Goal: Information Seeking & Learning: Check status

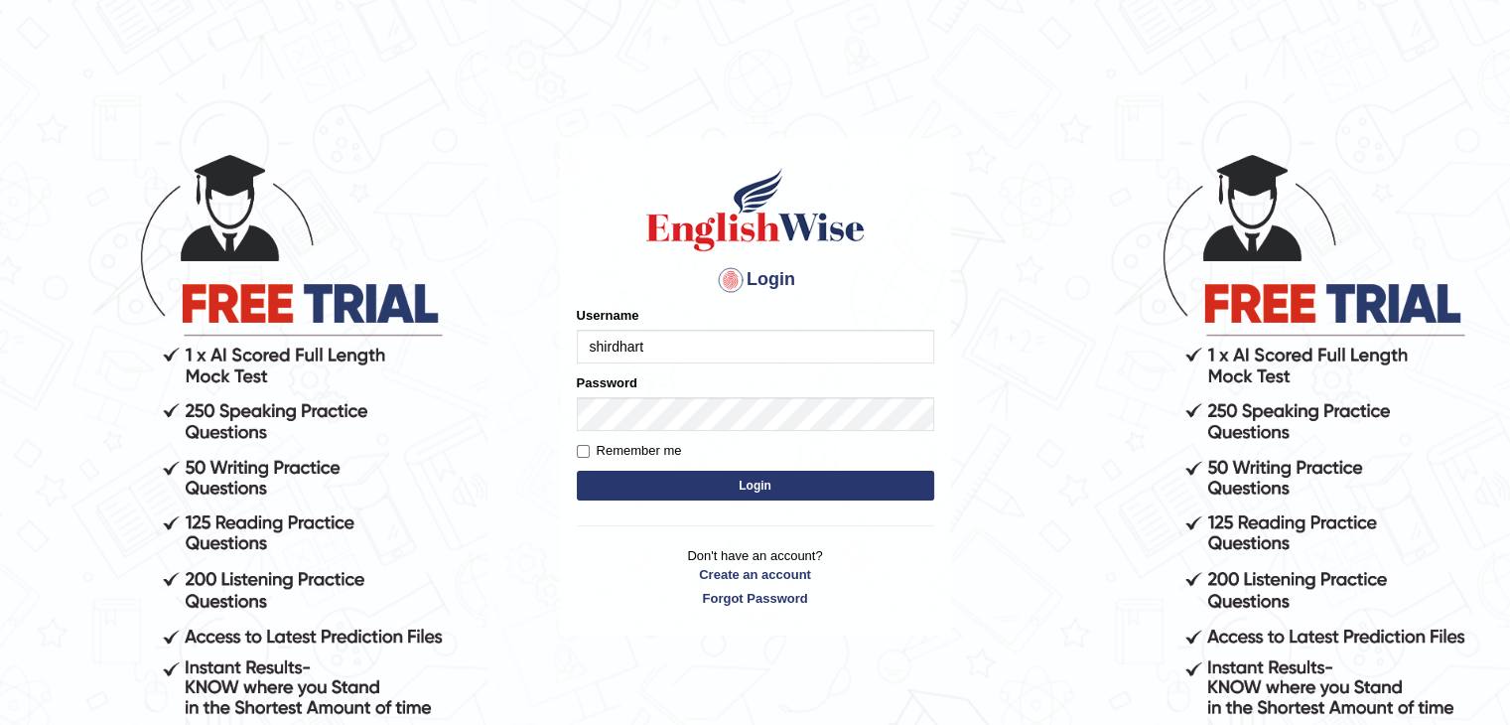
type input "shirdhart"
click at [643, 396] on div "Password" at bounding box center [755, 402] width 357 height 58
click at [583, 450] on input "Remember me" at bounding box center [583, 451] width 13 height 13
checkbox input "true"
click at [667, 490] on button "Login" at bounding box center [755, 486] width 357 height 30
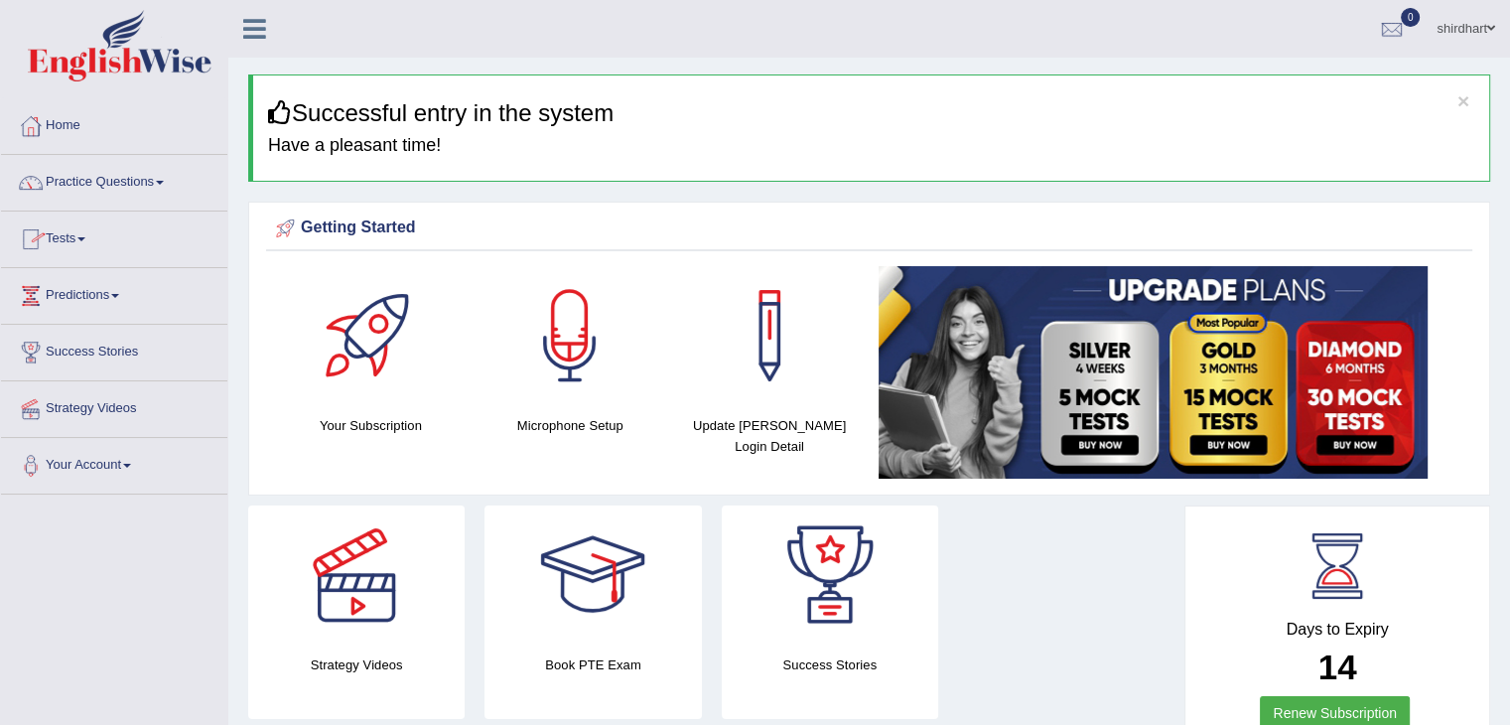
click at [91, 246] on link "Tests" at bounding box center [114, 237] width 226 height 50
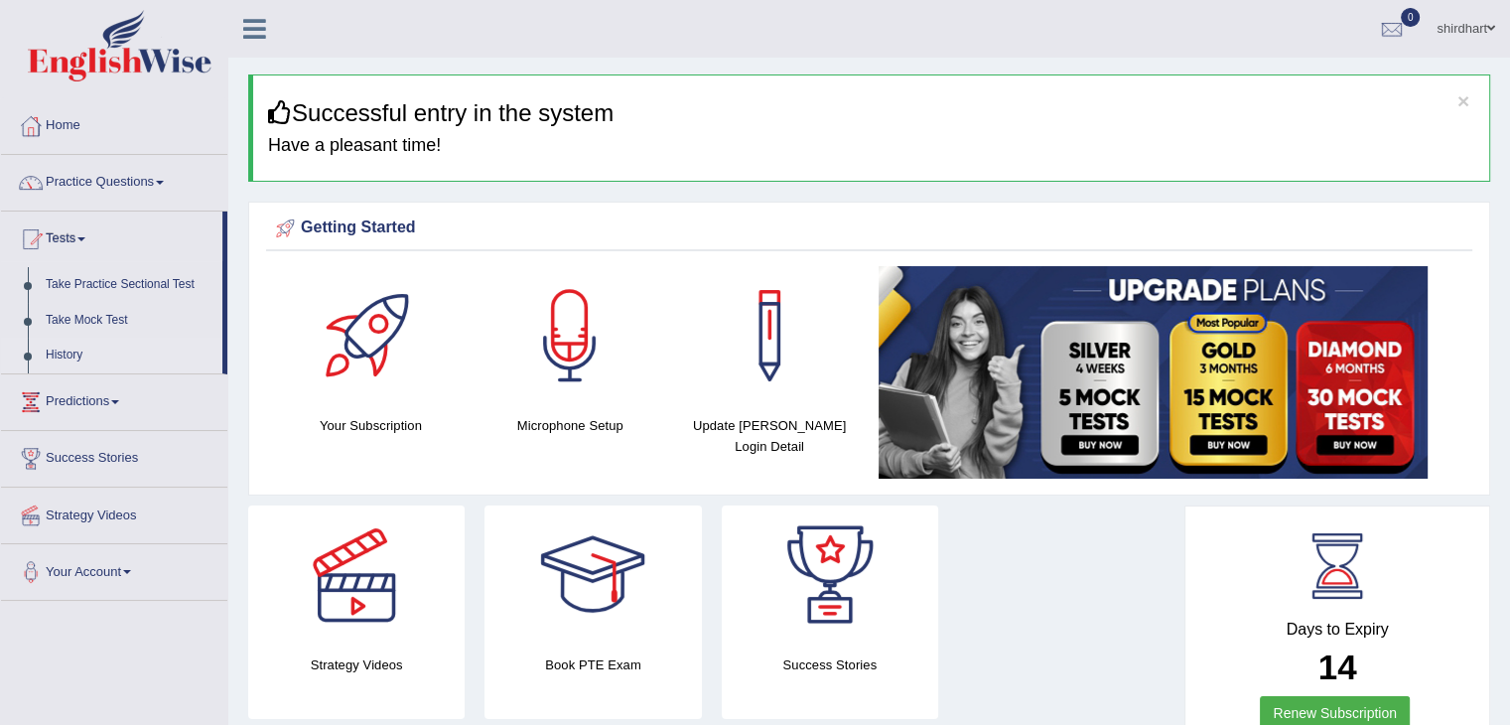
click at [58, 362] on link "History" at bounding box center [130, 356] width 186 height 36
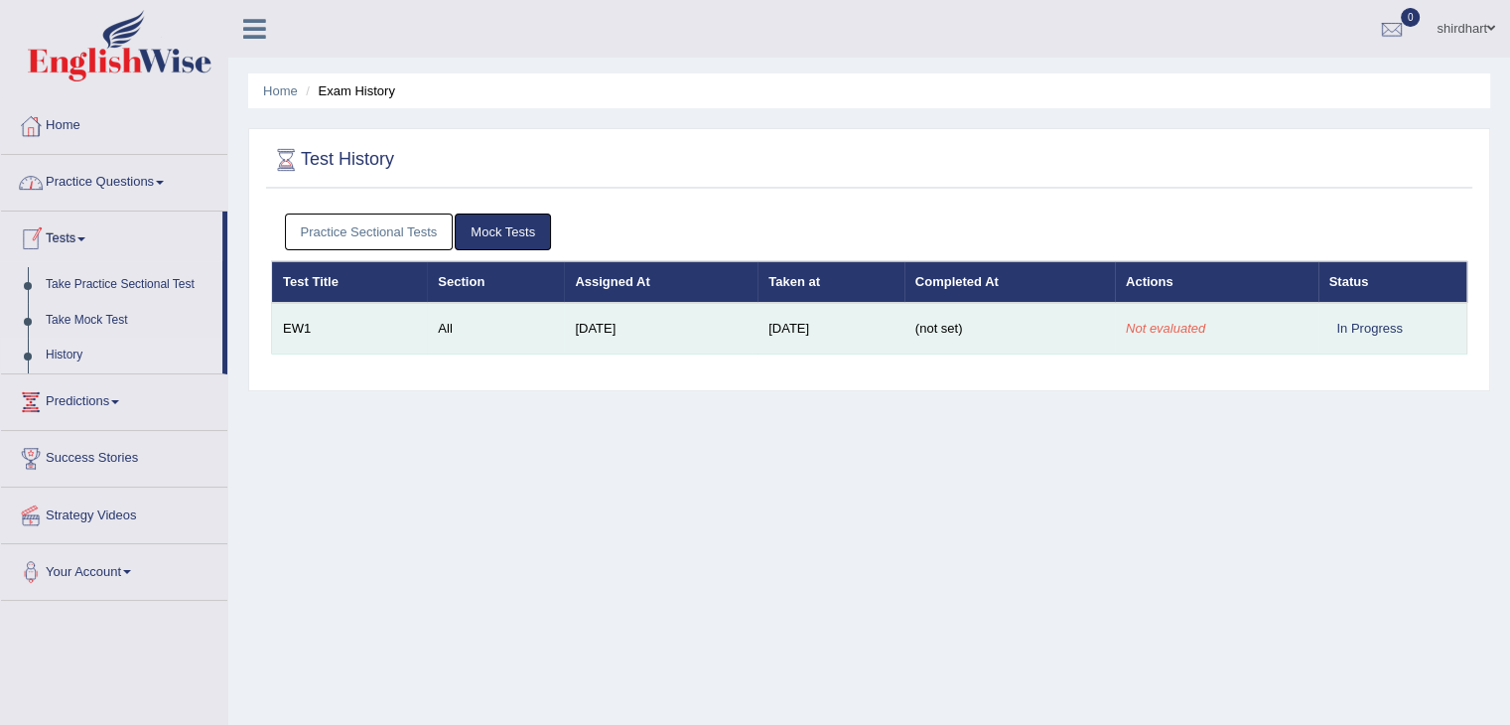
click at [789, 323] on td "Oct 2, 2025" at bounding box center [831, 329] width 147 height 52
click at [1036, 329] on td "(not set)" at bounding box center [1010, 329] width 211 height 52
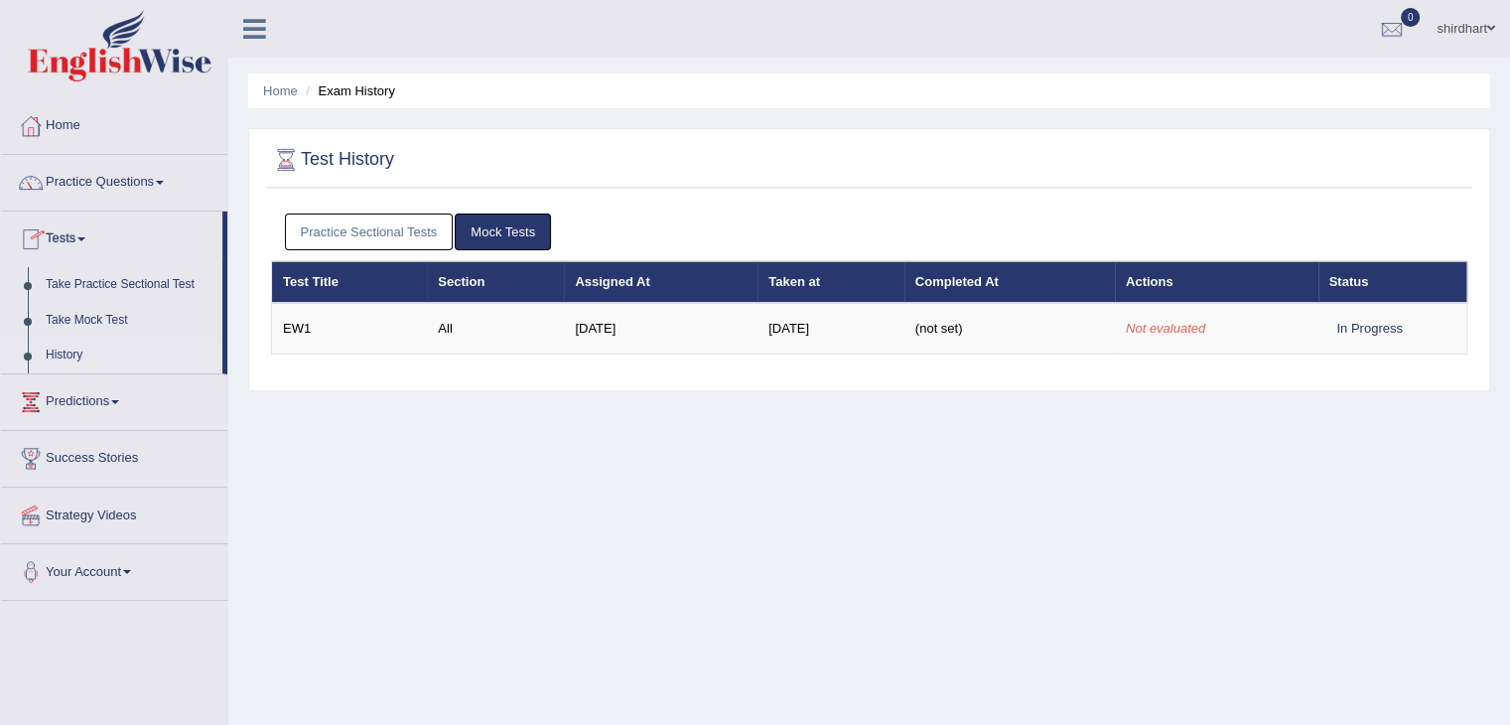
click at [71, 243] on link "Tests" at bounding box center [111, 237] width 221 height 50
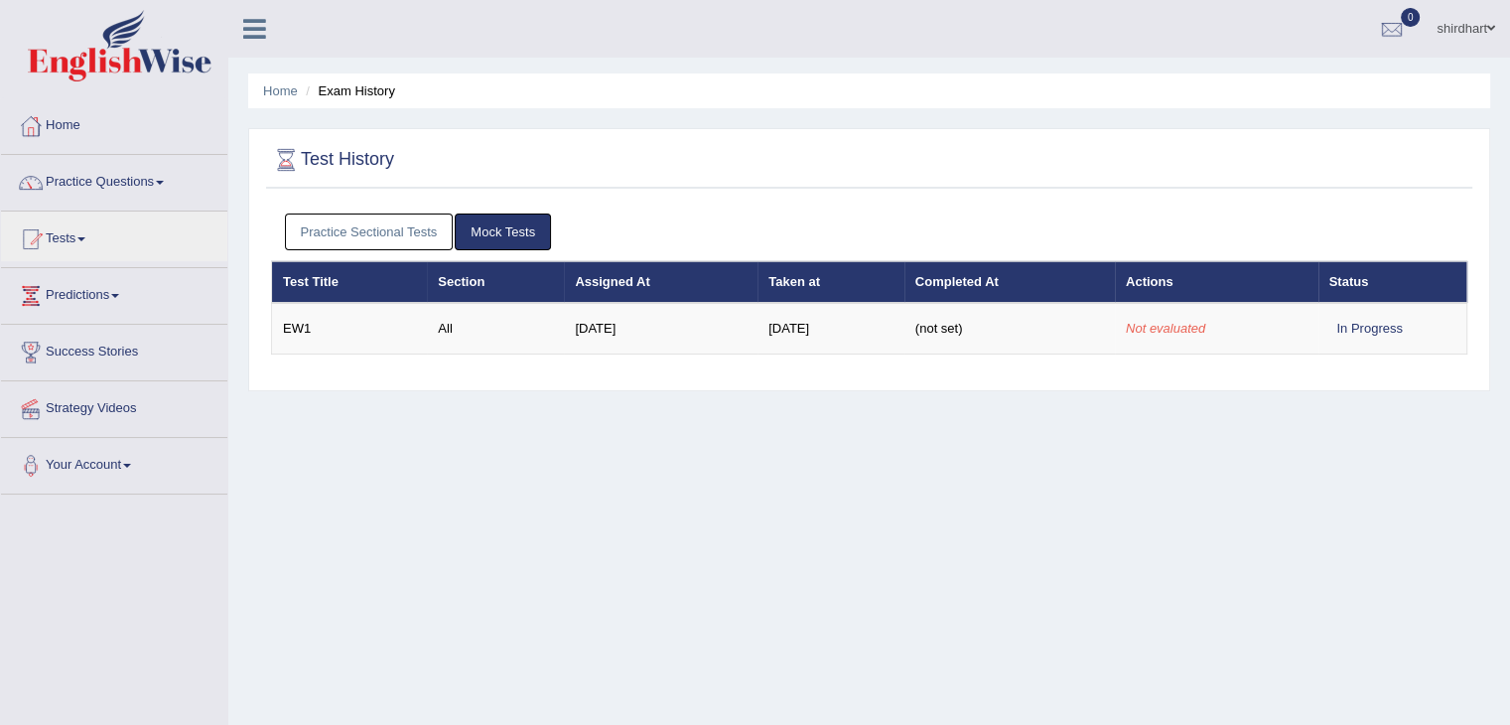
click at [105, 311] on link "Predictions" at bounding box center [114, 293] width 226 height 50
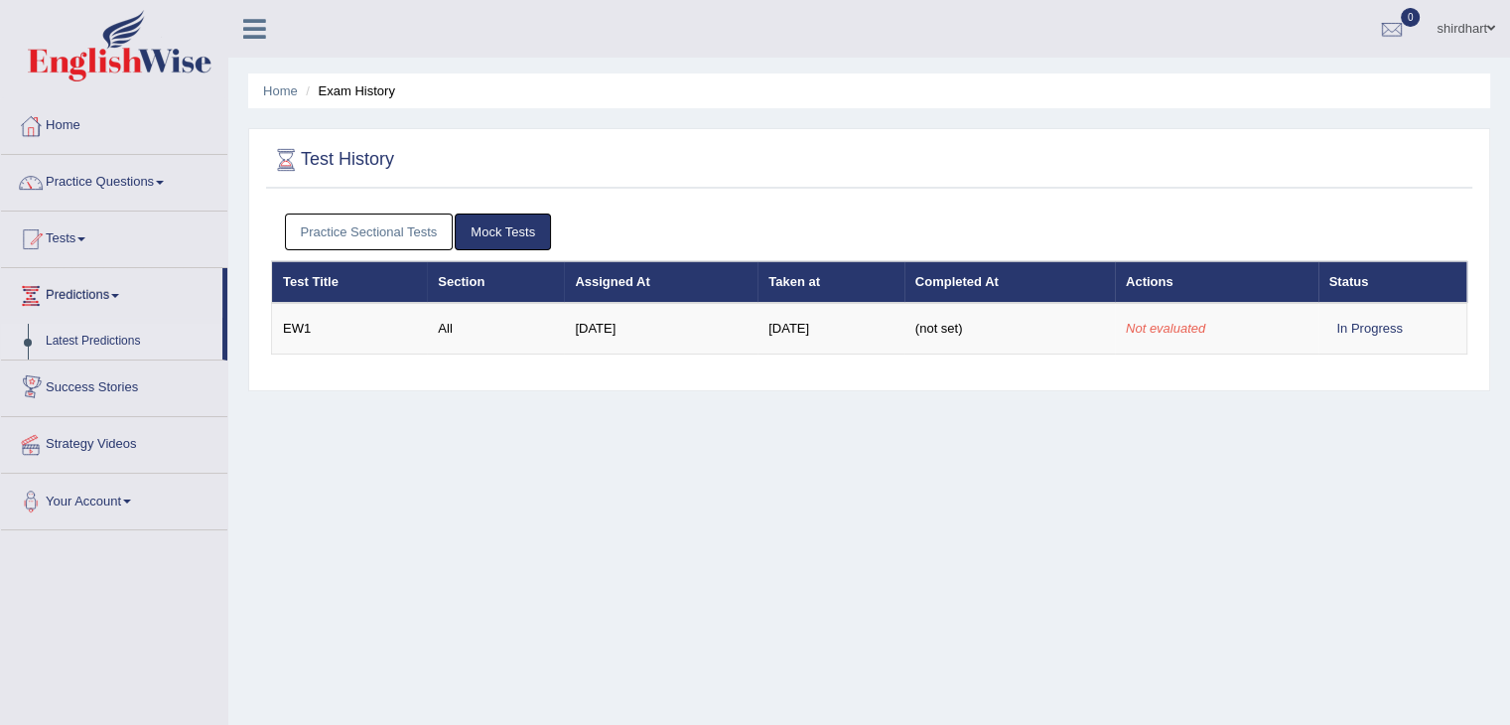
click at [104, 355] on link "Latest Predictions" at bounding box center [130, 342] width 186 height 36
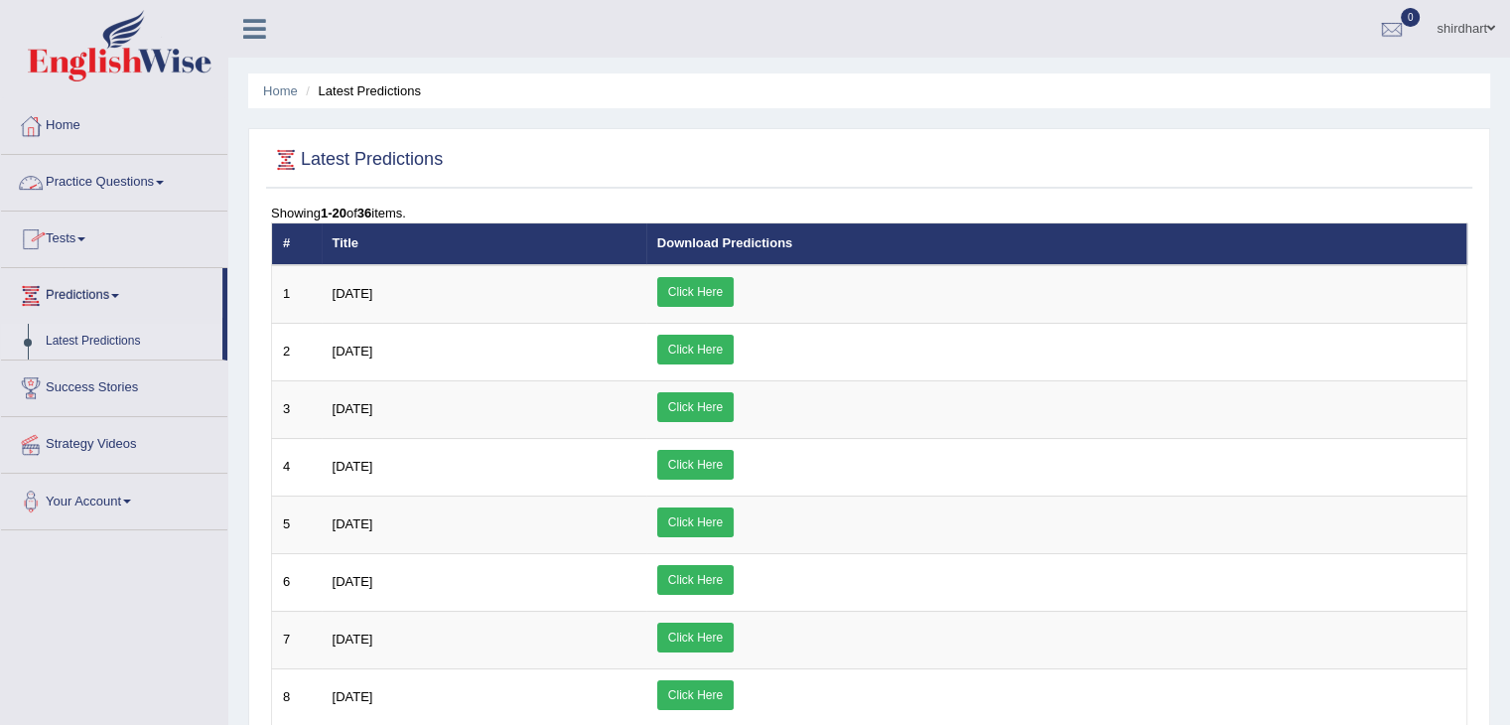
click at [134, 181] on link "Practice Questions" at bounding box center [114, 180] width 226 height 50
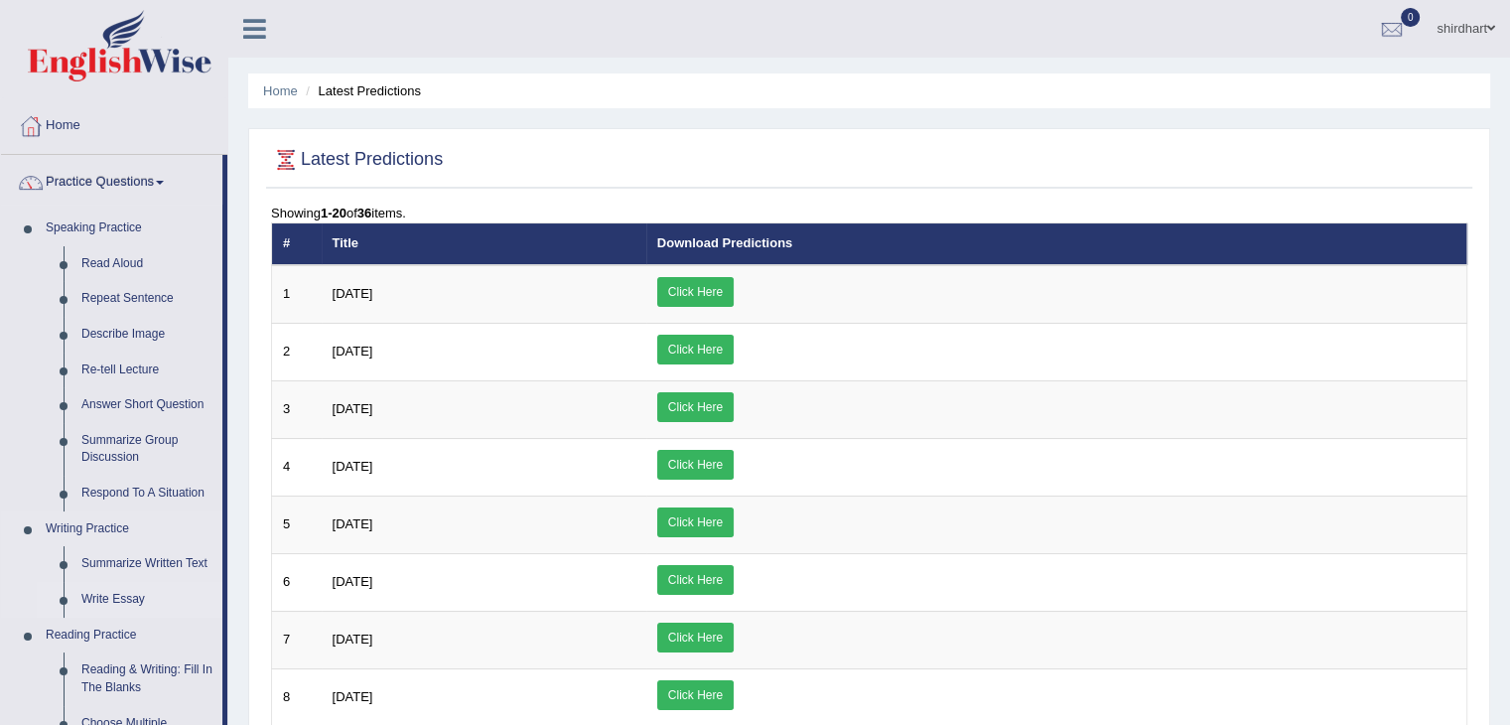
click at [130, 604] on link "Write Essay" at bounding box center [147, 600] width 150 height 36
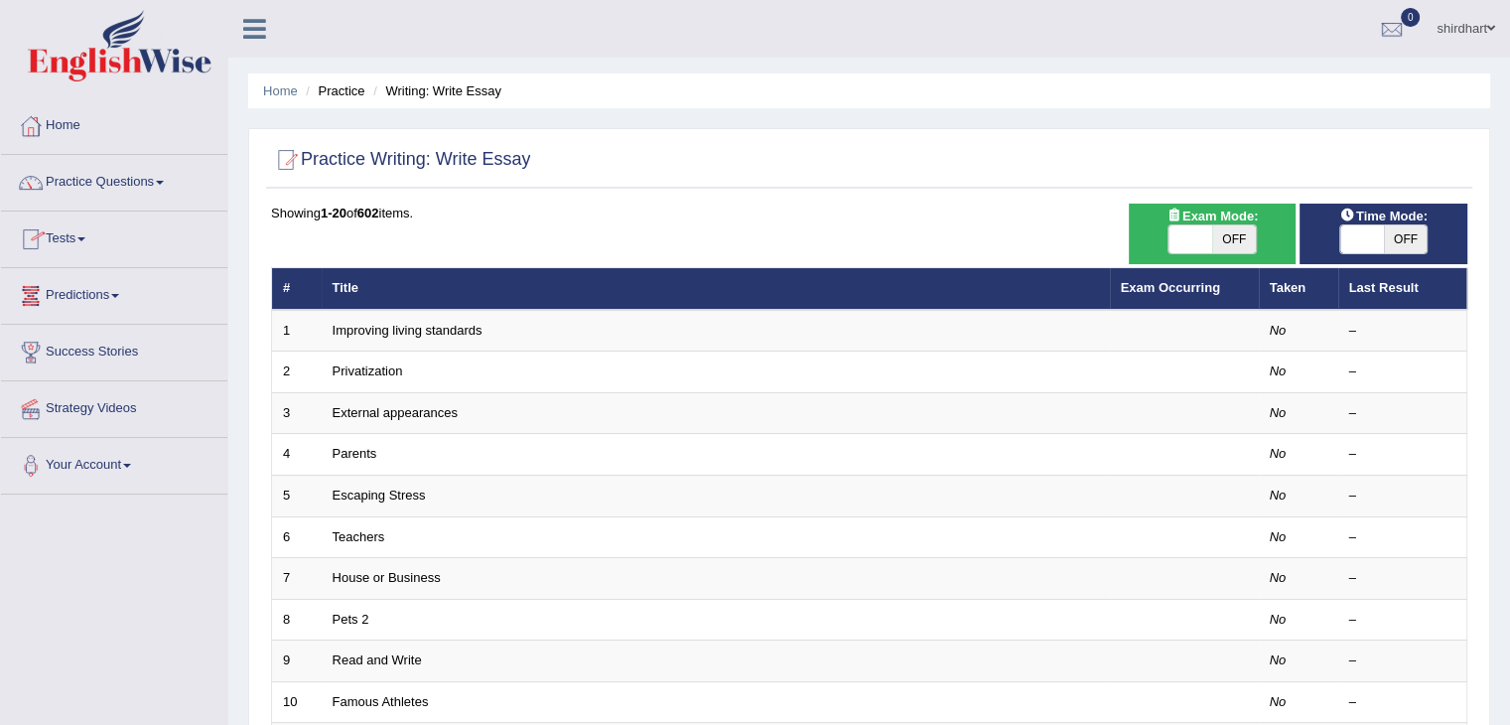
click at [83, 247] on link "Tests" at bounding box center [114, 237] width 226 height 50
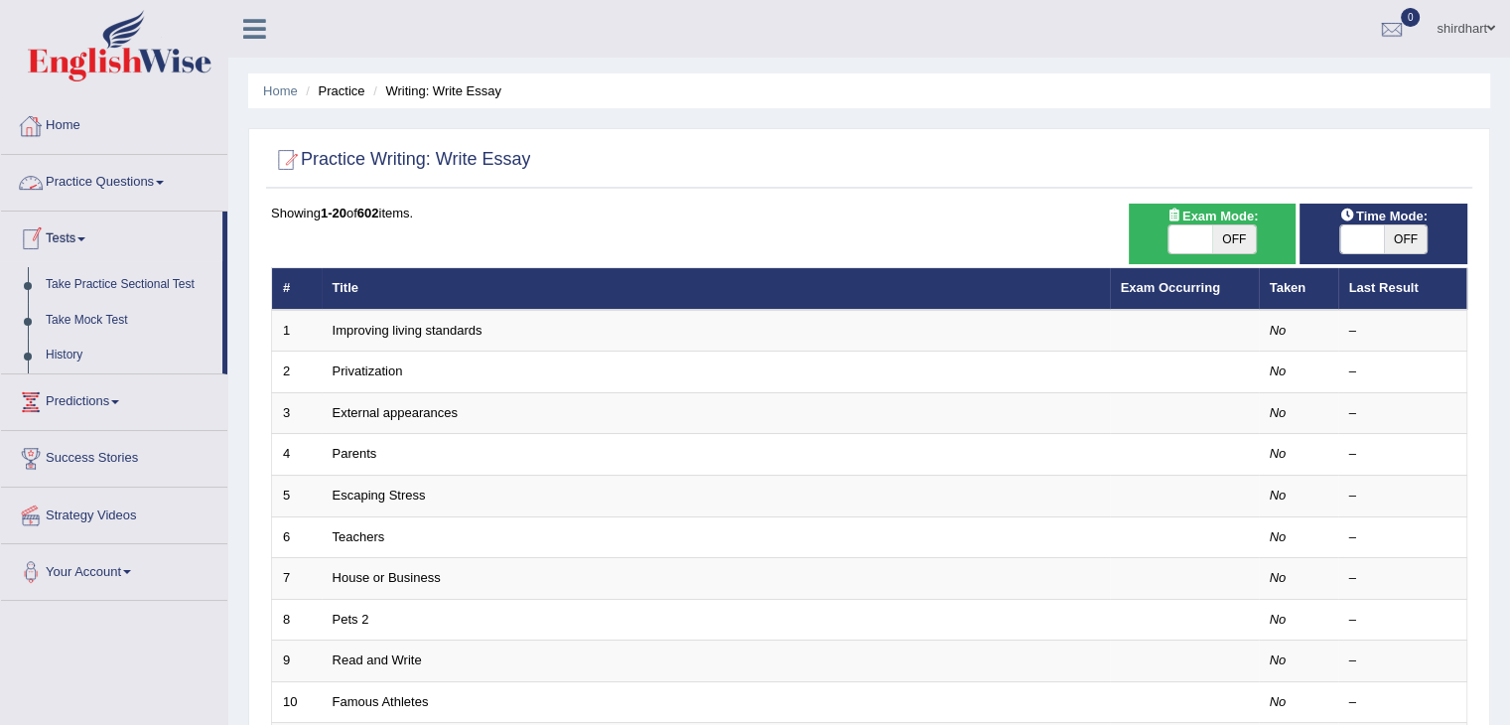
click at [136, 173] on link "Practice Questions" at bounding box center [114, 180] width 226 height 50
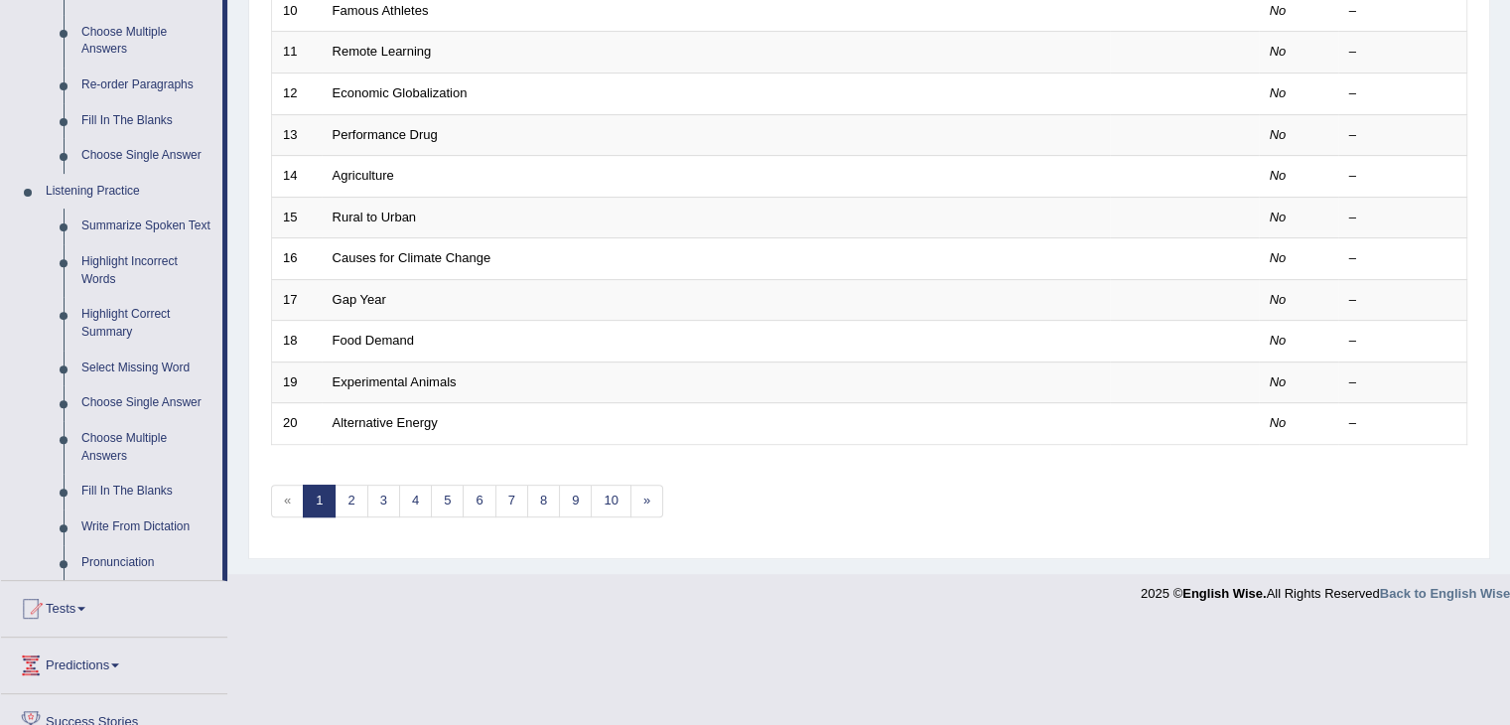
scroll to position [830, 0]
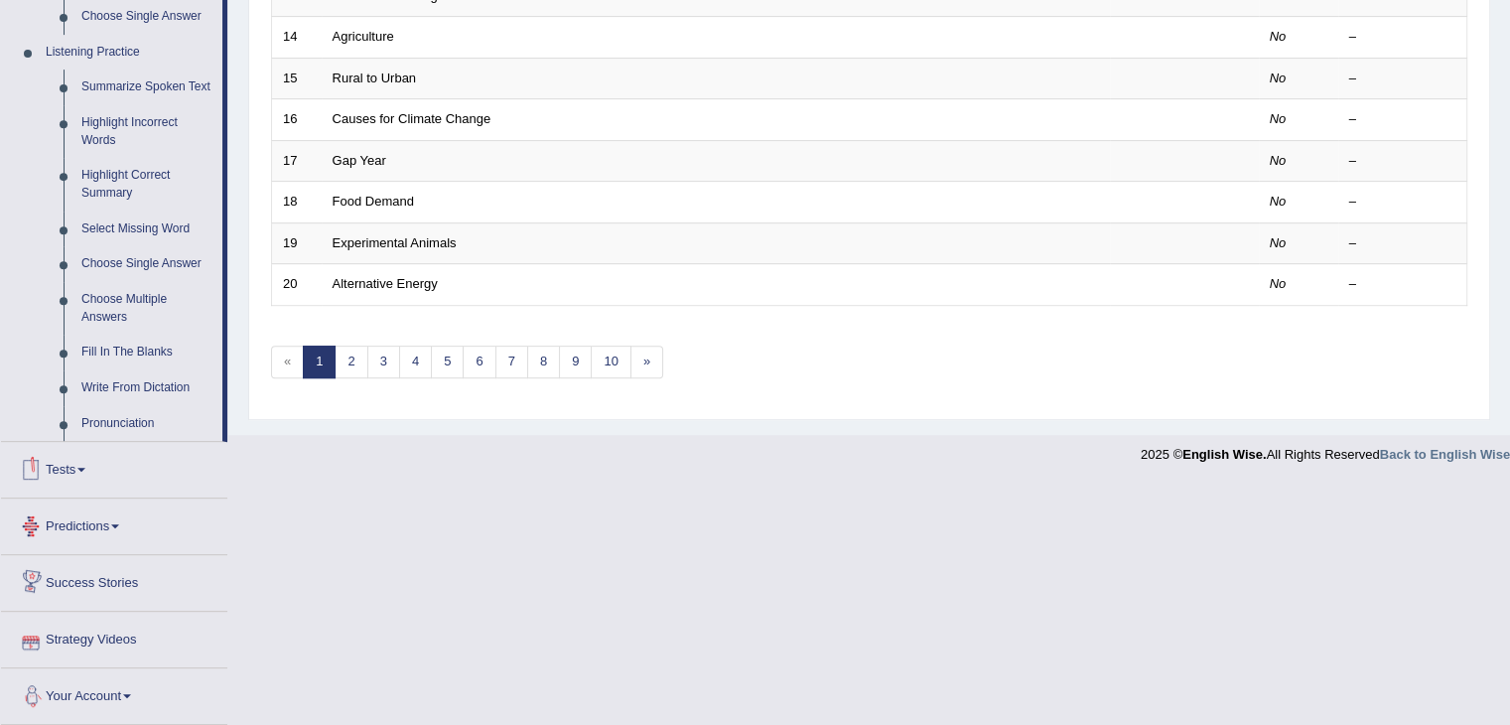
drag, startPoint x: 223, startPoint y: 632, endPoint x: 225, endPoint y: 327, distance: 304.9
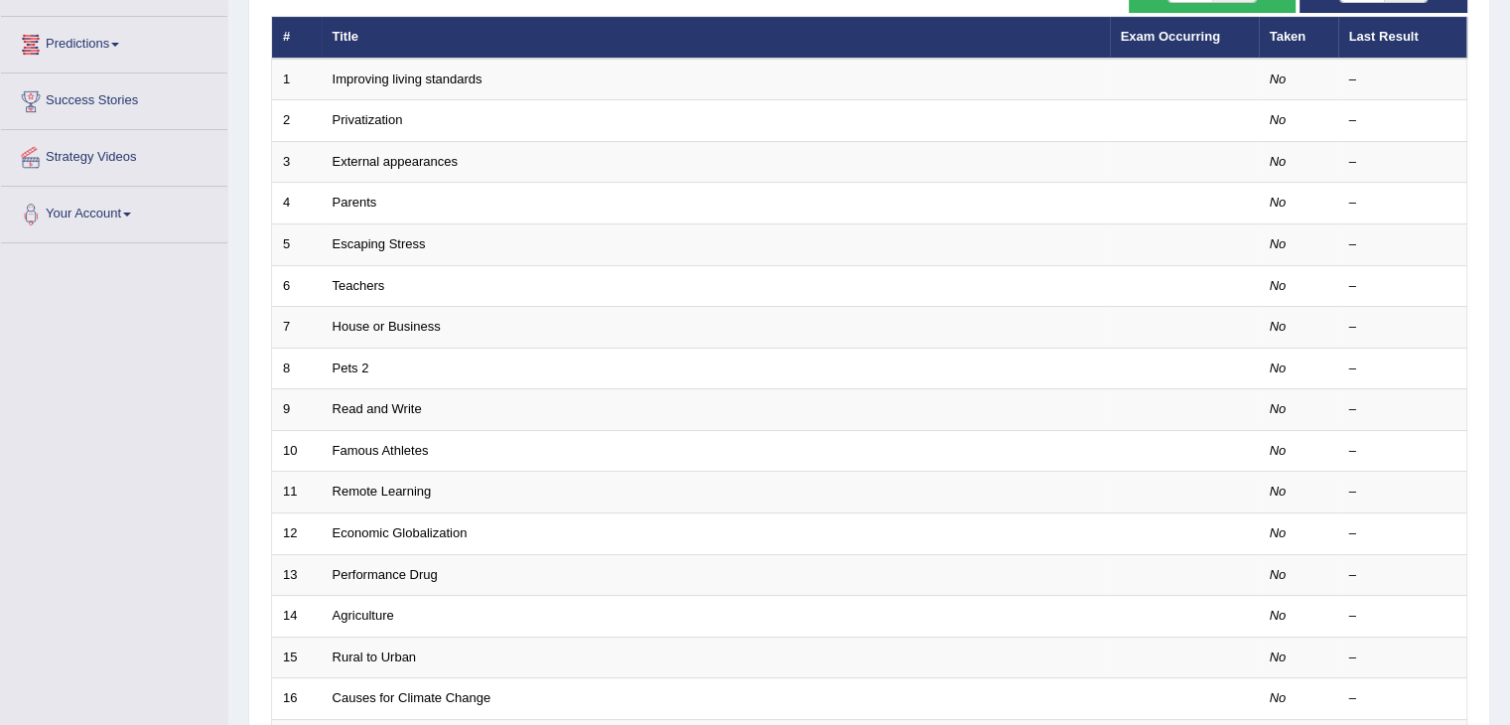
scroll to position [243, 0]
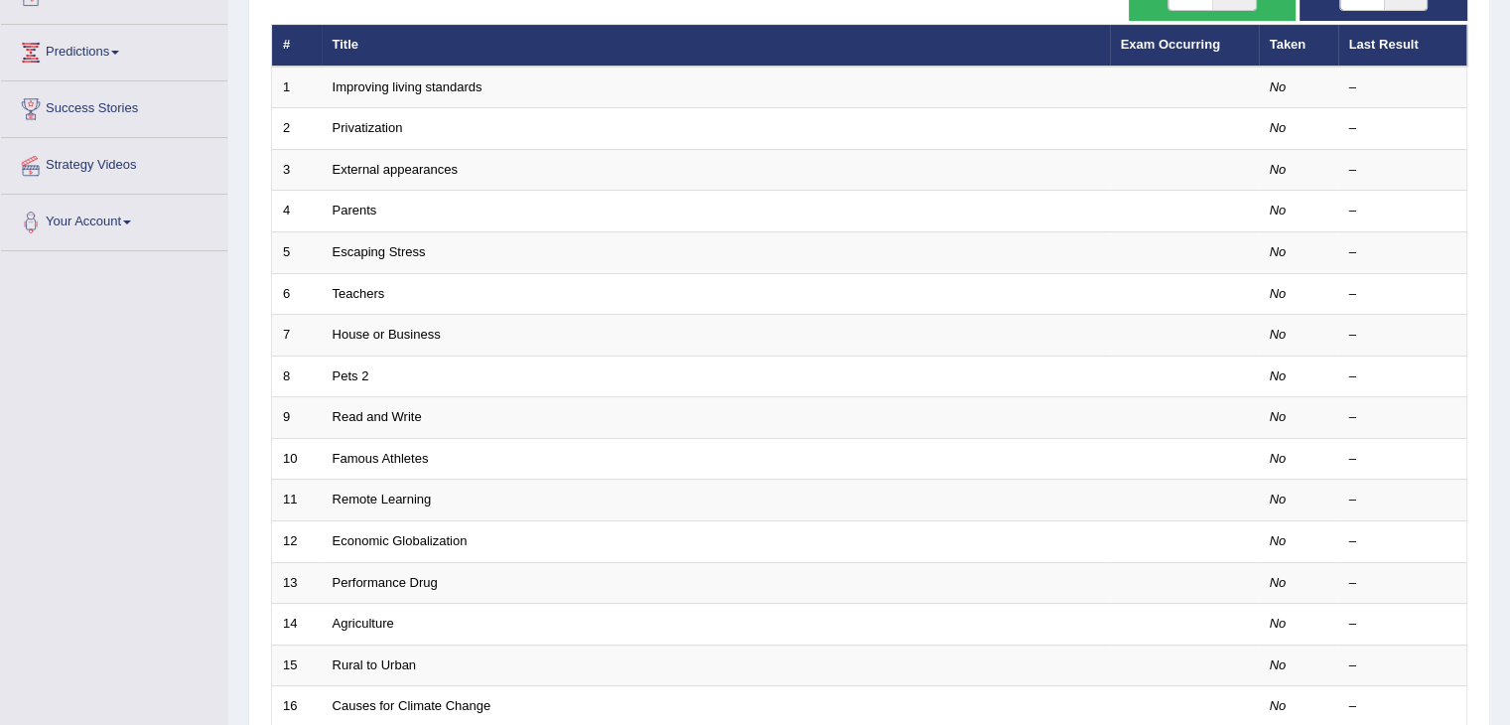
drag, startPoint x: 234, startPoint y: 119, endPoint x: 234, endPoint y: -3, distance: 122.1
click at [234, 0] on html "Toggle navigation Home Practice Questions Speaking Practice Read Aloud Repeat S…" at bounding box center [755, 119] width 1510 height 725
click at [242, 37] on div "Home Practice Writing: Write Essay Practice Writing: Write Essay Time Mode: ON …" at bounding box center [869, 389] width 1282 height 1265
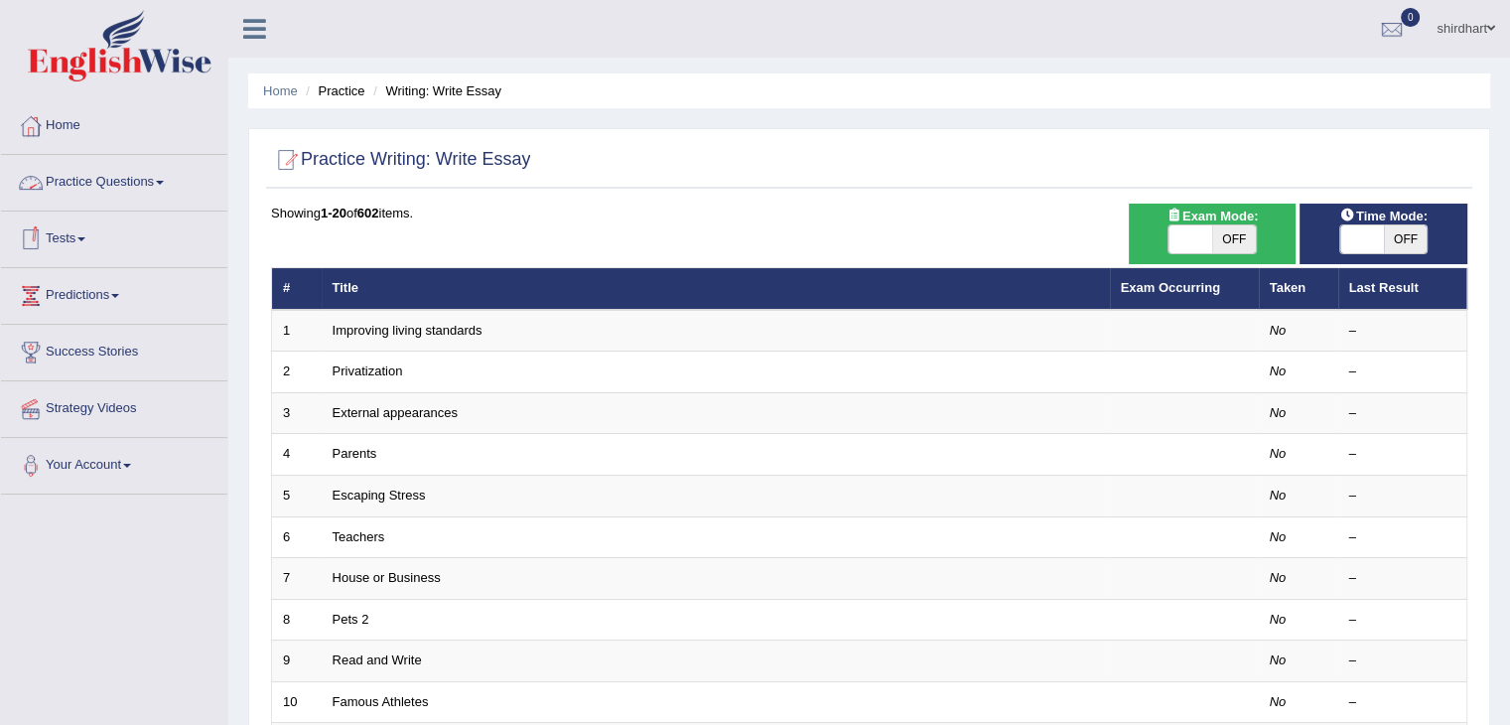
click at [69, 236] on link "Tests" at bounding box center [114, 237] width 226 height 50
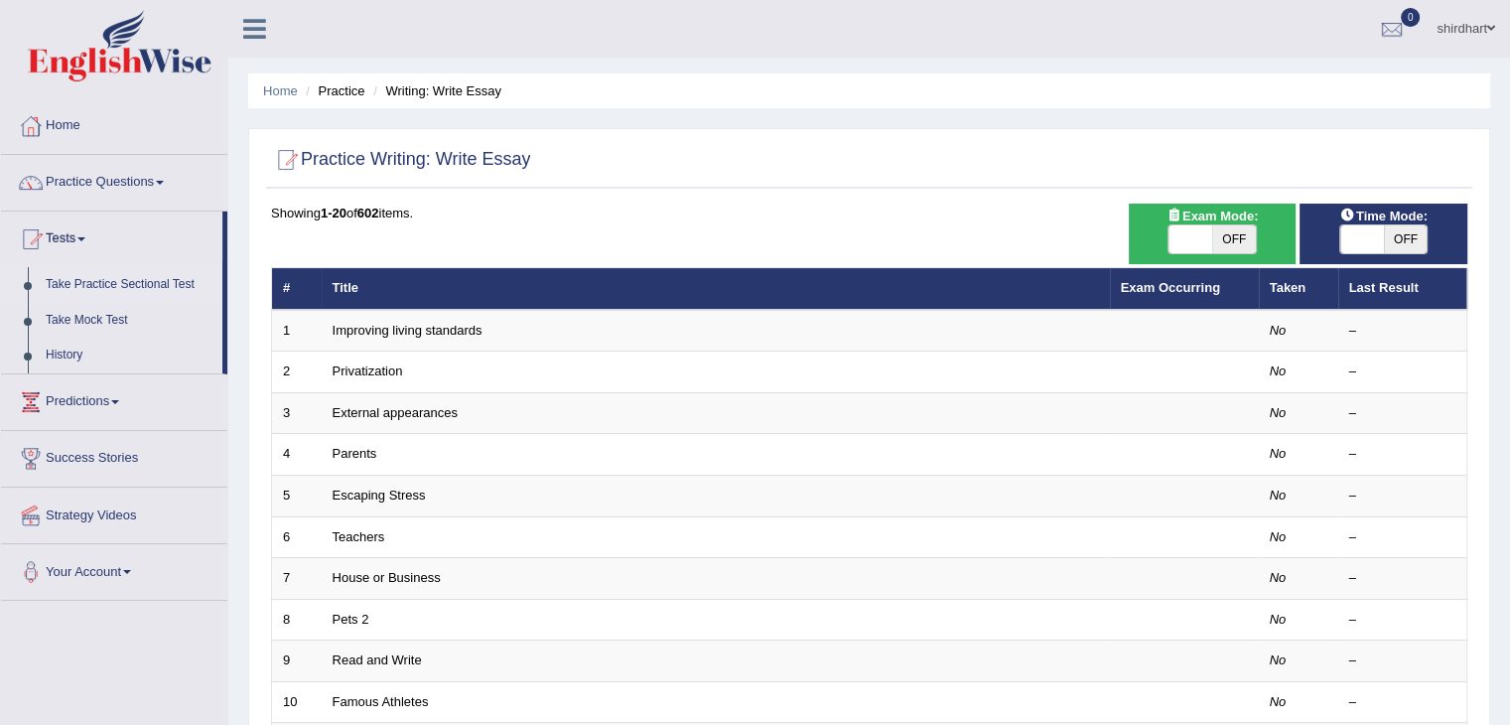
click at [117, 285] on link "Take Practice Sectional Test" at bounding box center [130, 285] width 186 height 36
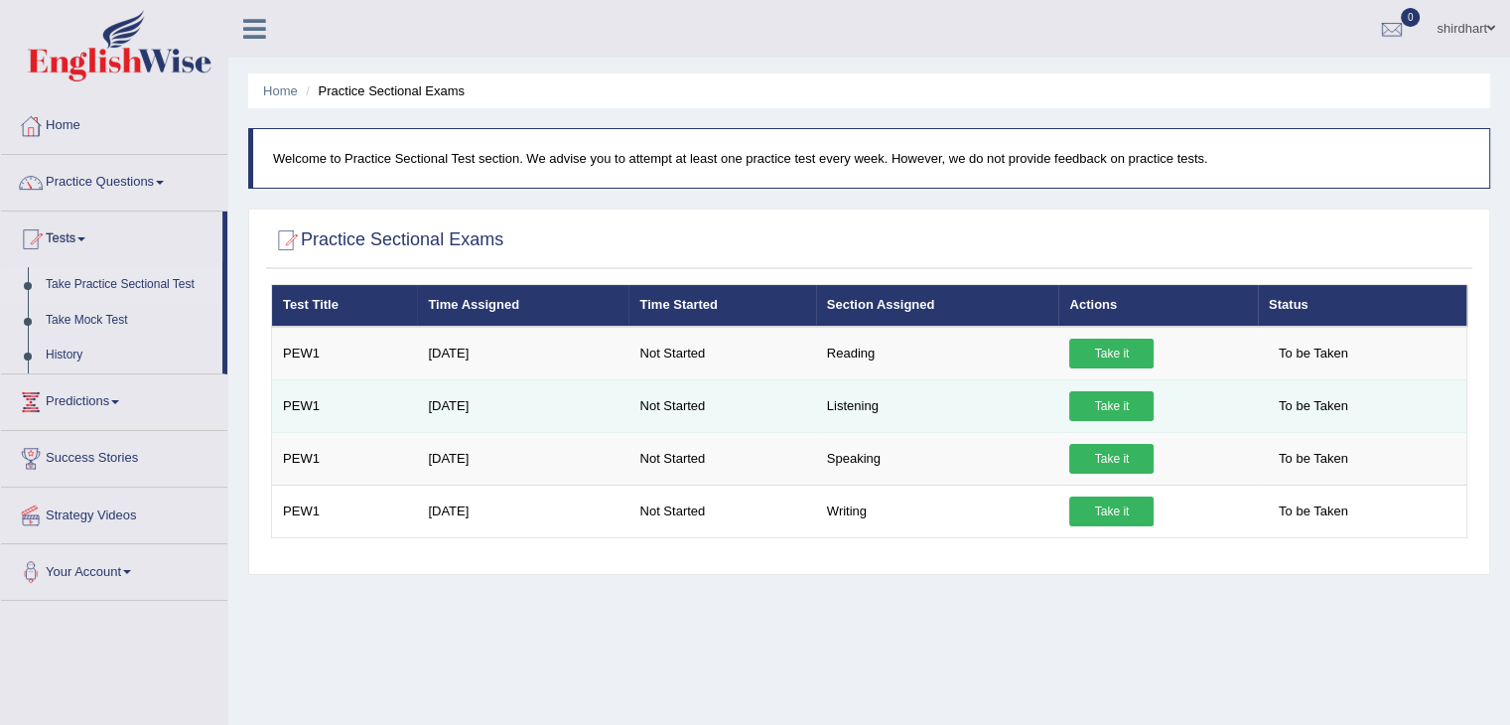
click at [1120, 414] on link "Take it" at bounding box center [1111, 406] width 84 height 30
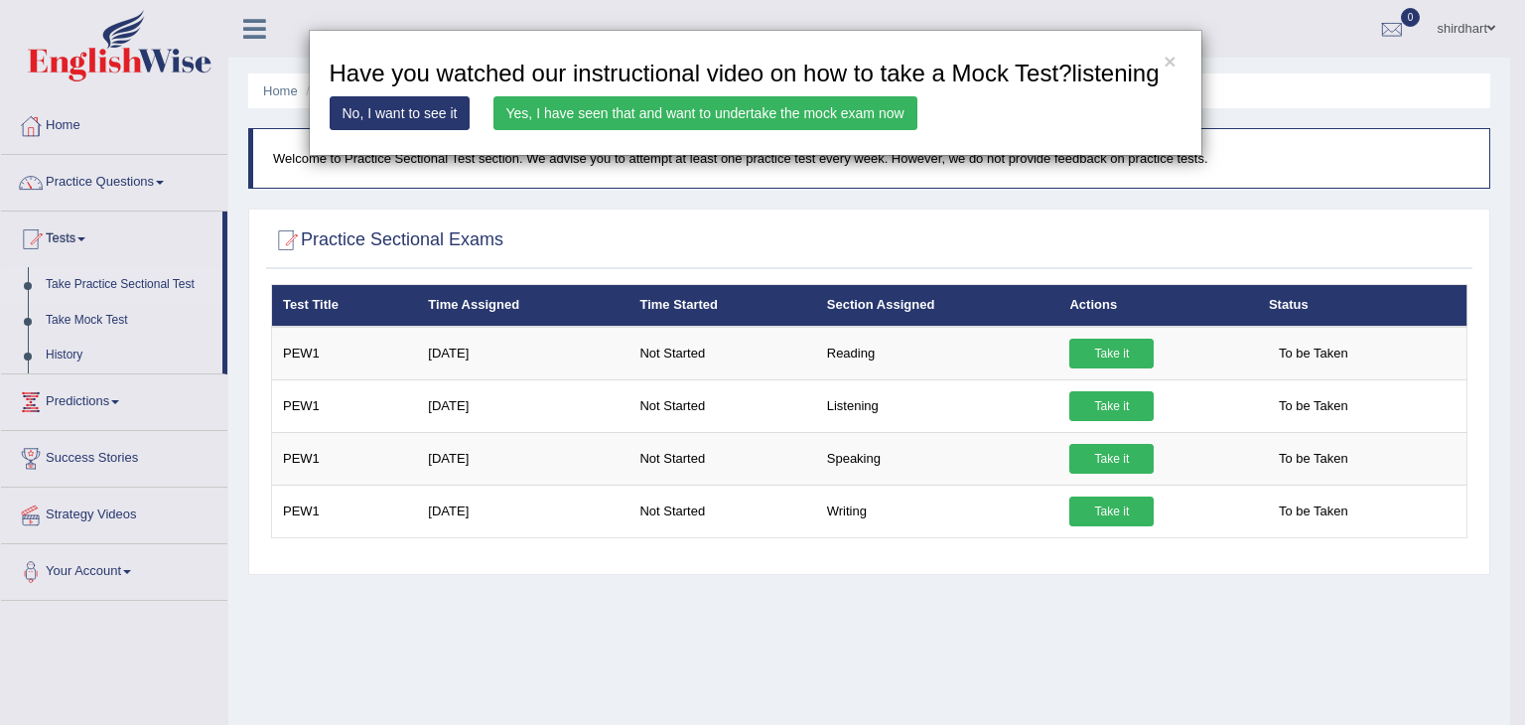
click at [421, 114] on link "No, I want to see it" at bounding box center [400, 113] width 141 height 34
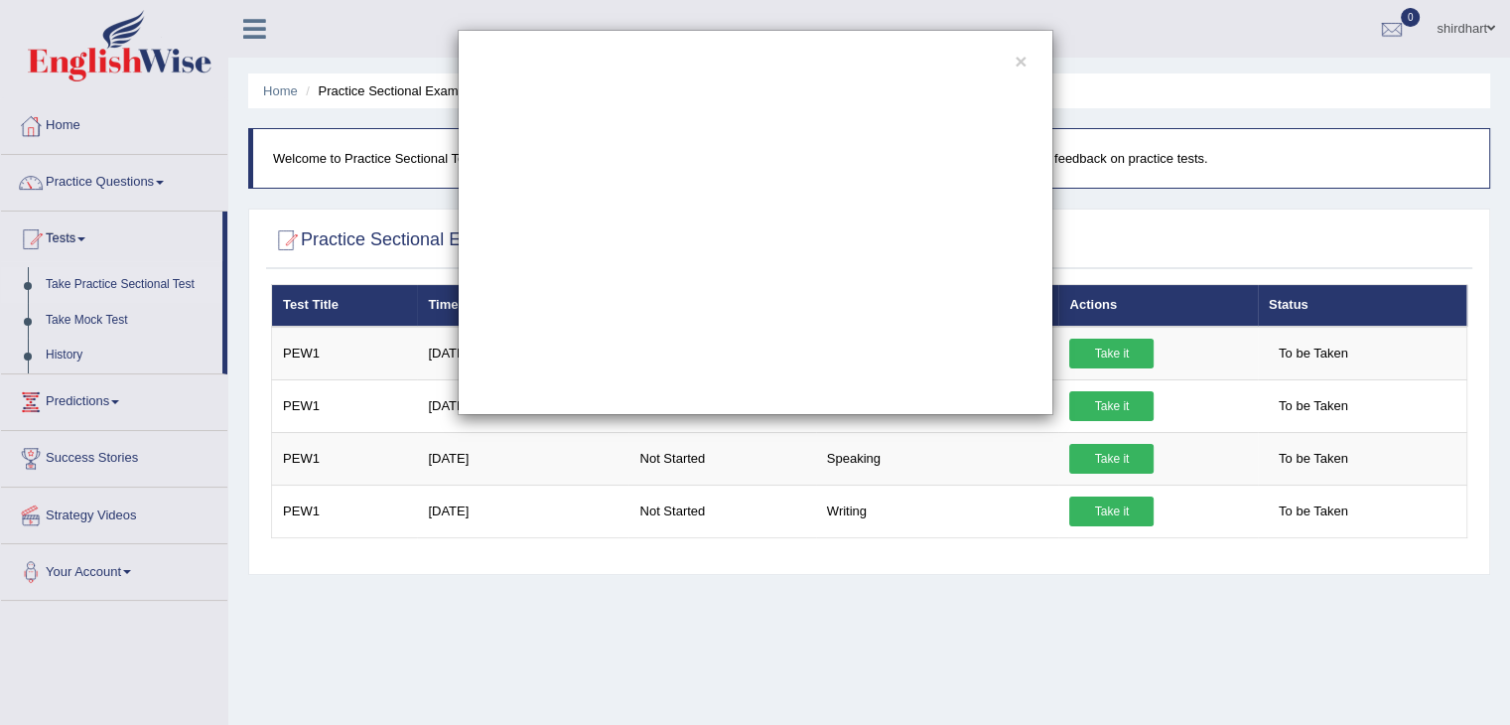
click at [937, 601] on div "×" at bounding box center [755, 362] width 1510 height 725
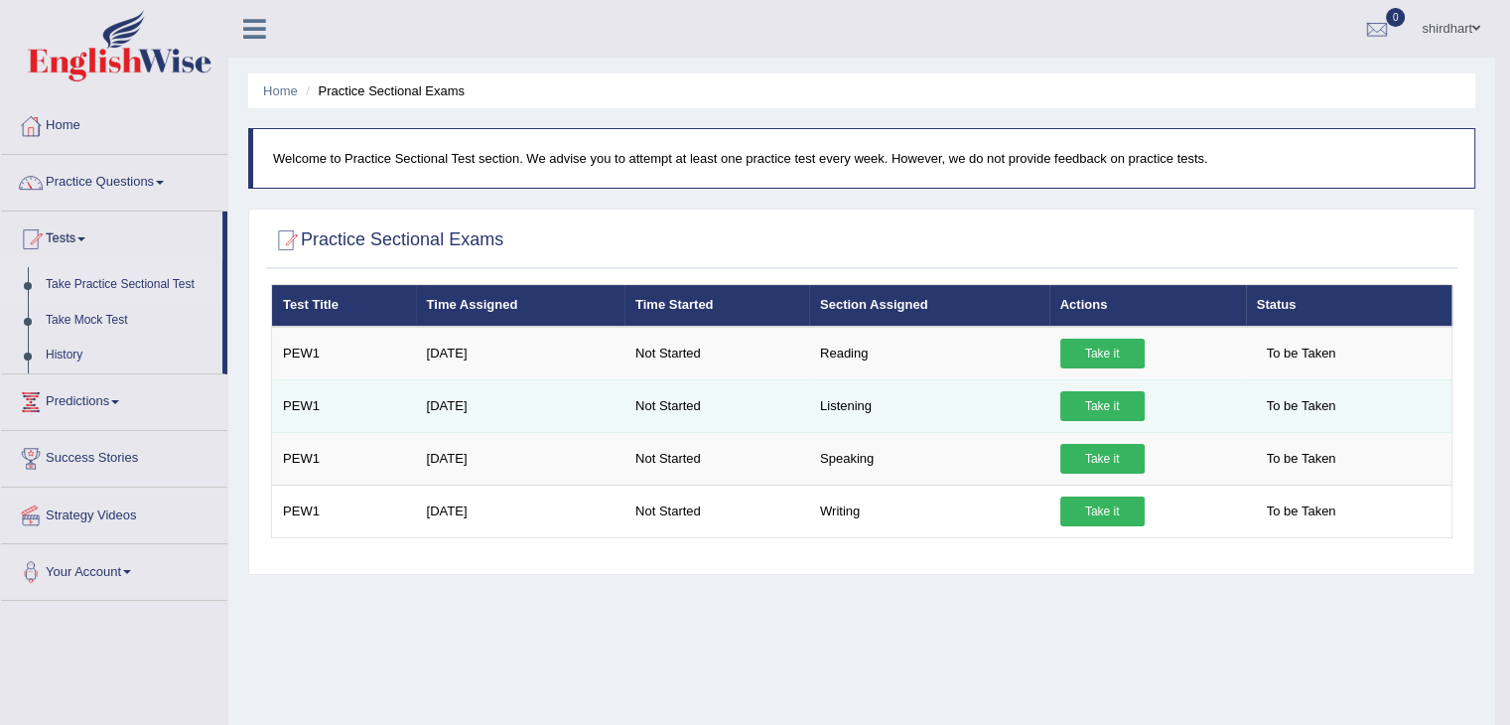
click at [1109, 406] on link "Take it" at bounding box center [1103, 406] width 84 height 30
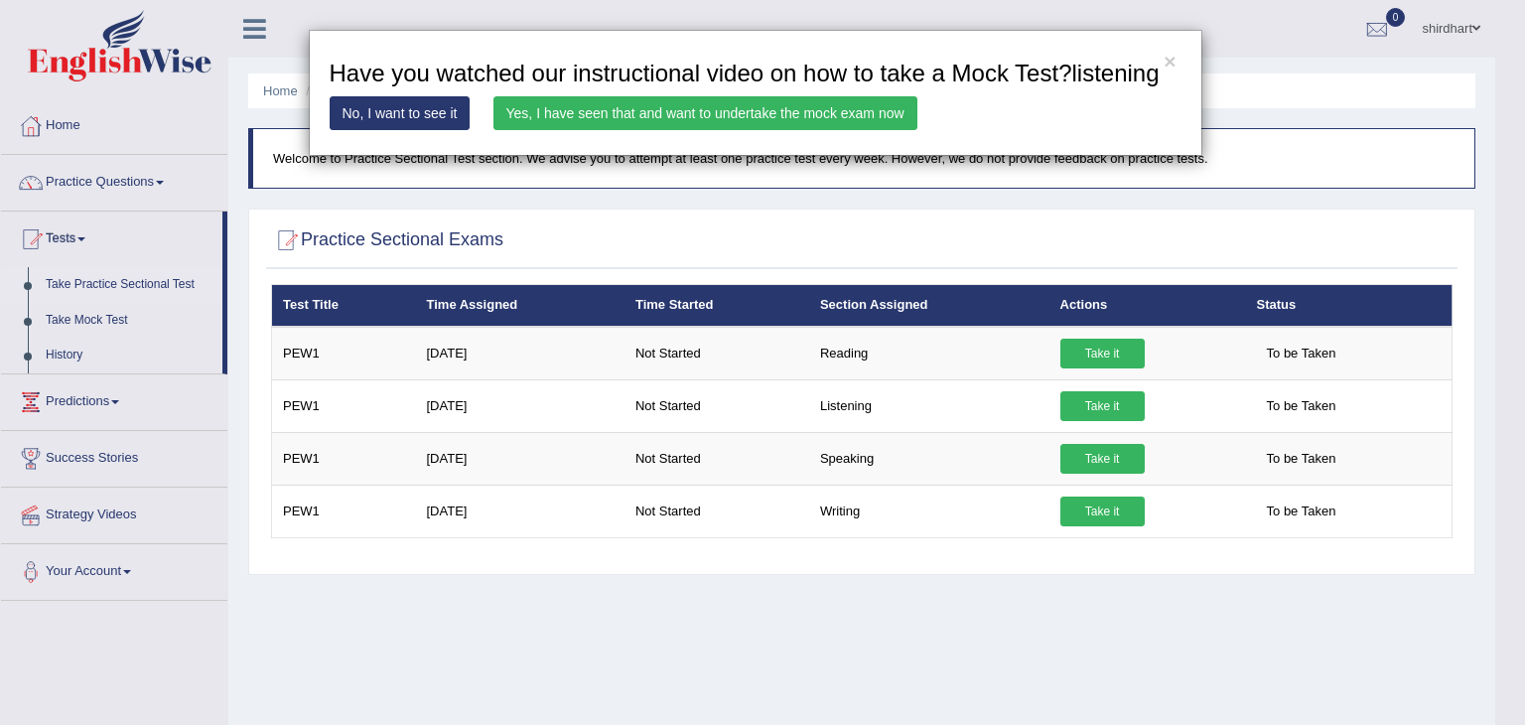
click at [775, 109] on link "Yes, I have seen that and want to undertake the mock exam now" at bounding box center [706, 113] width 424 height 34
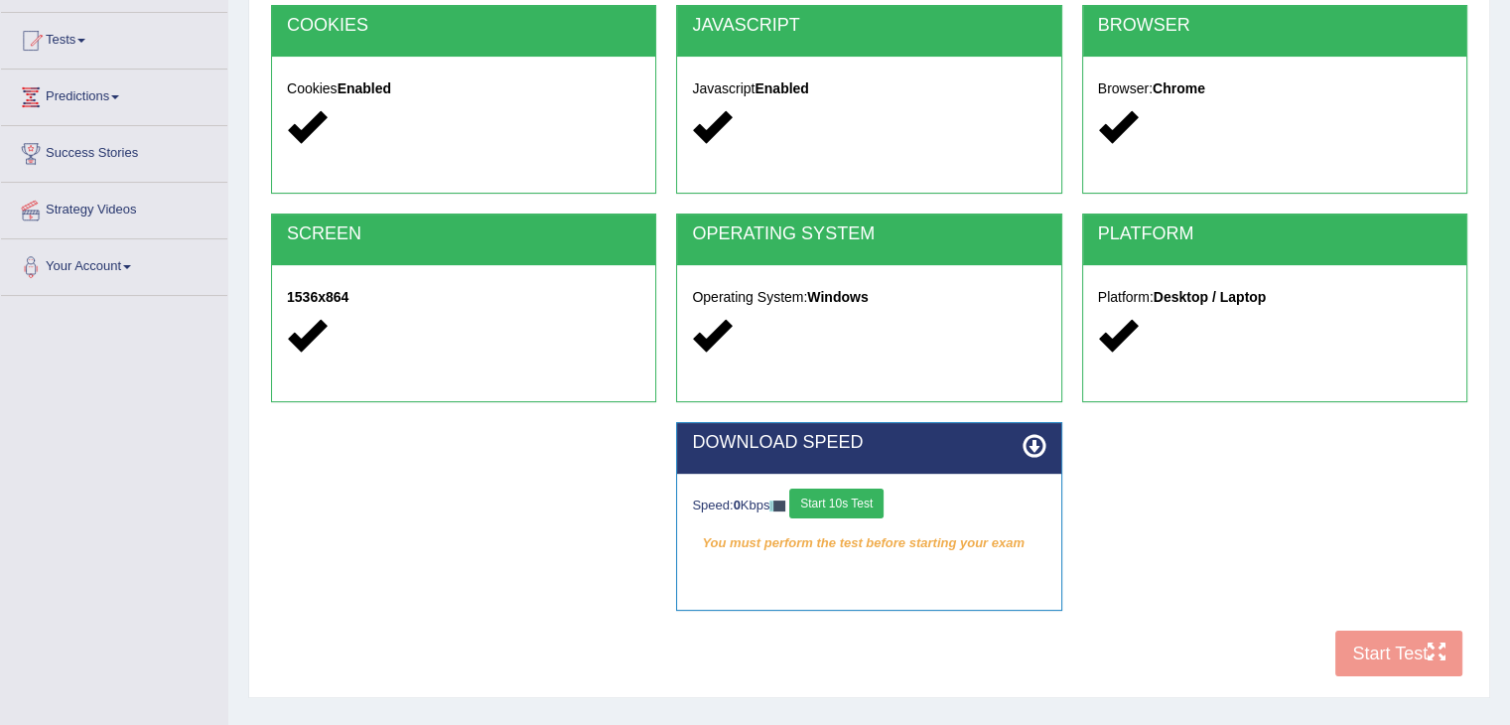
scroll to position [238, 0]
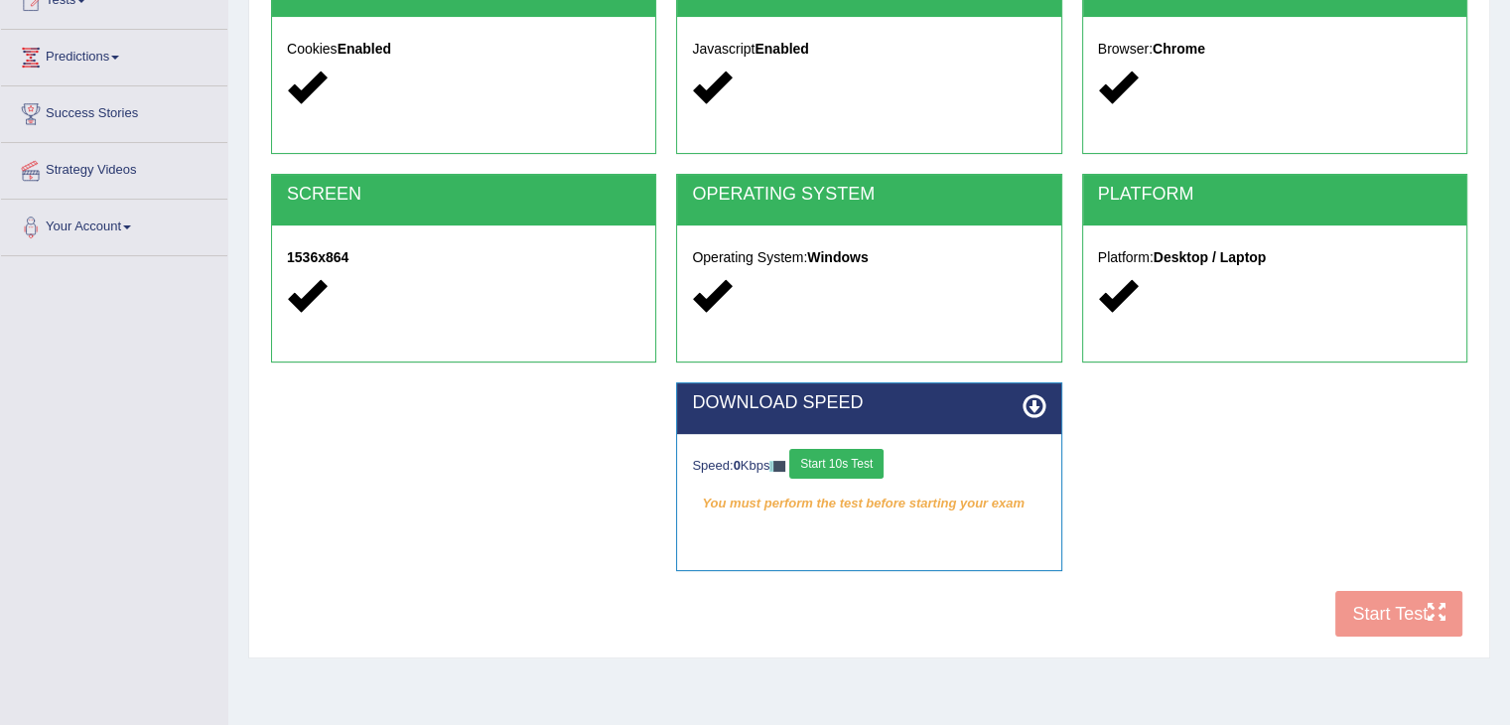
click at [856, 471] on button "Start 10s Test" at bounding box center [836, 464] width 94 height 30
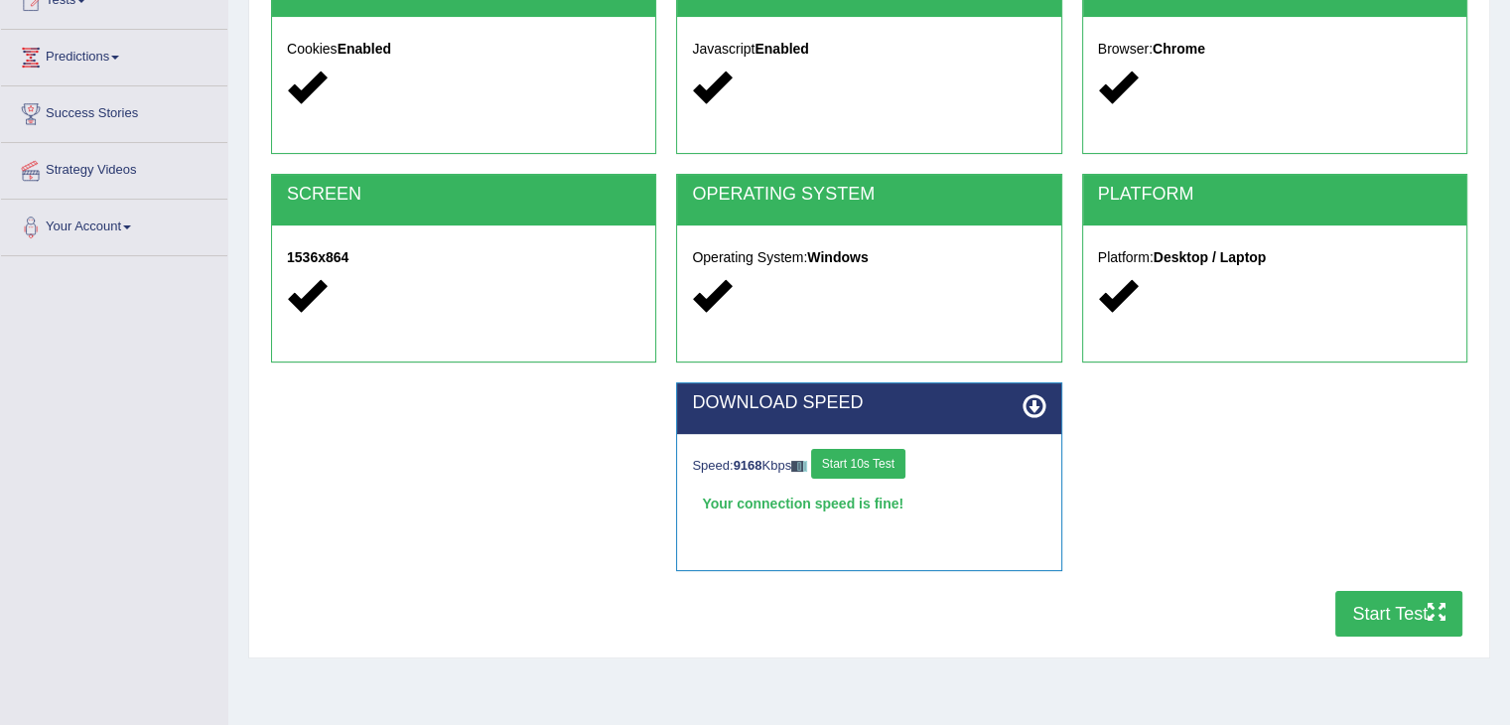
click at [1368, 603] on button "Start Test" at bounding box center [1399, 614] width 127 height 46
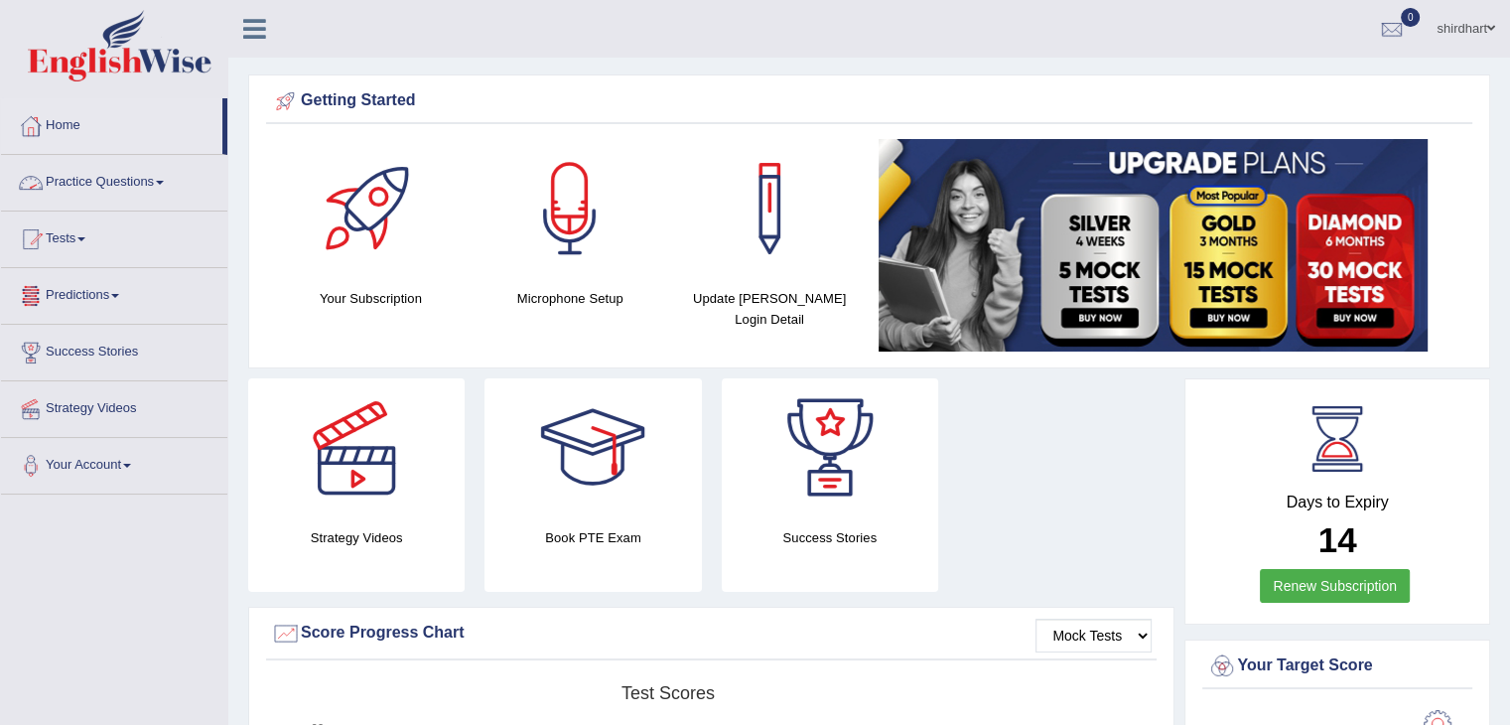
click at [155, 179] on link "Practice Questions" at bounding box center [114, 180] width 226 height 50
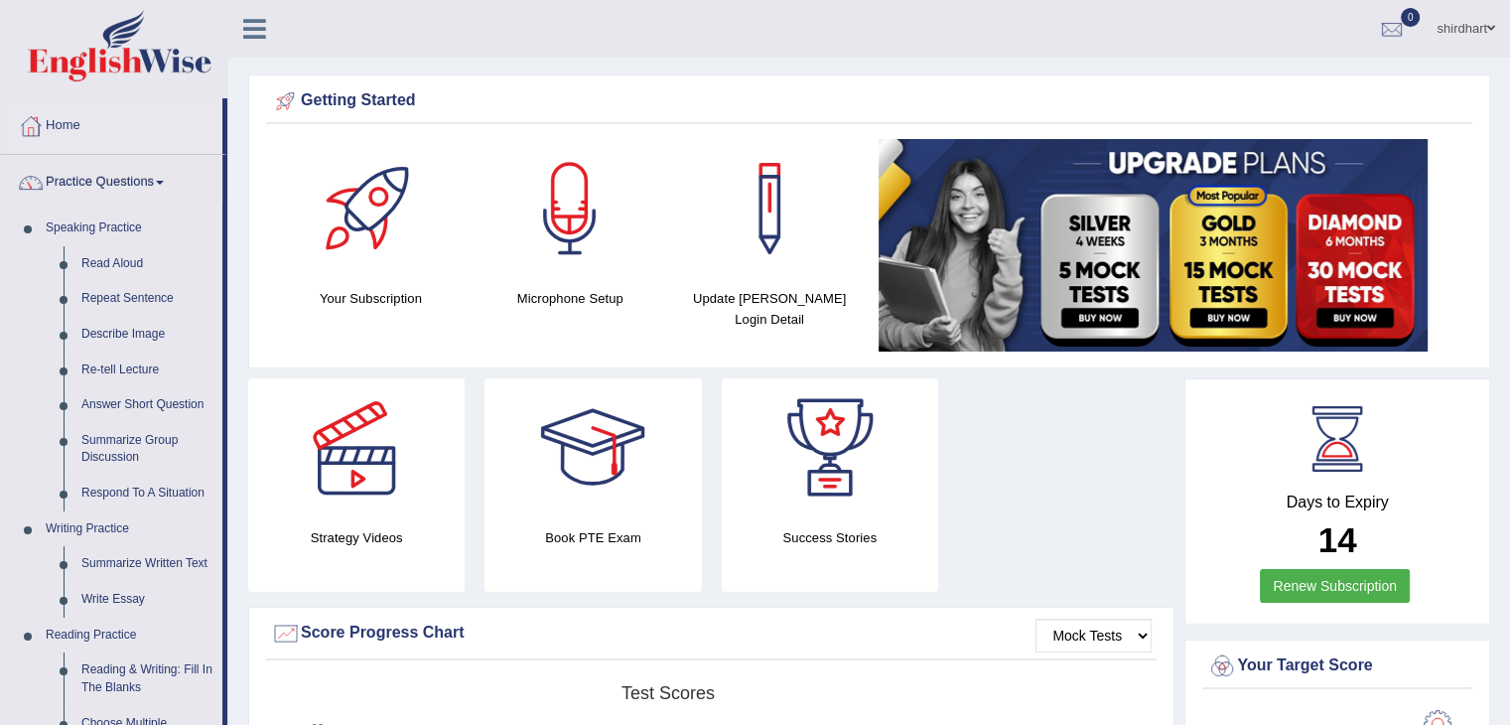
click at [148, 180] on link "Practice Questions" at bounding box center [111, 180] width 221 height 50
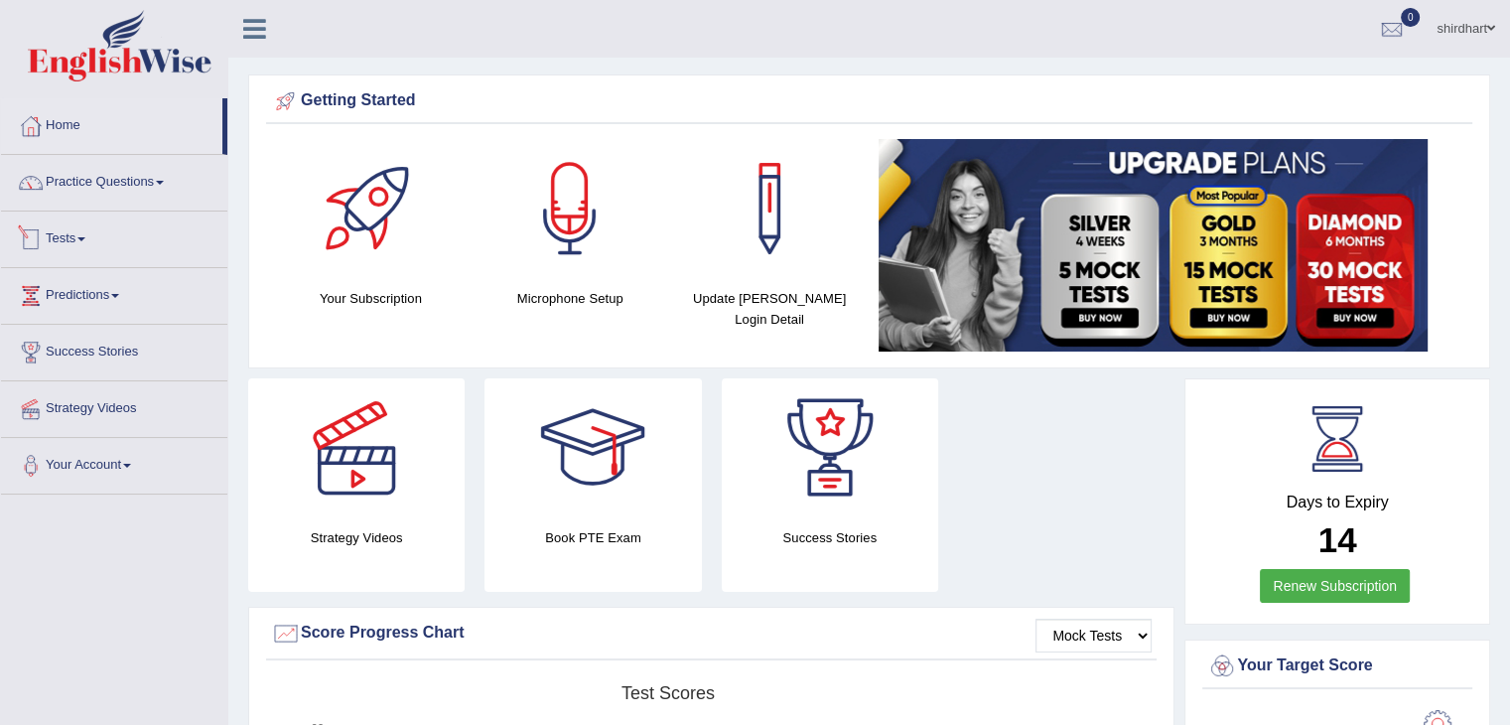
click at [58, 231] on link "Tests" at bounding box center [114, 237] width 226 height 50
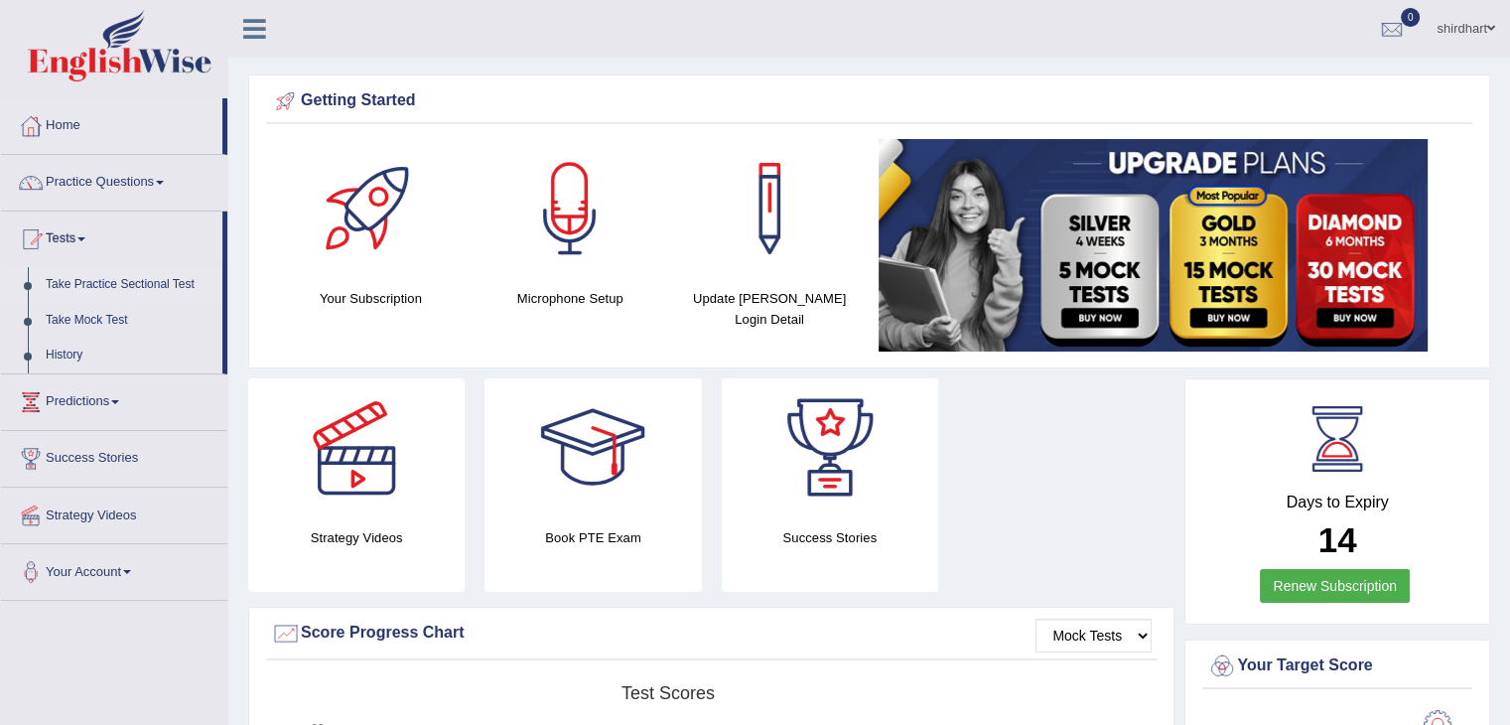
click at [96, 283] on link "Take Practice Sectional Test" at bounding box center [130, 285] width 186 height 36
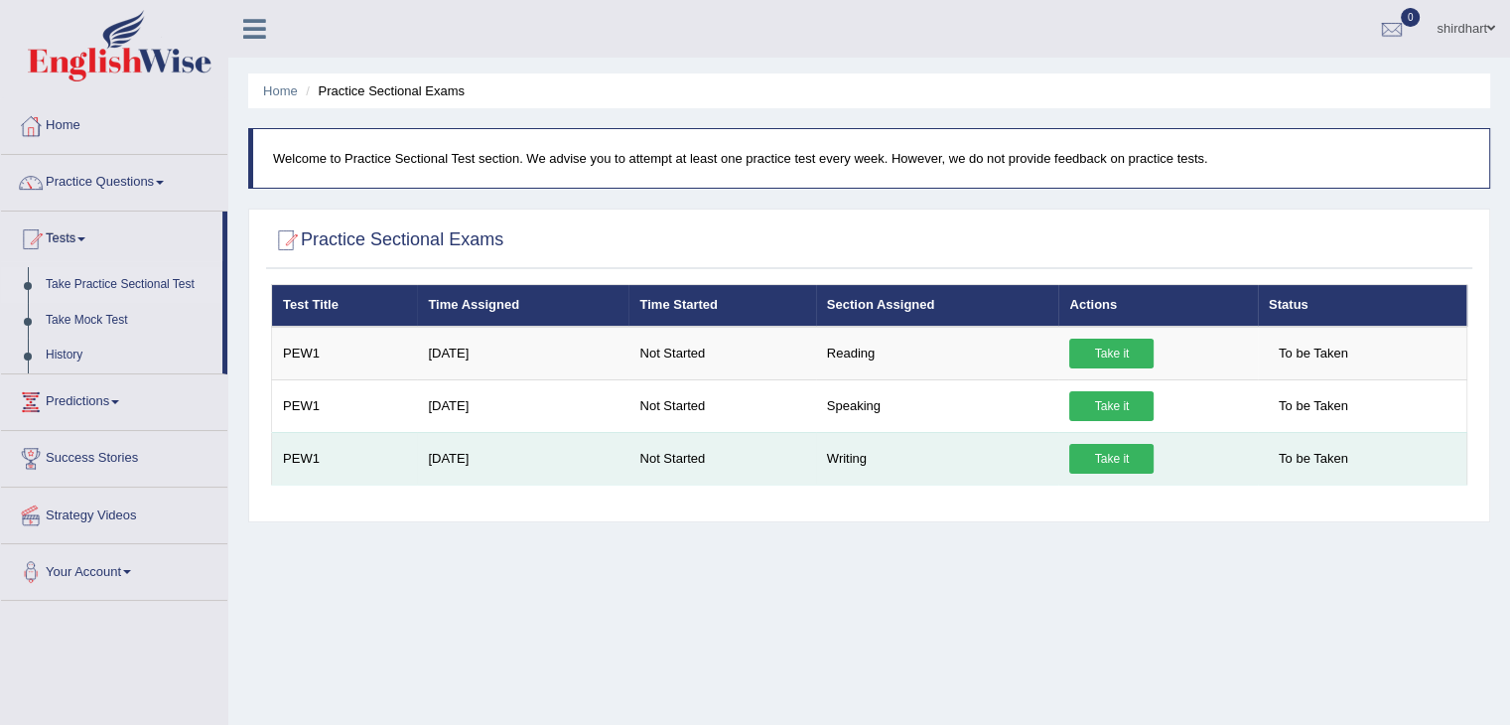
click at [1105, 452] on link "Take it" at bounding box center [1111, 459] width 84 height 30
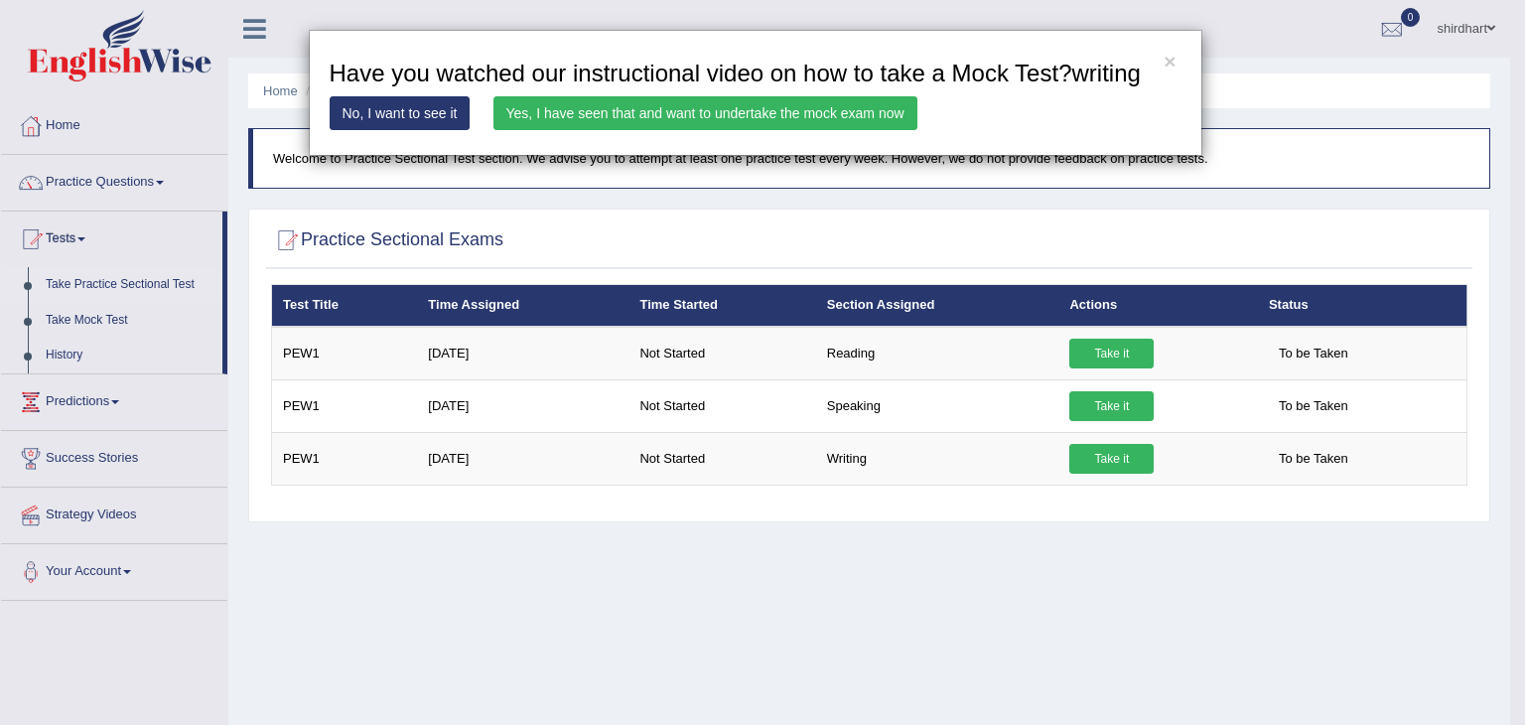
click at [763, 111] on link "Yes, I have seen that and want to undertake the mock exam now" at bounding box center [706, 113] width 424 height 34
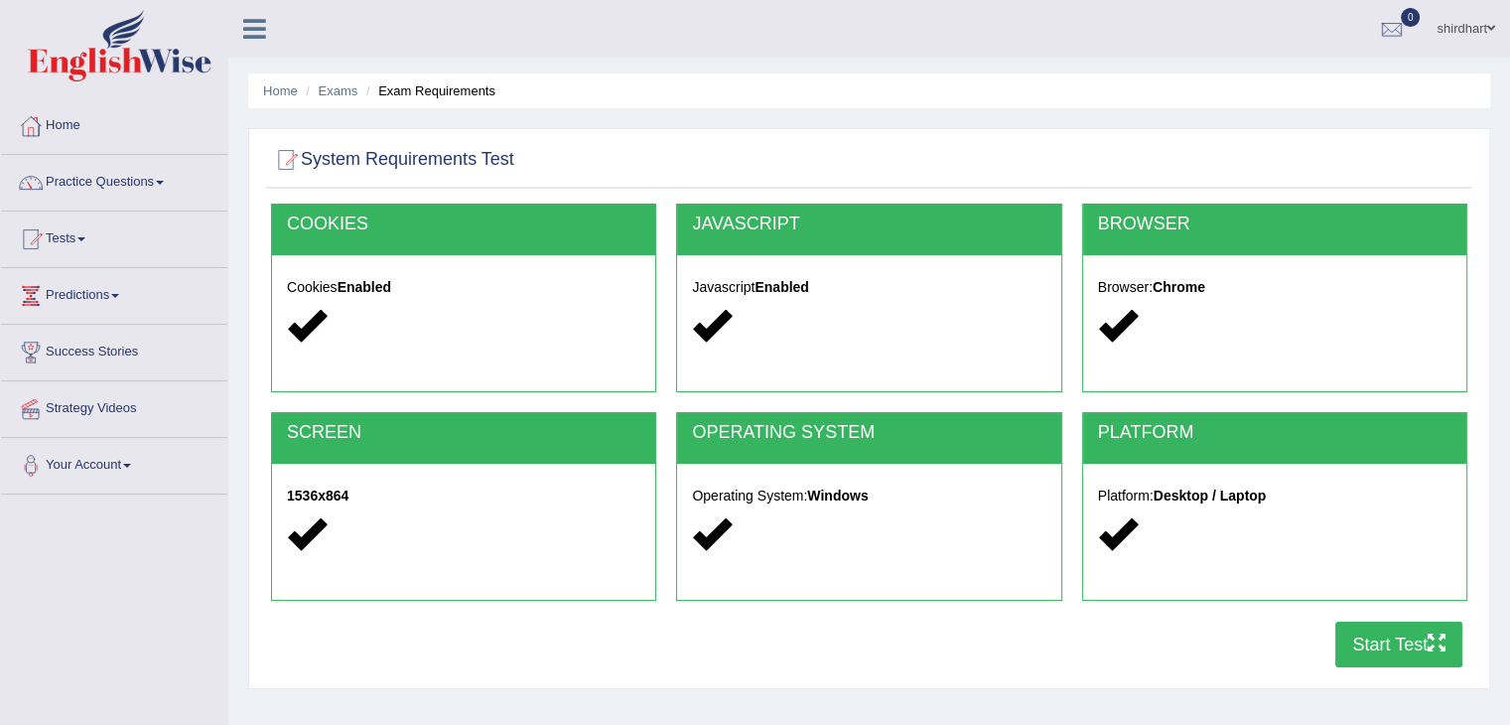
click at [1394, 641] on button "Start Test" at bounding box center [1399, 645] width 127 height 46
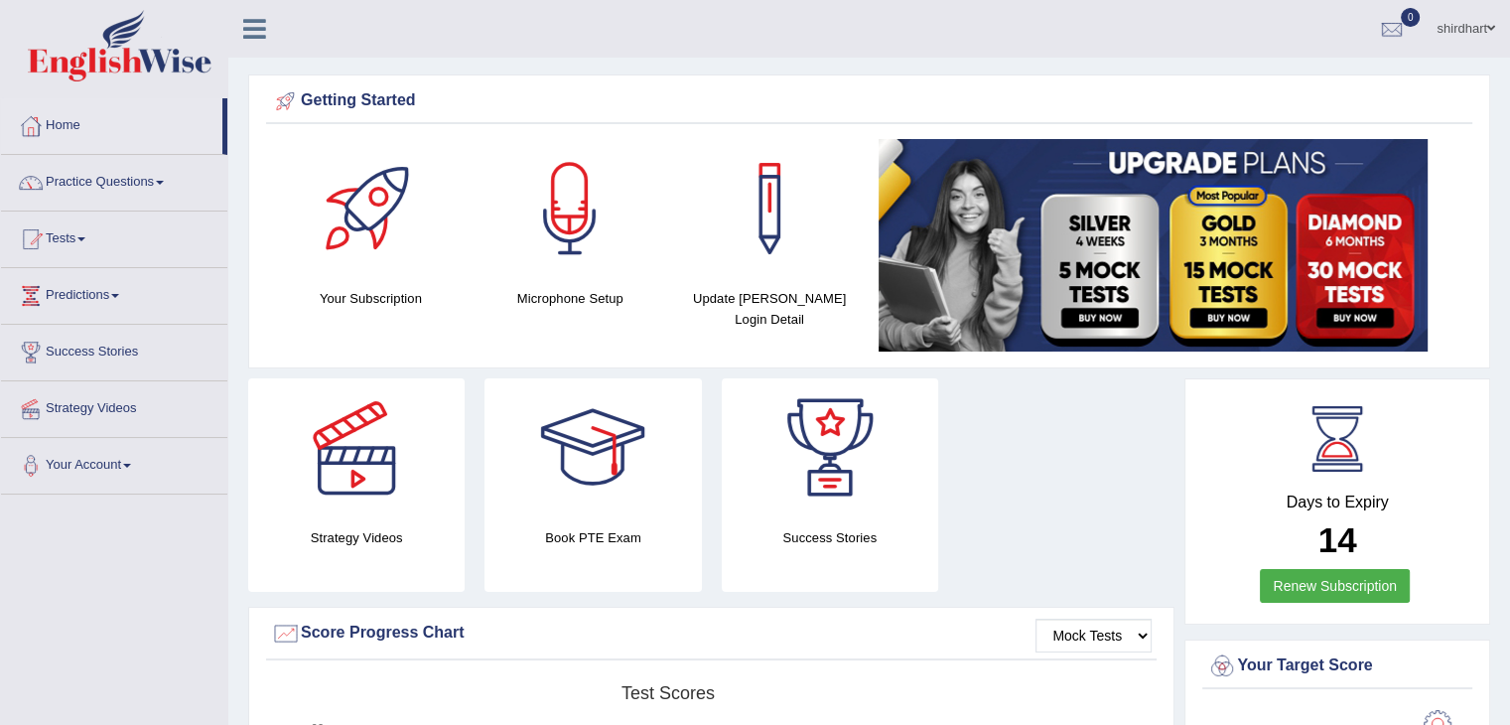
drag, startPoint x: 0, startPoint y: 0, endPoint x: 751, endPoint y: 410, distance: 855.4
click at [751, 410] on link at bounding box center [830, 447] width 216 height 139
click at [883, 445] on div at bounding box center [830, 447] width 139 height 139
click at [115, 396] on link "Strategy Videos" at bounding box center [114, 406] width 226 height 50
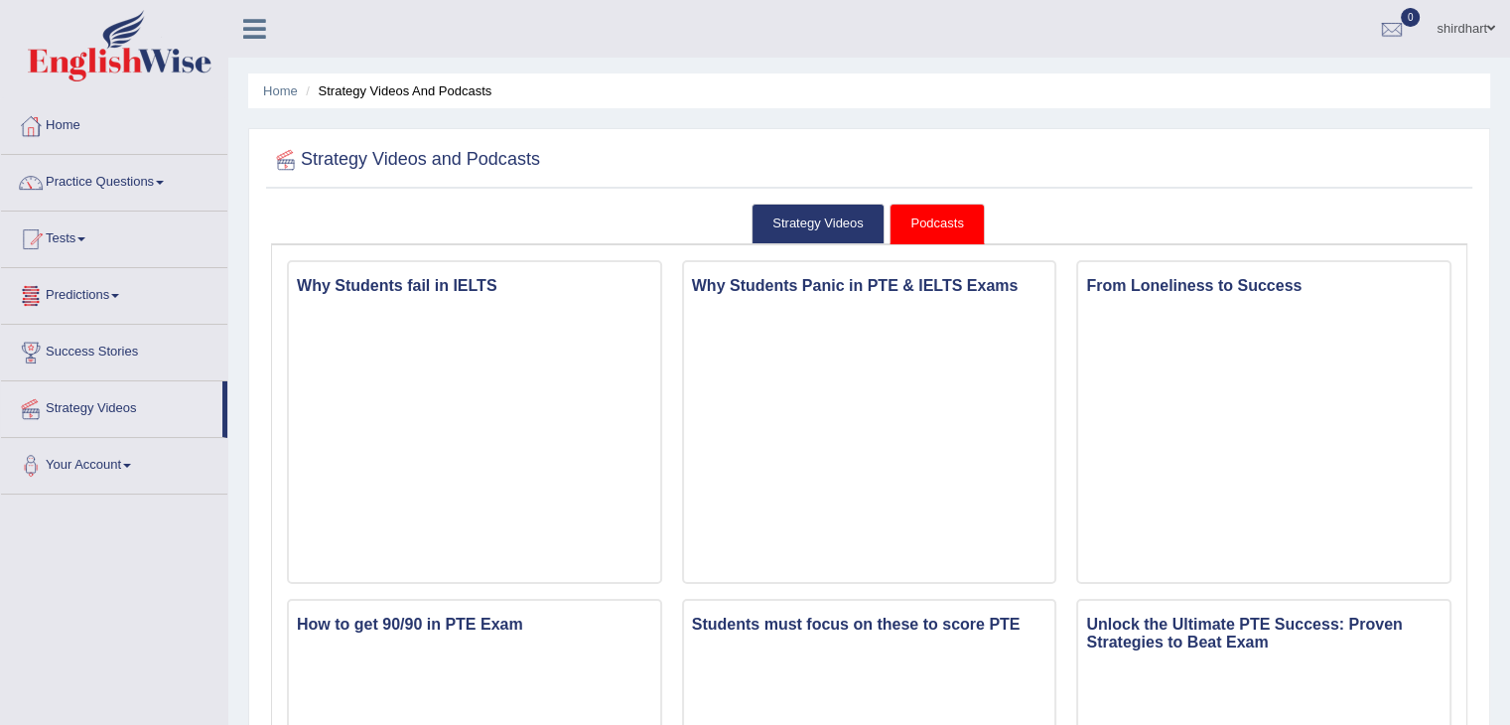
click at [115, 303] on link "Predictions" at bounding box center [114, 293] width 226 height 50
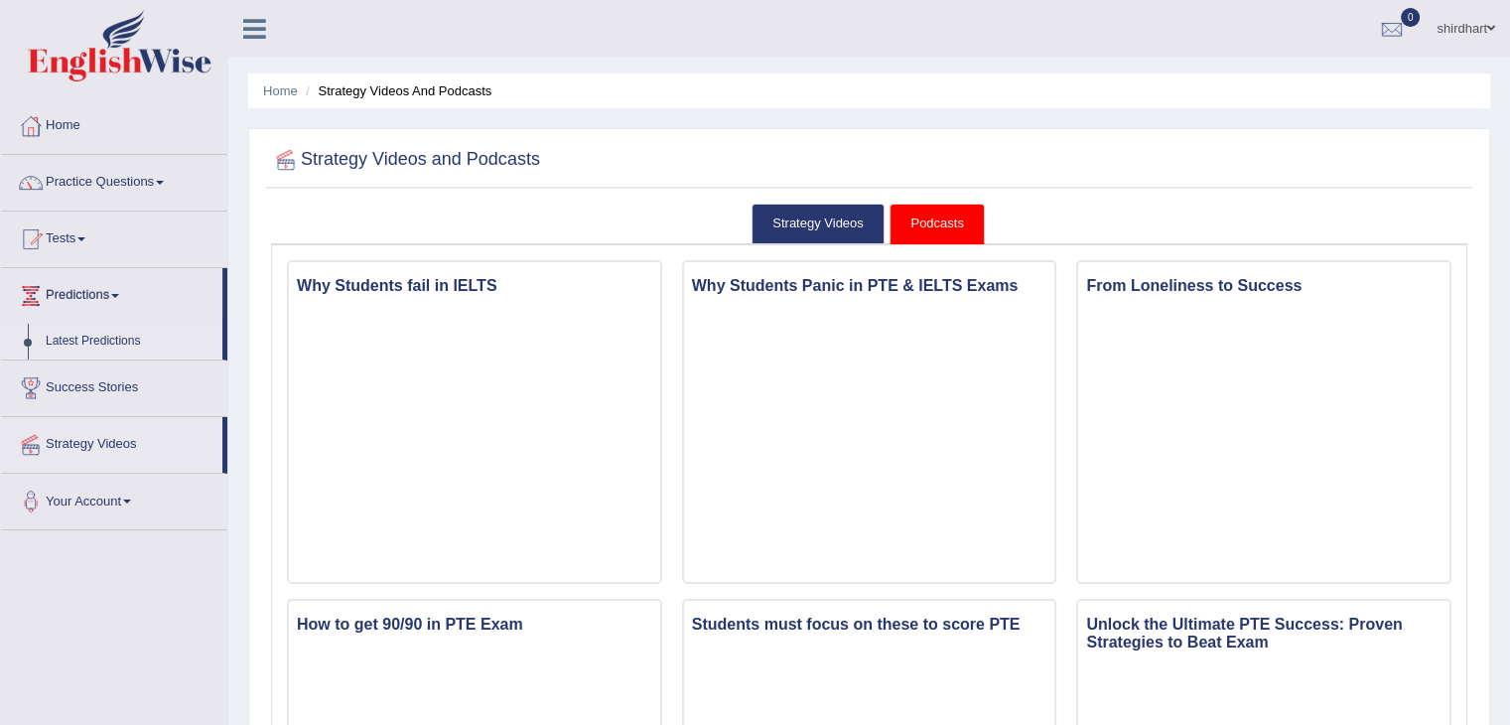
click at [110, 351] on link "Latest Predictions" at bounding box center [130, 342] width 186 height 36
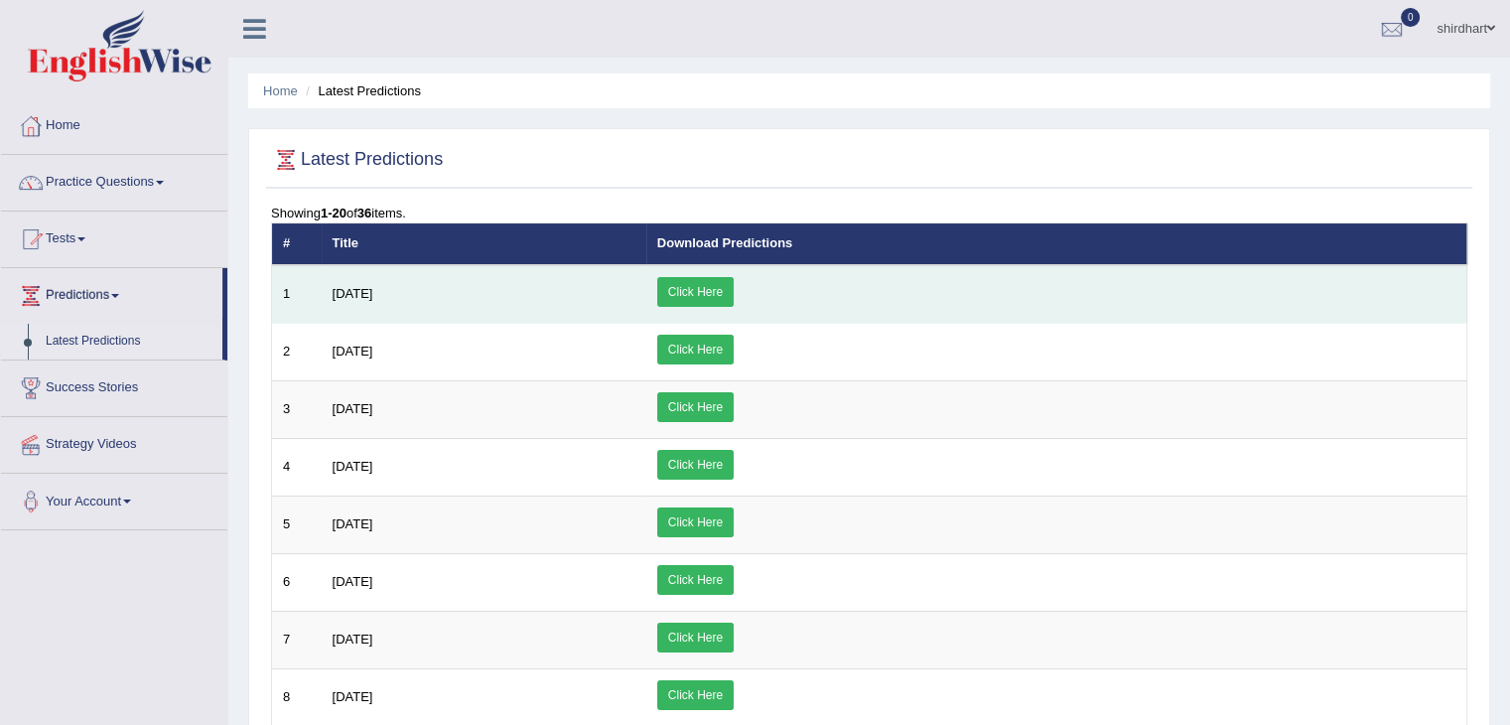
click at [734, 279] on link "Click Here" at bounding box center [695, 292] width 76 height 30
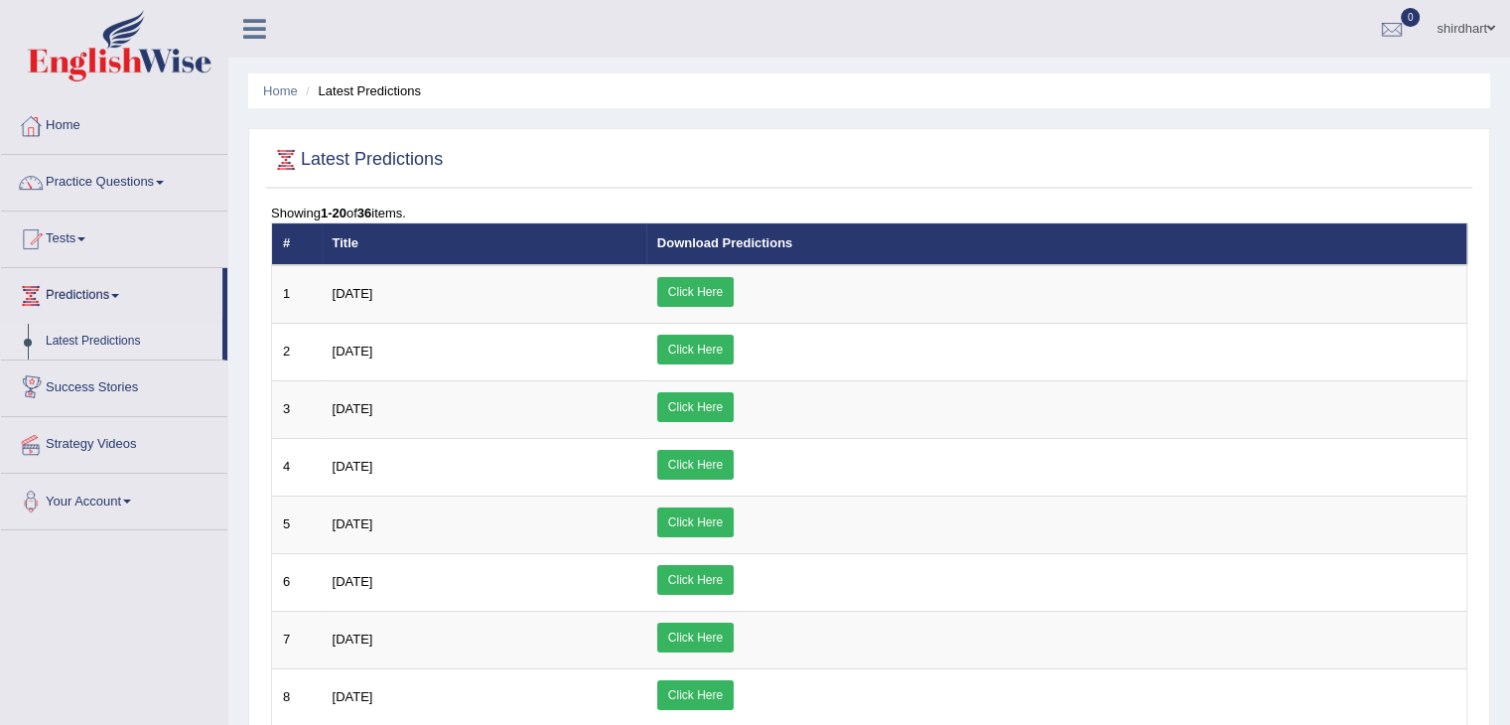
click at [86, 383] on link "Success Stories" at bounding box center [114, 385] width 226 height 50
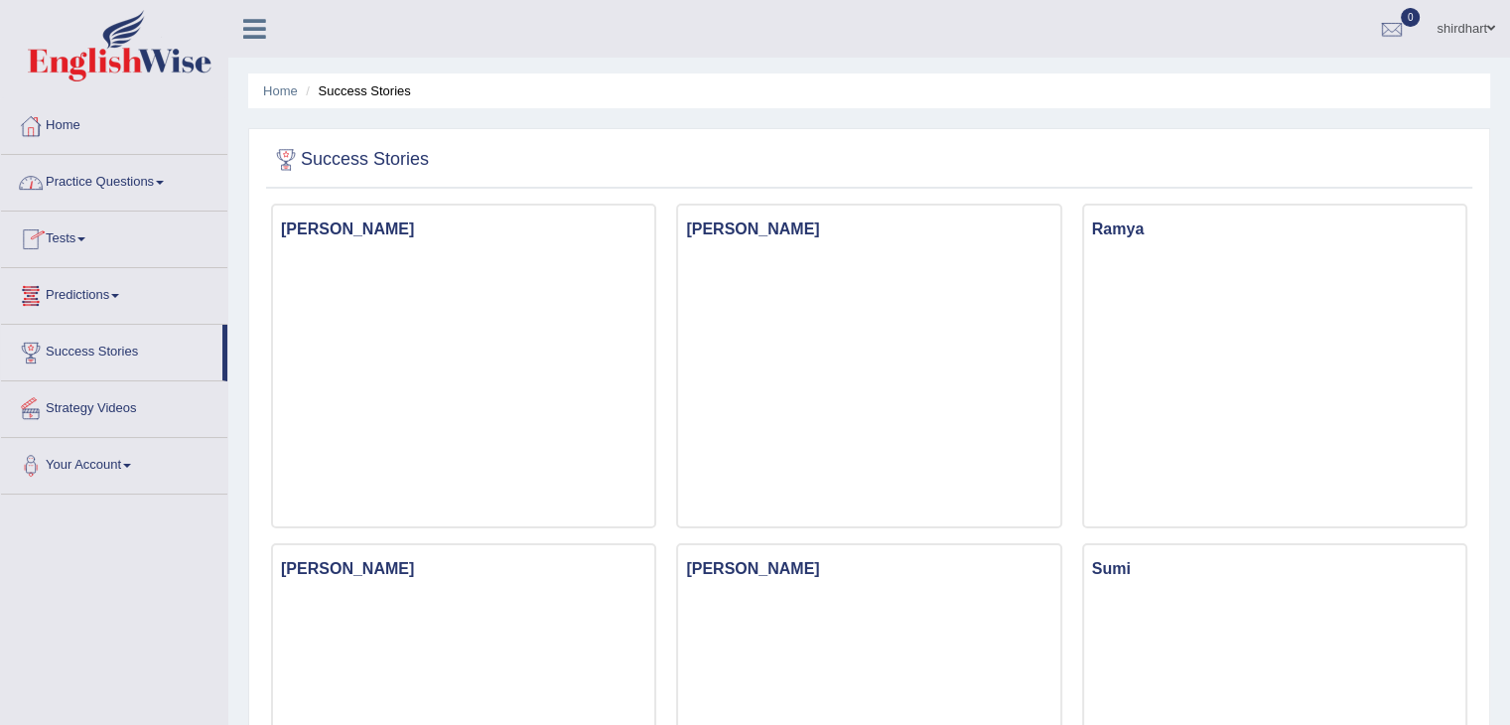
click at [65, 131] on link "Home" at bounding box center [114, 123] width 226 height 50
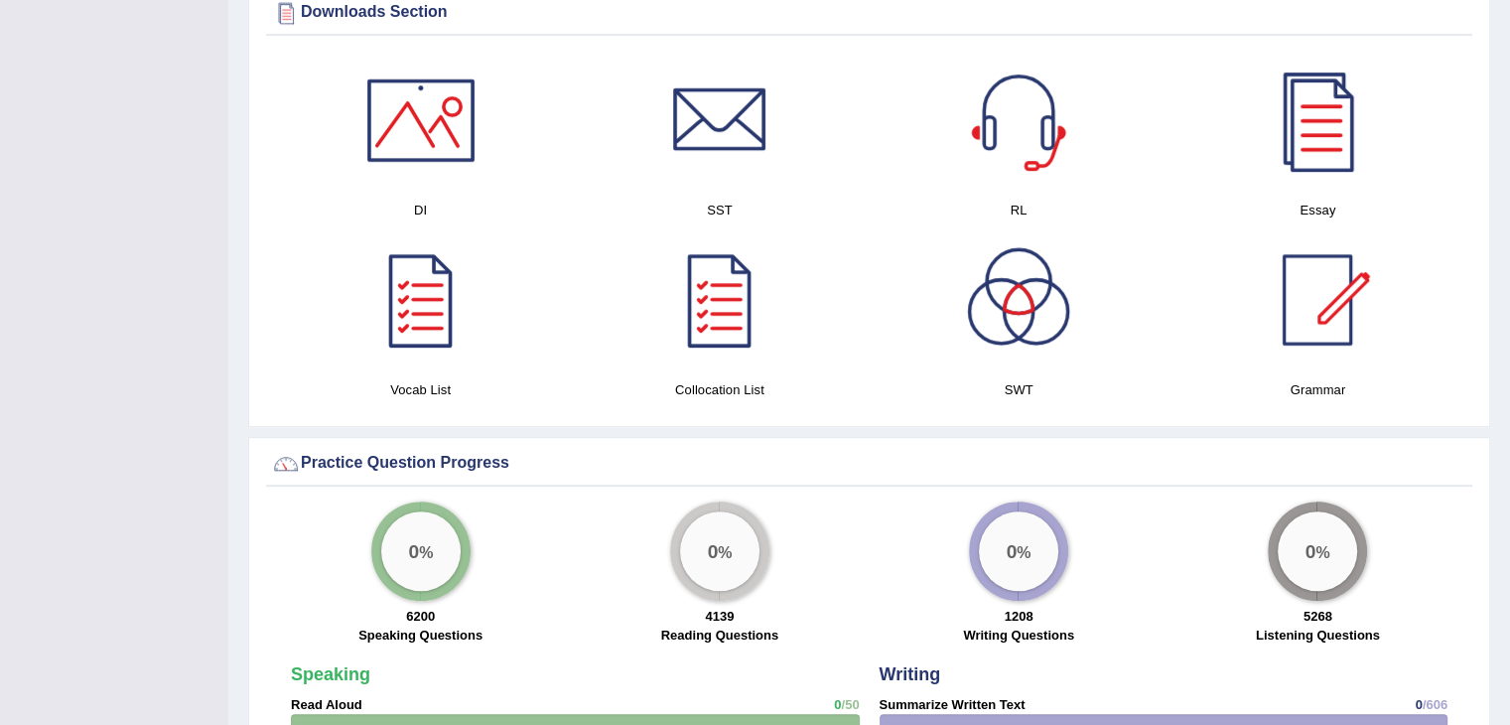
scroll to position [1022, 0]
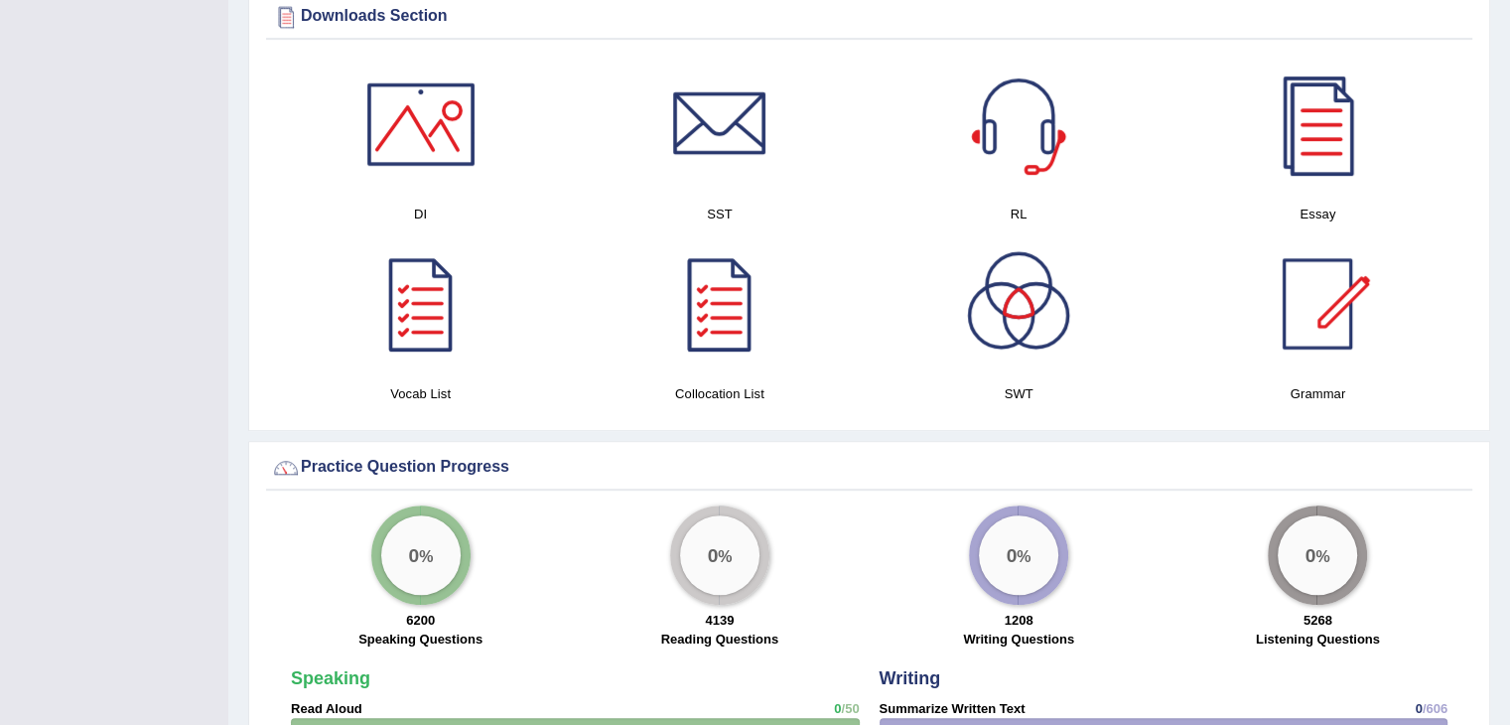
click at [1347, 138] on div at bounding box center [1317, 124] width 139 height 139
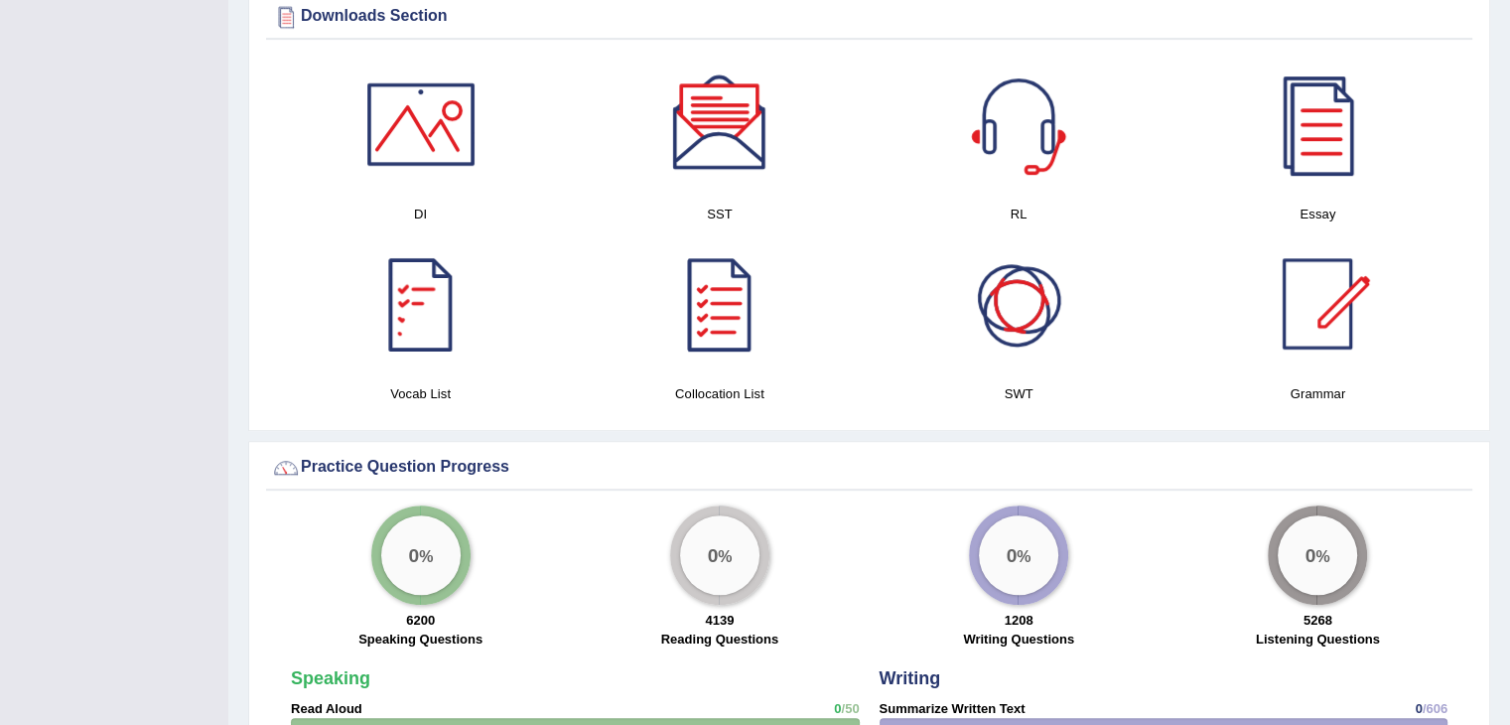
click at [413, 345] on div at bounding box center [421, 303] width 139 height 139
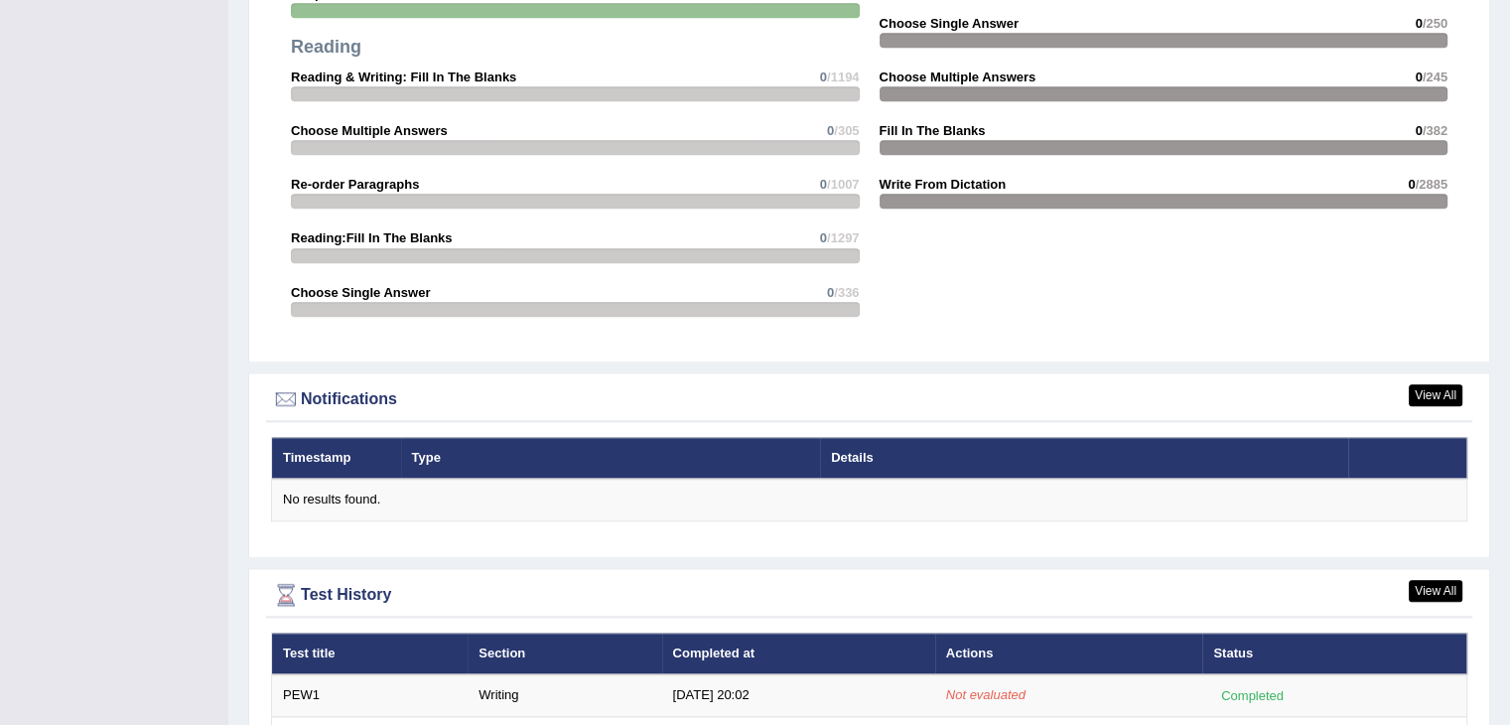
scroll to position [2181, 0]
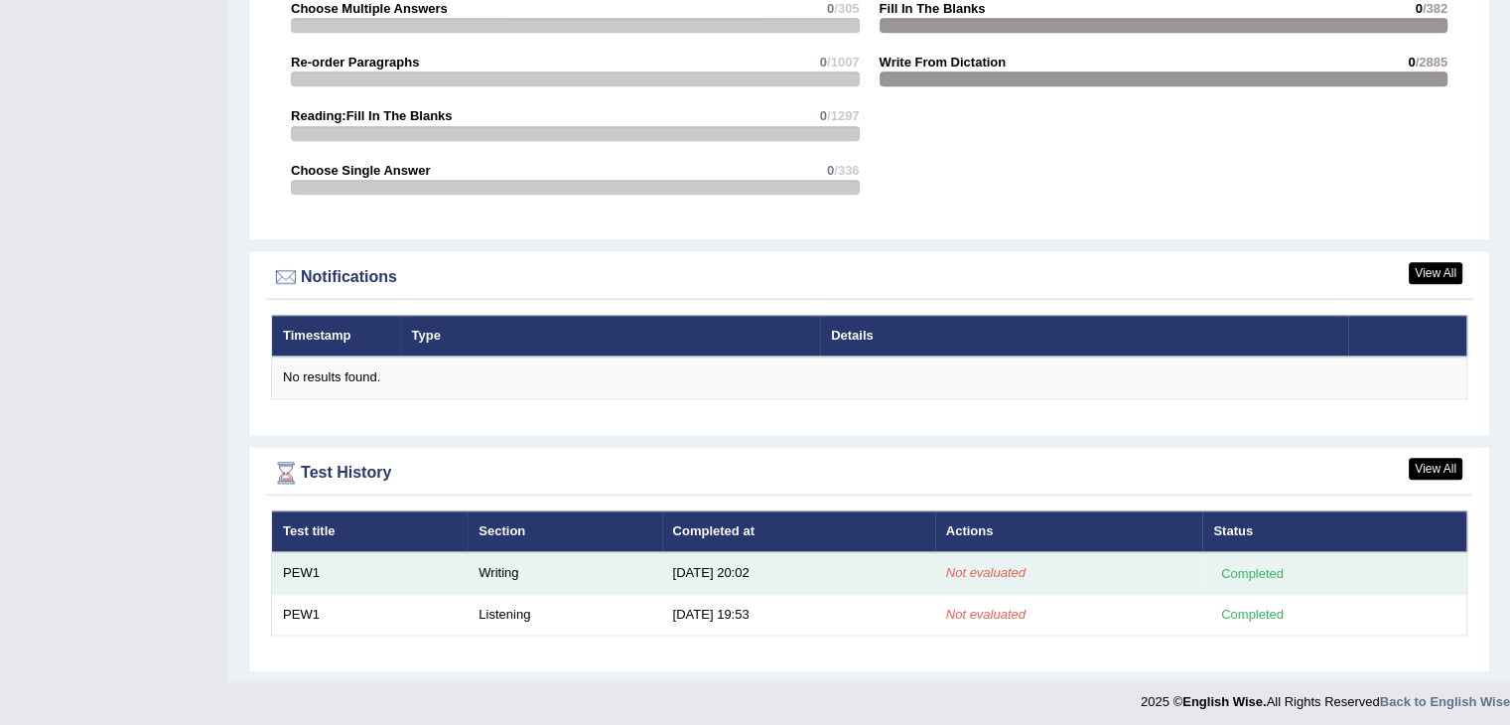
click at [1081, 573] on td "Not evaluated" at bounding box center [1069, 573] width 268 height 42
click at [1271, 563] on div "Completed" at bounding box center [1251, 573] width 77 height 21
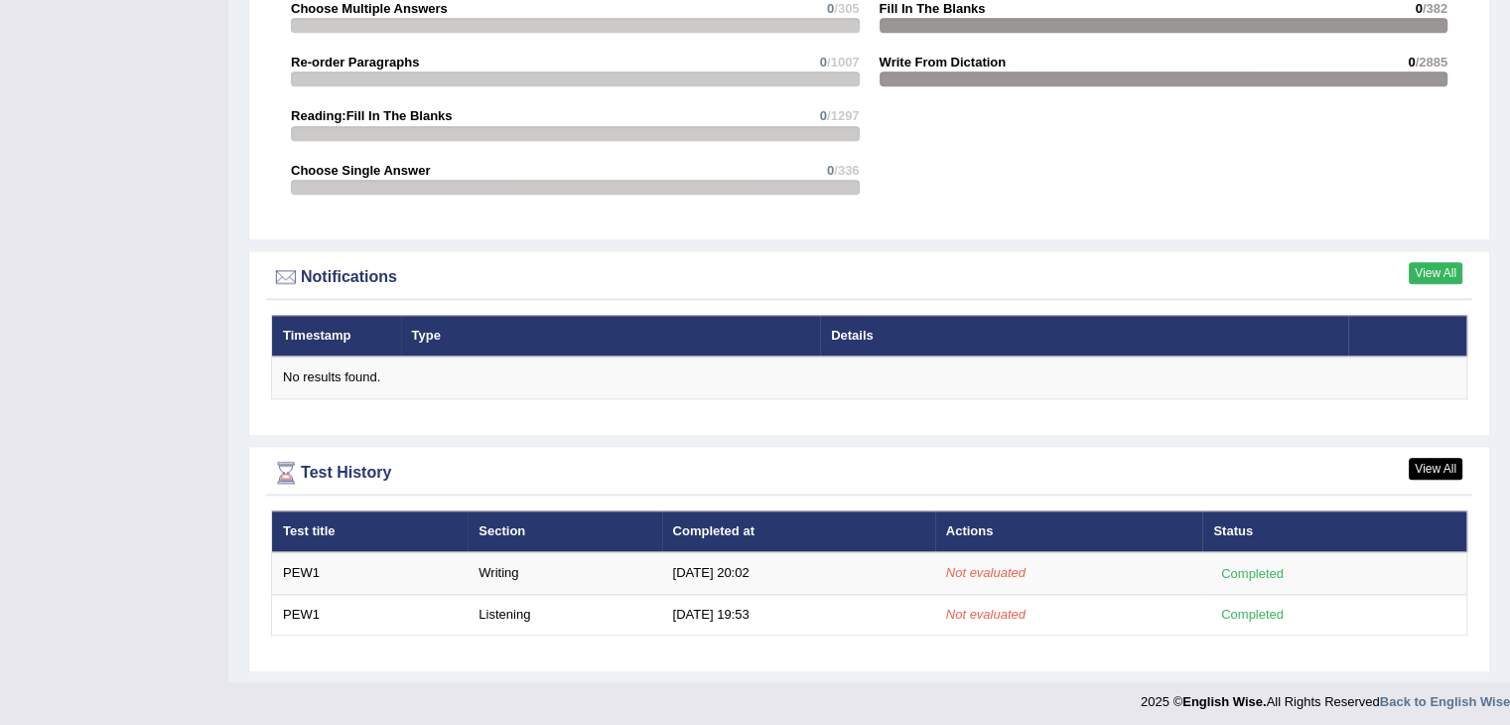
click at [1438, 273] on link "View All" at bounding box center [1436, 273] width 54 height 22
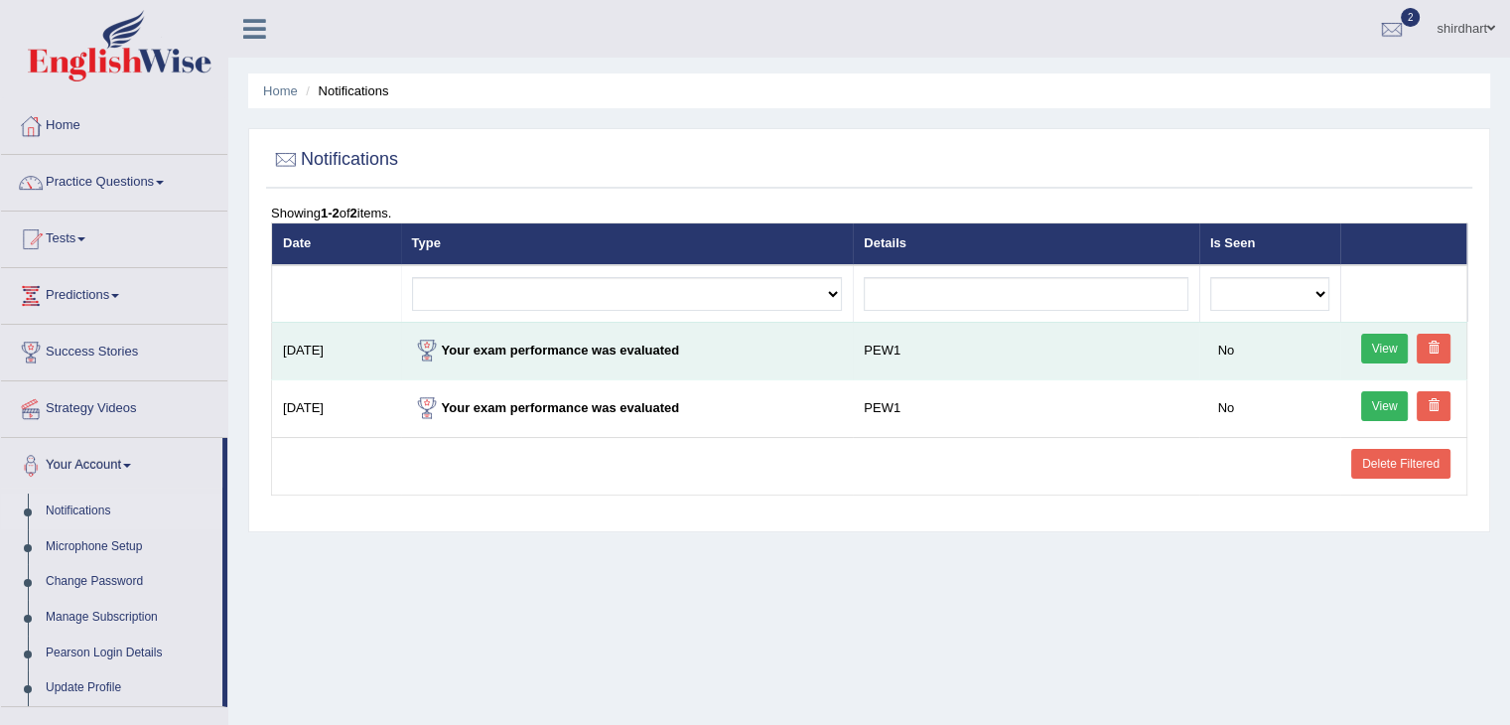
click at [1400, 349] on link "View" at bounding box center [1385, 349] width 48 height 30
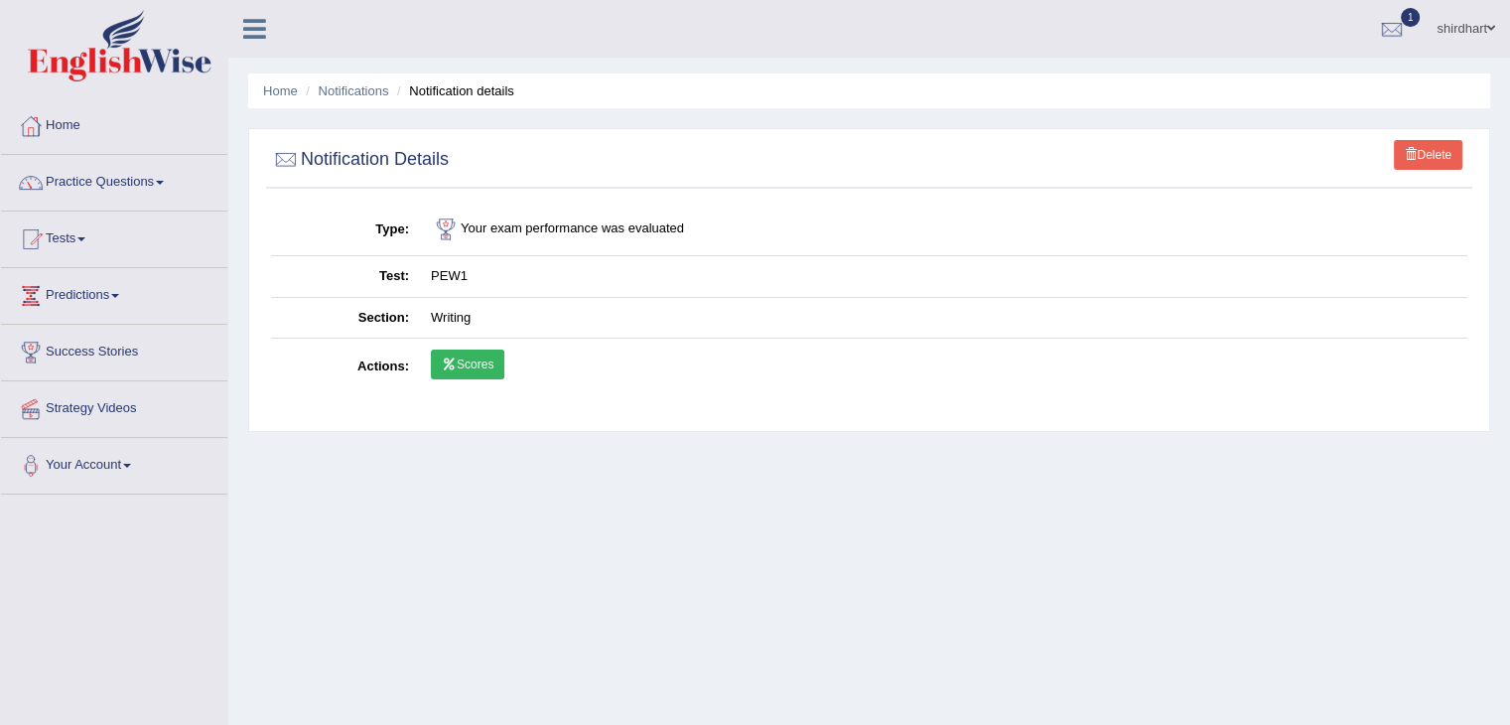
click at [461, 358] on link "Scores" at bounding box center [467, 365] width 73 height 30
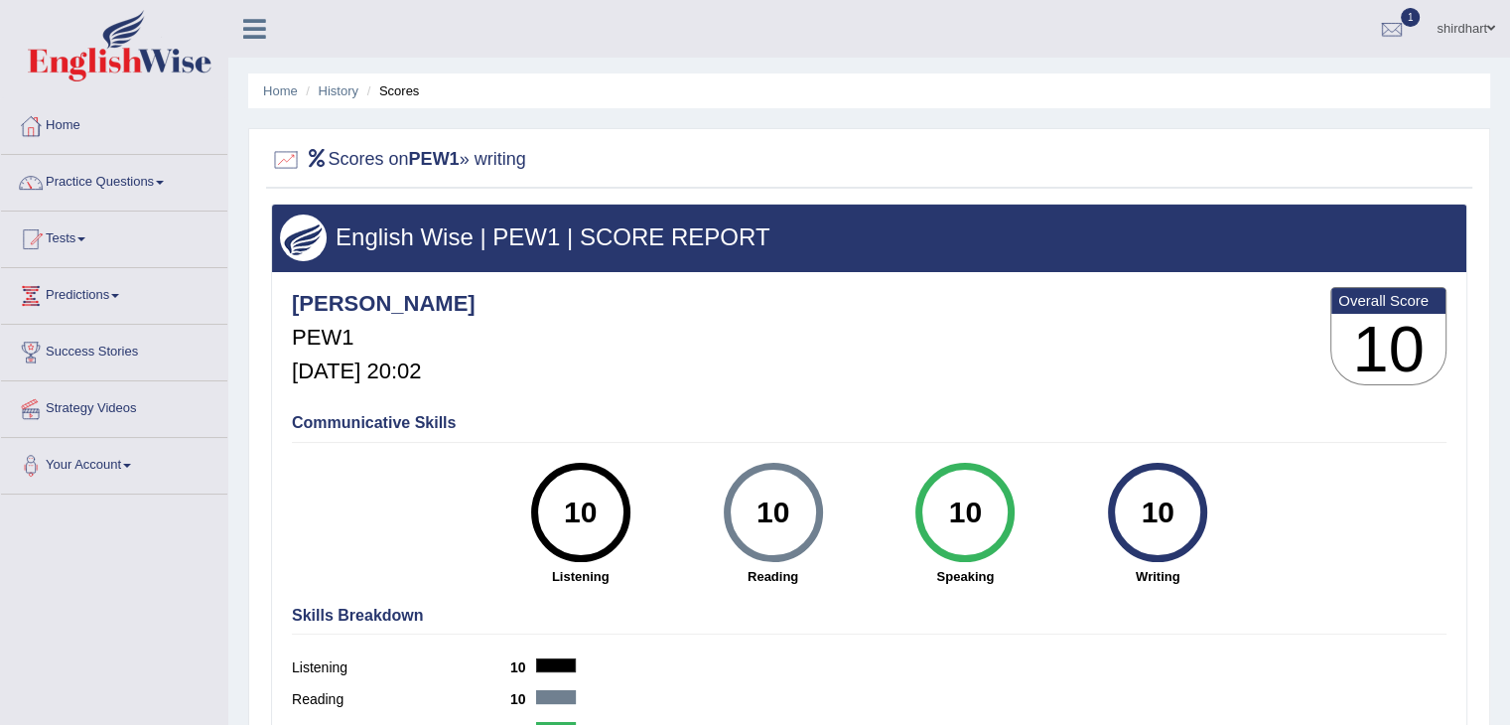
click at [461, 359] on h5 "Oct 2, 2025, 20:02" at bounding box center [384, 371] width 184 height 24
click at [86, 242] on link "Tests" at bounding box center [114, 237] width 226 height 50
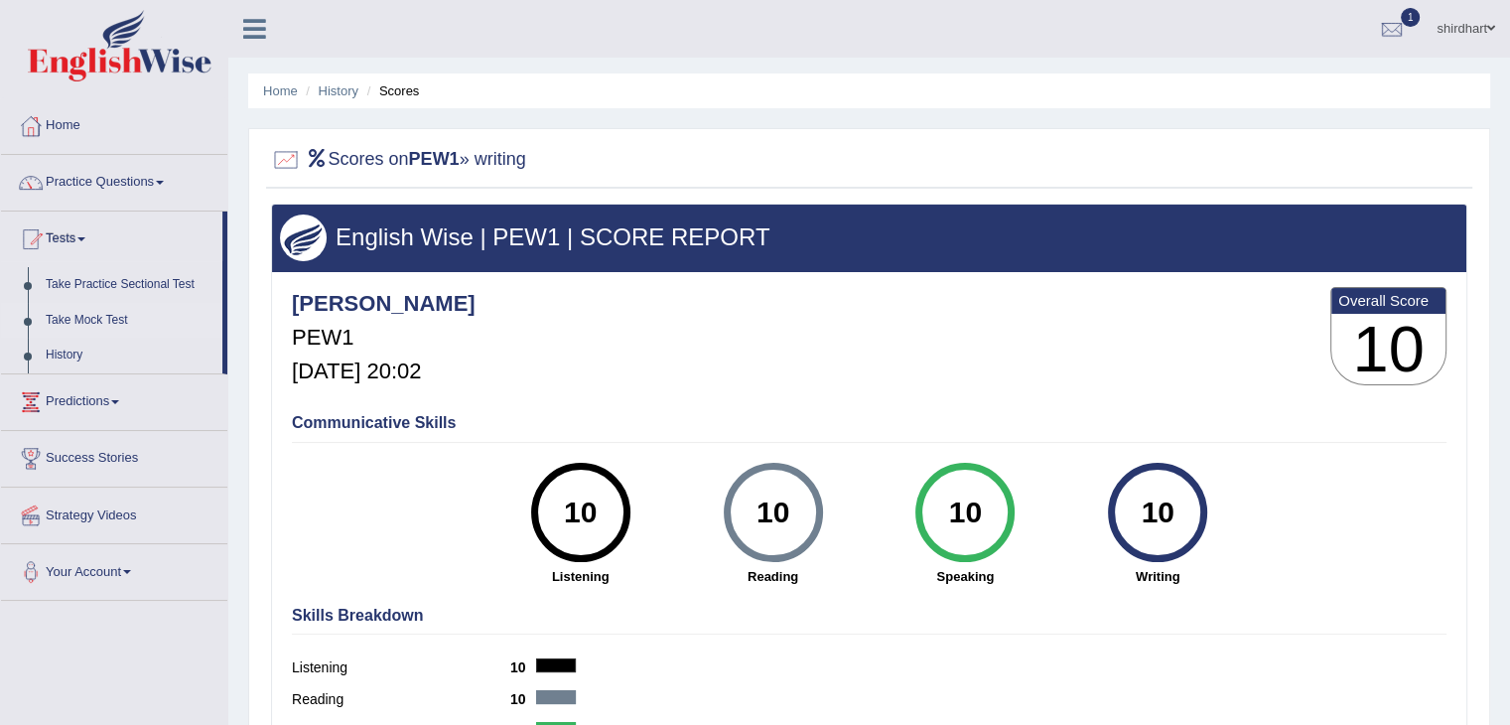
click at [77, 326] on link "Take Mock Test" at bounding box center [130, 321] width 186 height 36
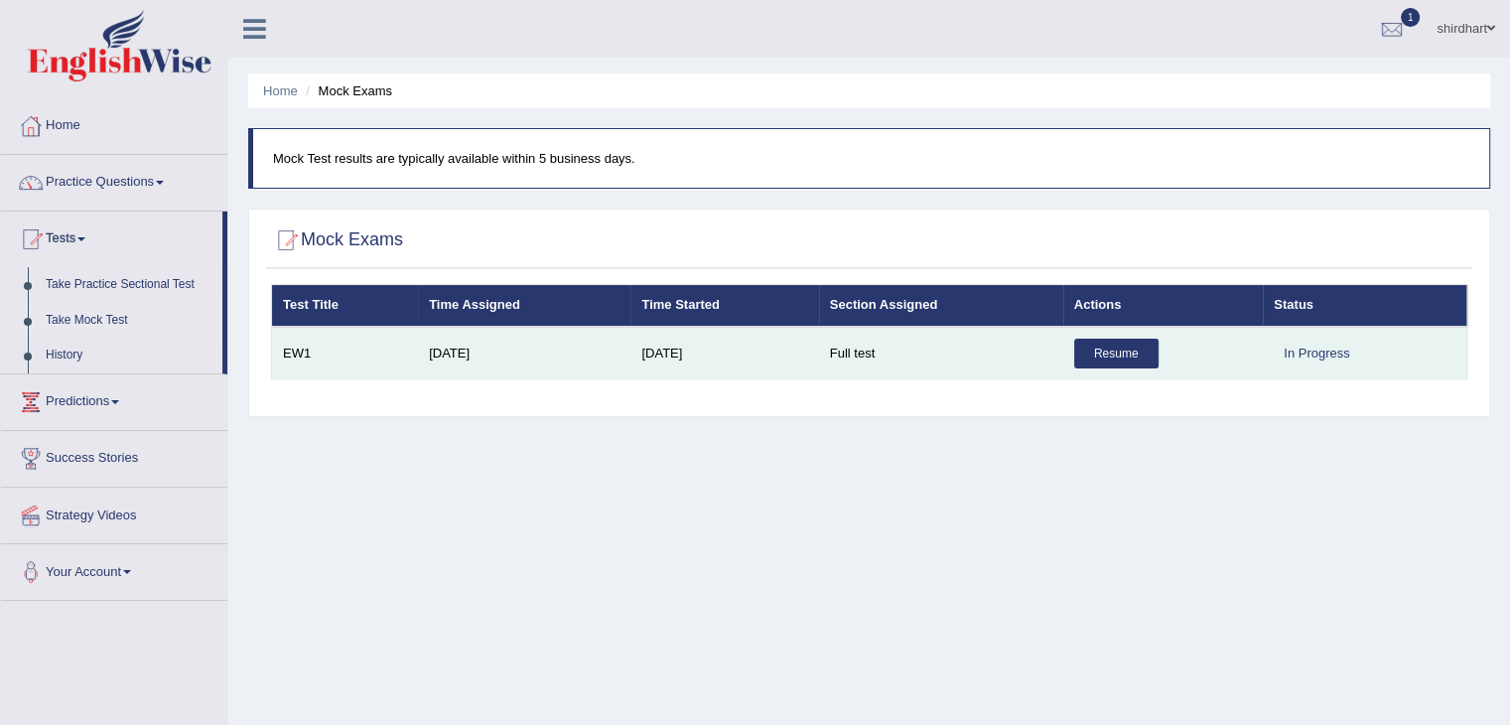
click at [1117, 355] on link "Resume" at bounding box center [1116, 354] width 84 height 30
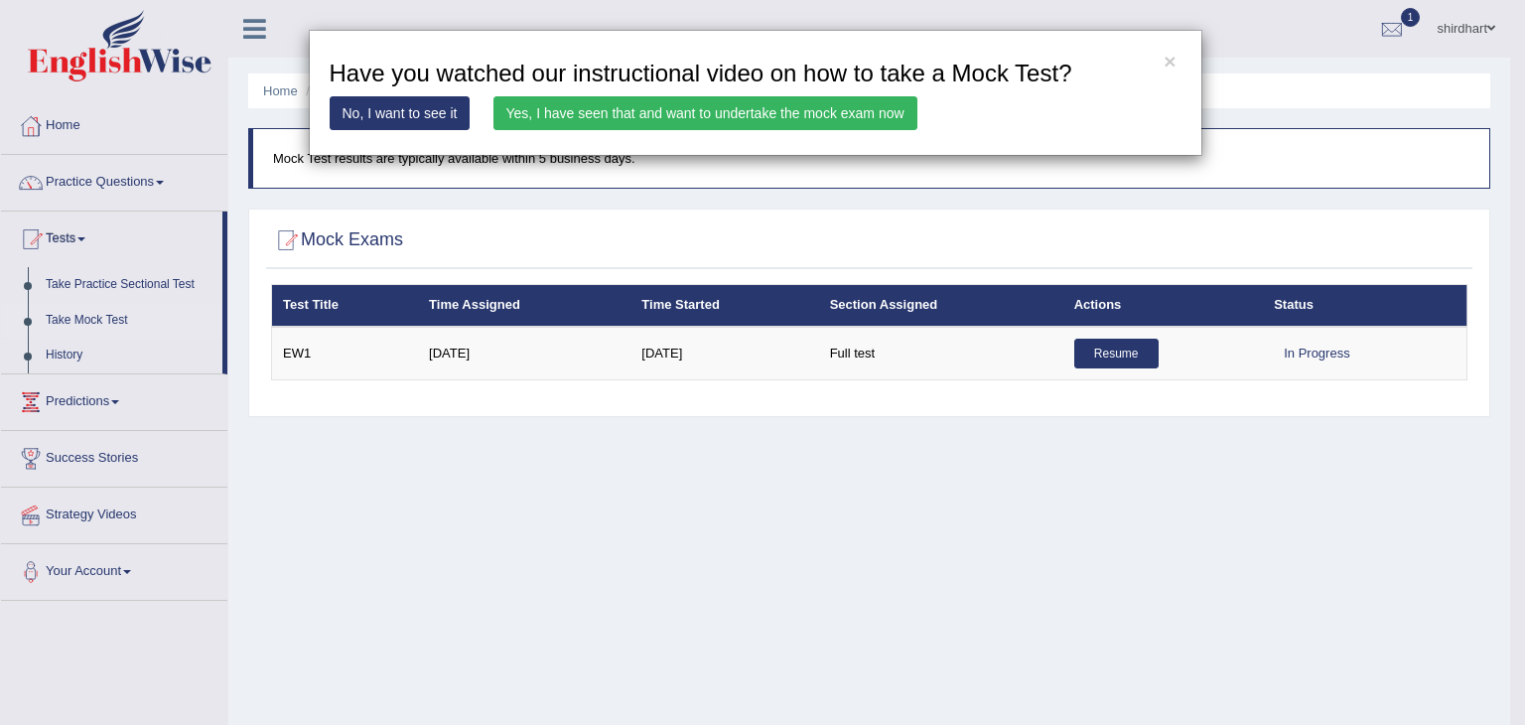
click at [745, 112] on link "Yes, I have seen that and want to undertake the mock exam now" at bounding box center [706, 113] width 424 height 34
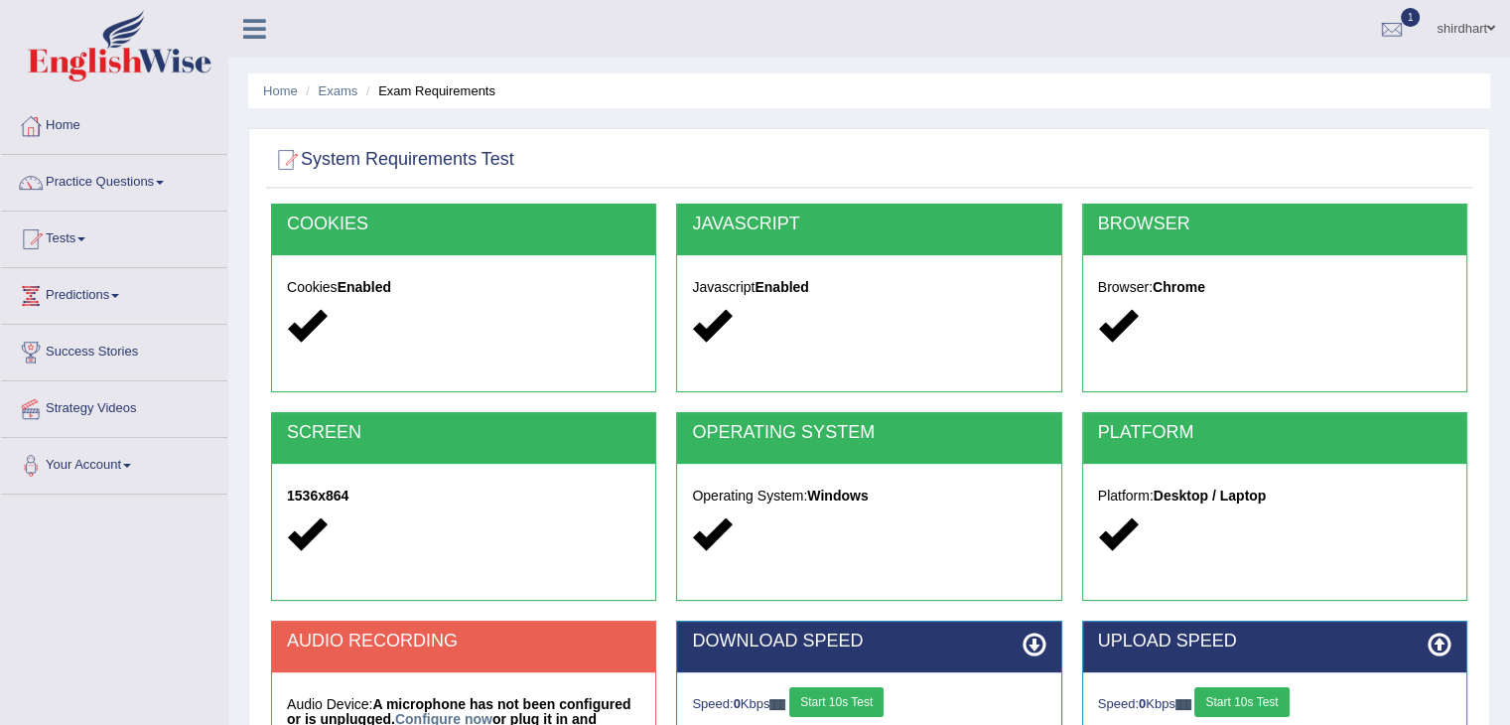
scroll to position [318, 0]
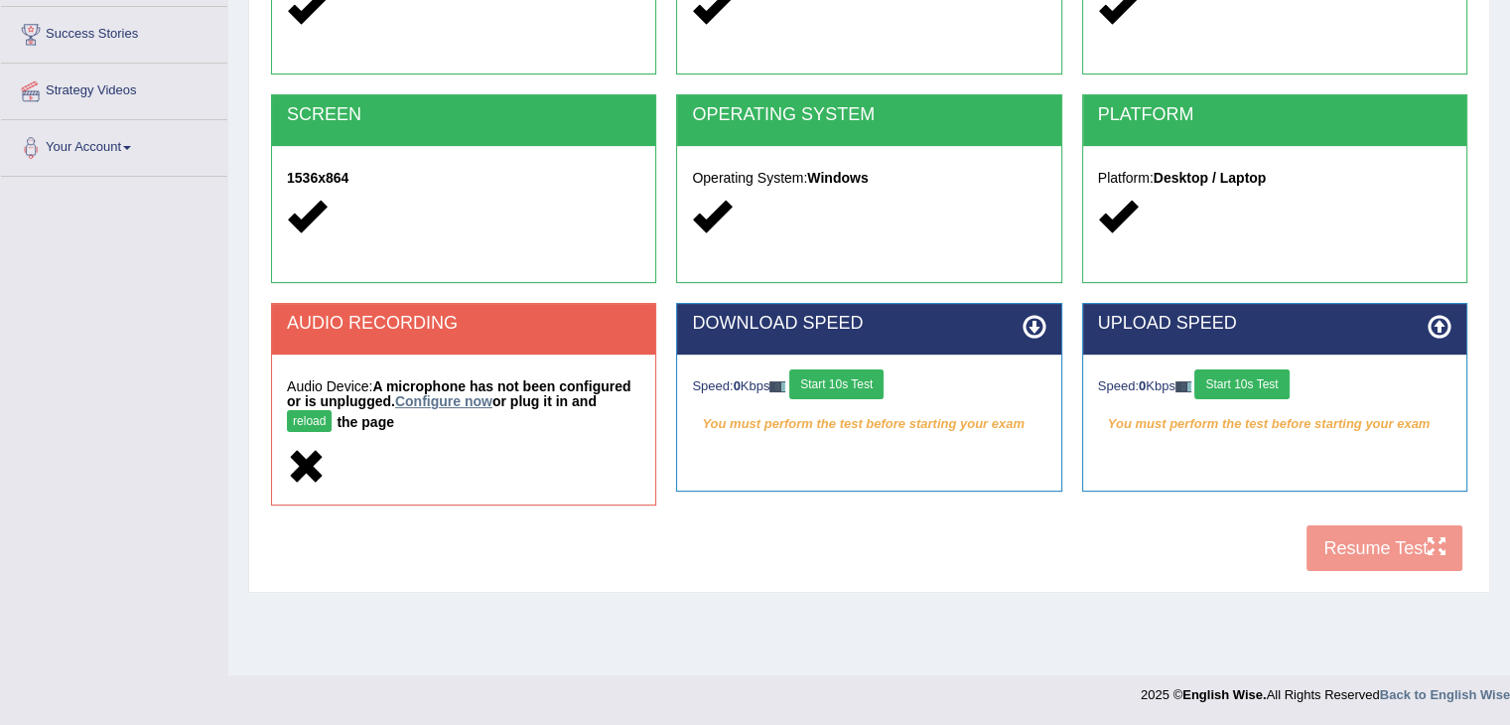
click at [462, 402] on link "Configure now" at bounding box center [443, 401] width 97 height 16
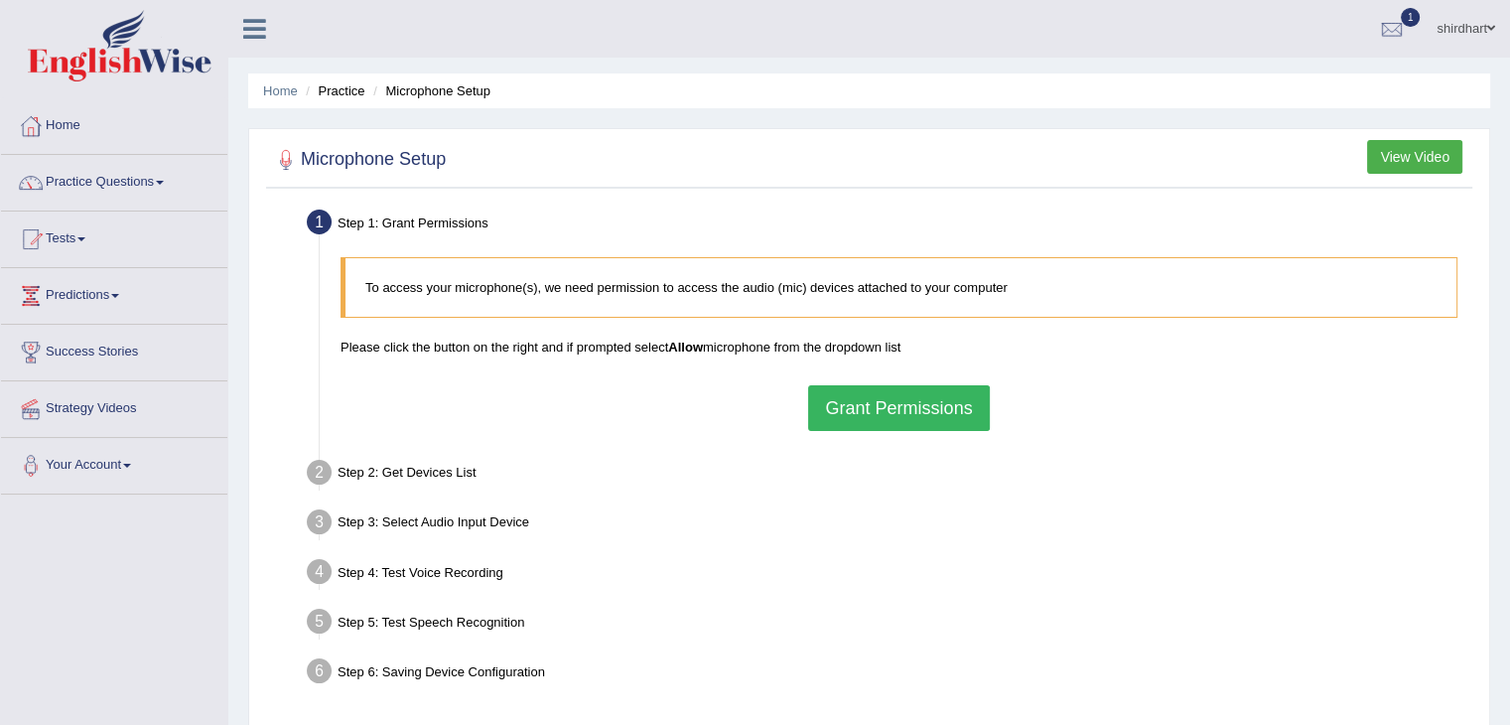
click at [852, 406] on button "Grant Permissions" at bounding box center [898, 408] width 181 height 46
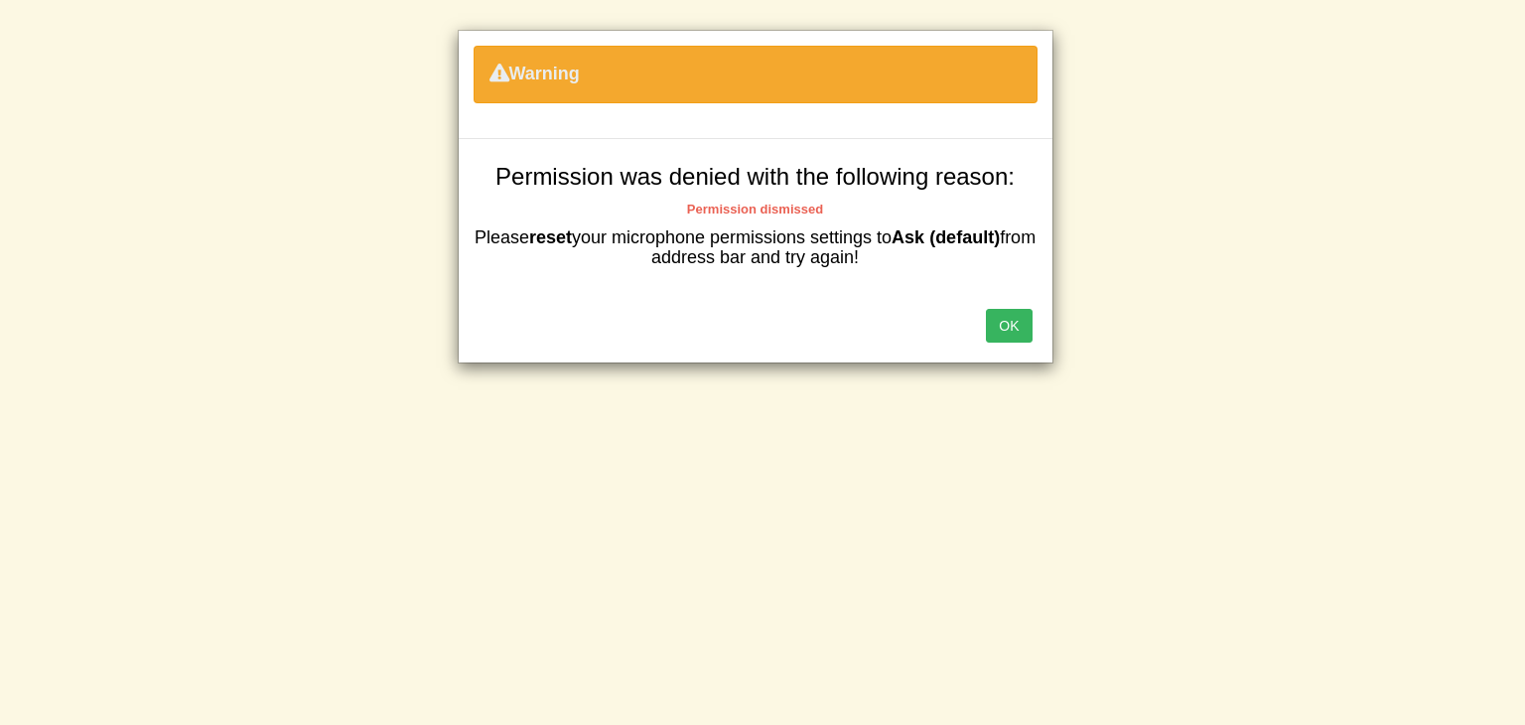
click at [985, 339] on div "OK" at bounding box center [756, 328] width 594 height 70
click at [1009, 333] on button "OK" at bounding box center [1009, 326] width 46 height 34
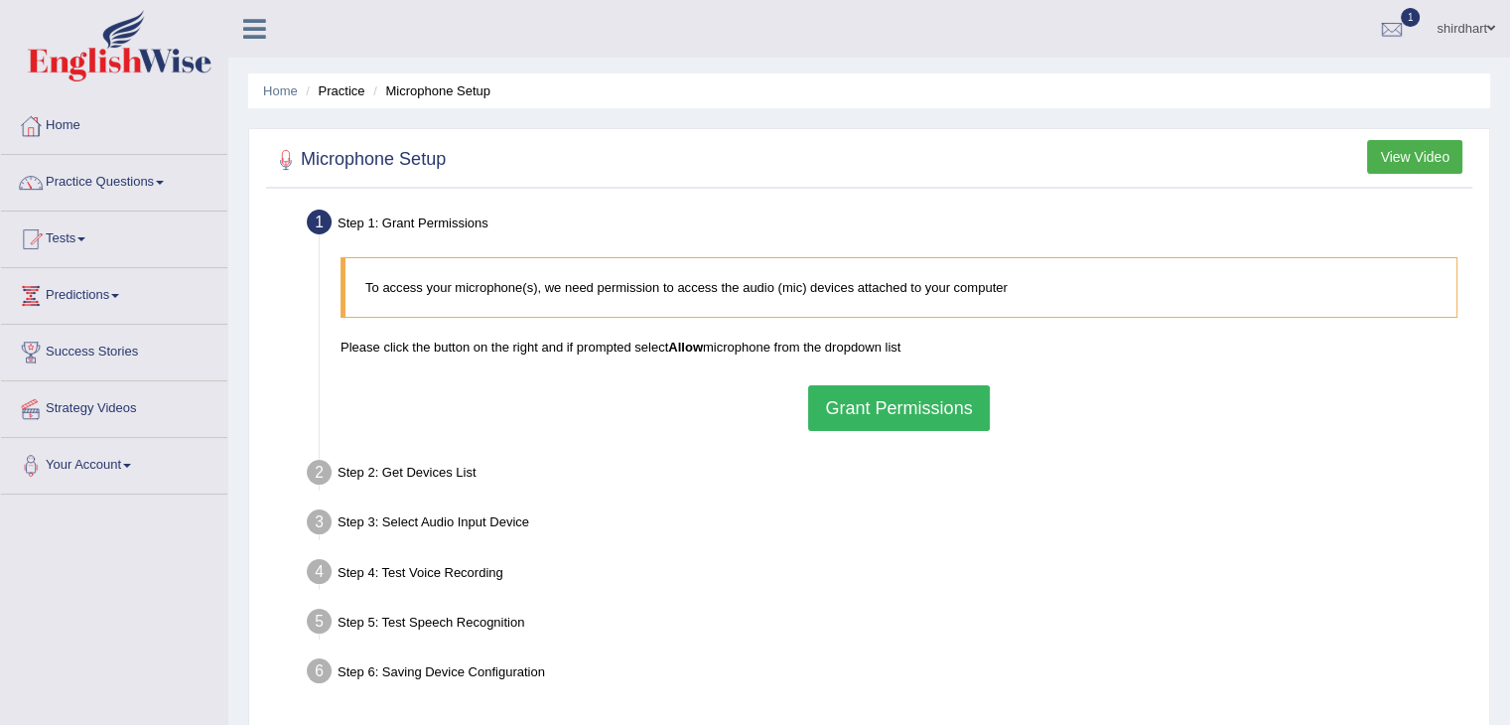
click at [1422, 144] on button "View Video" at bounding box center [1414, 157] width 95 height 34
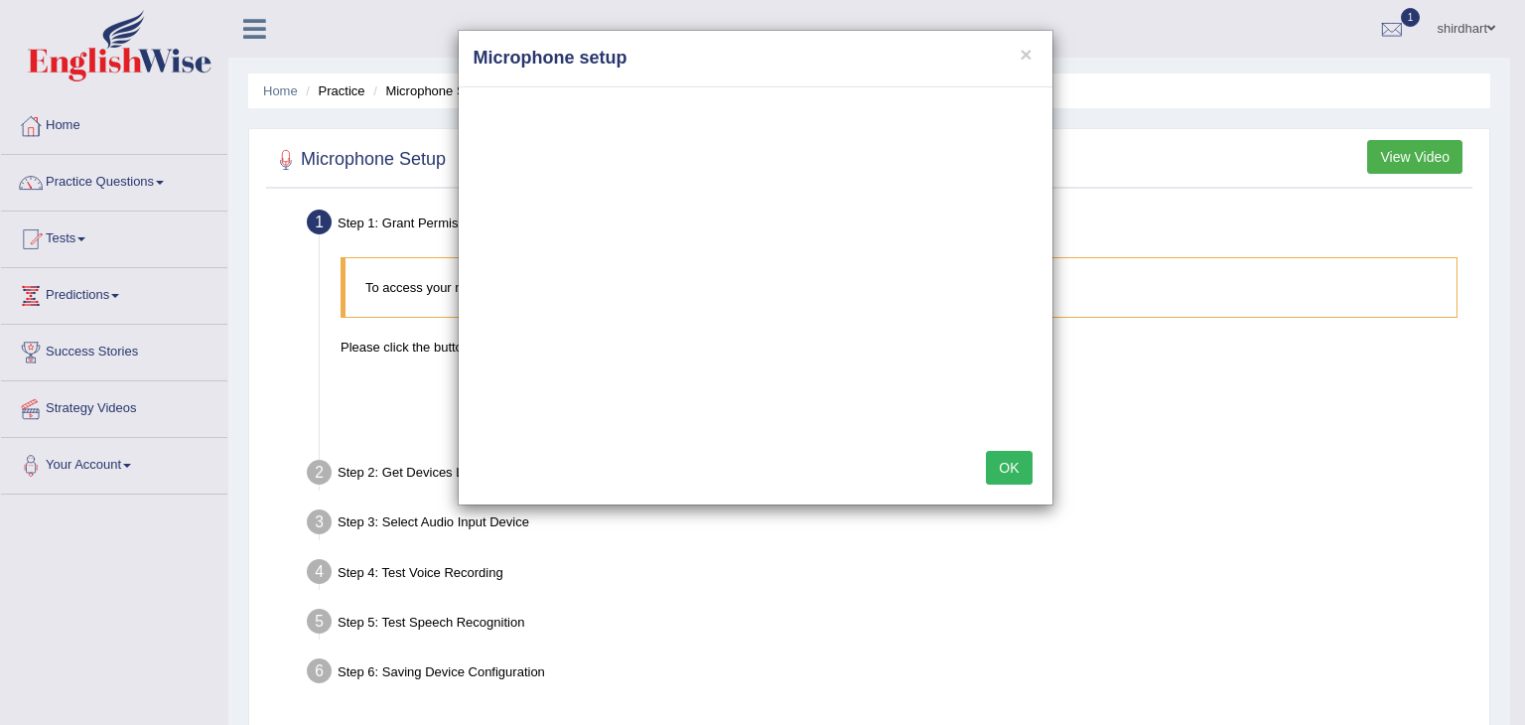
click at [122, 470] on div "× Microphone setup OK" at bounding box center [762, 362] width 1525 height 725
click at [131, 464] on div "× Microphone setup OK" at bounding box center [762, 362] width 1525 height 725
click at [1129, 465] on div "× Microphone setup OK" at bounding box center [762, 362] width 1525 height 725
click at [1009, 475] on button "OK" at bounding box center [1009, 468] width 46 height 34
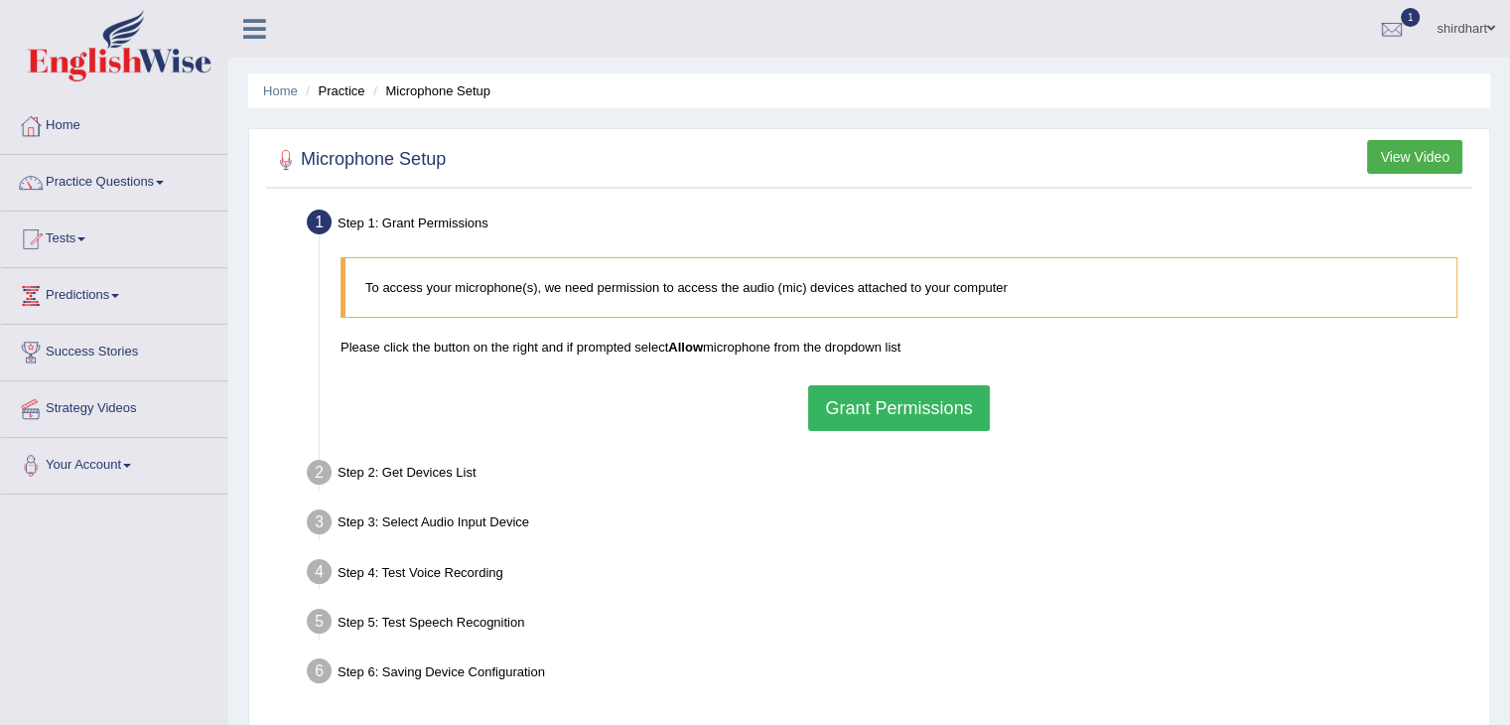
click at [846, 427] on button "Grant Permissions" at bounding box center [898, 408] width 181 height 46
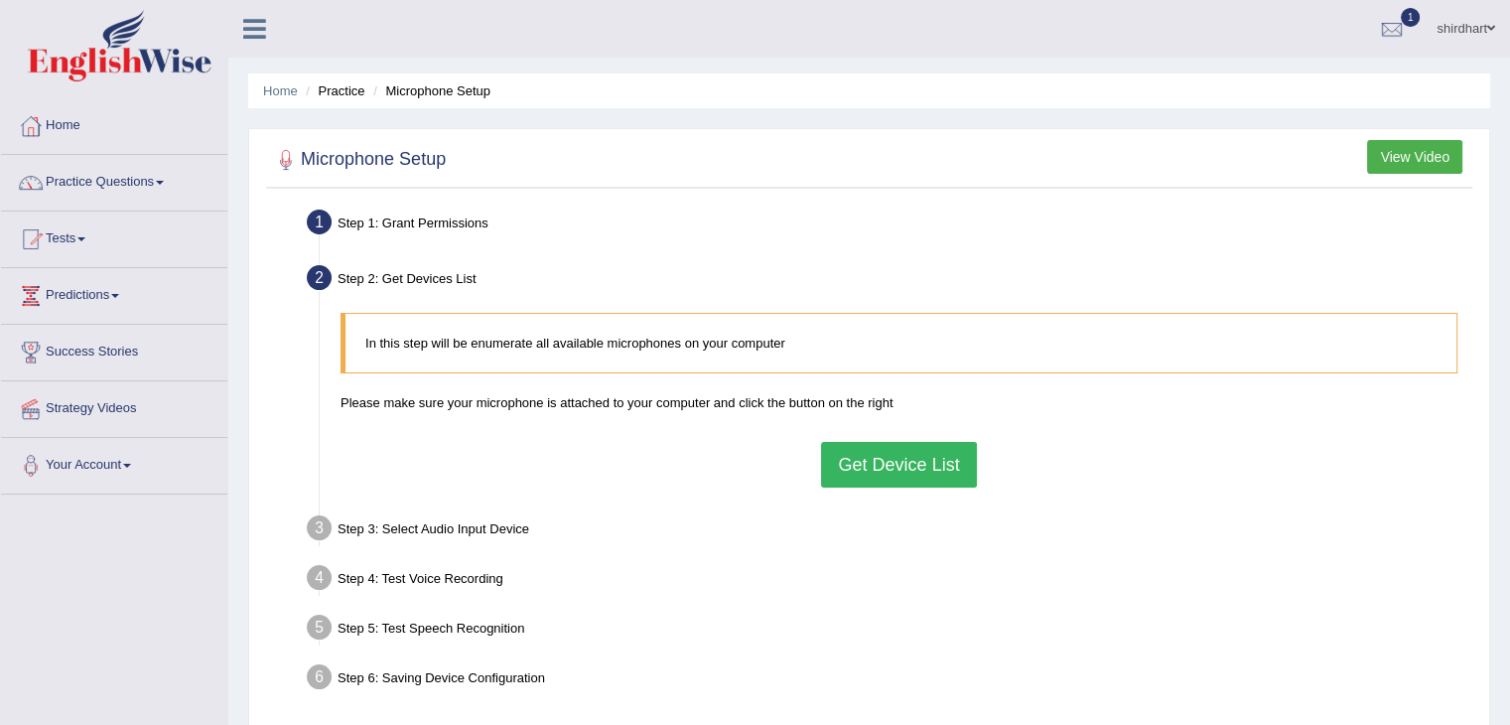
click at [890, 466] on button "Get Device List" at bounding box center [898, 465] width 155 height 46
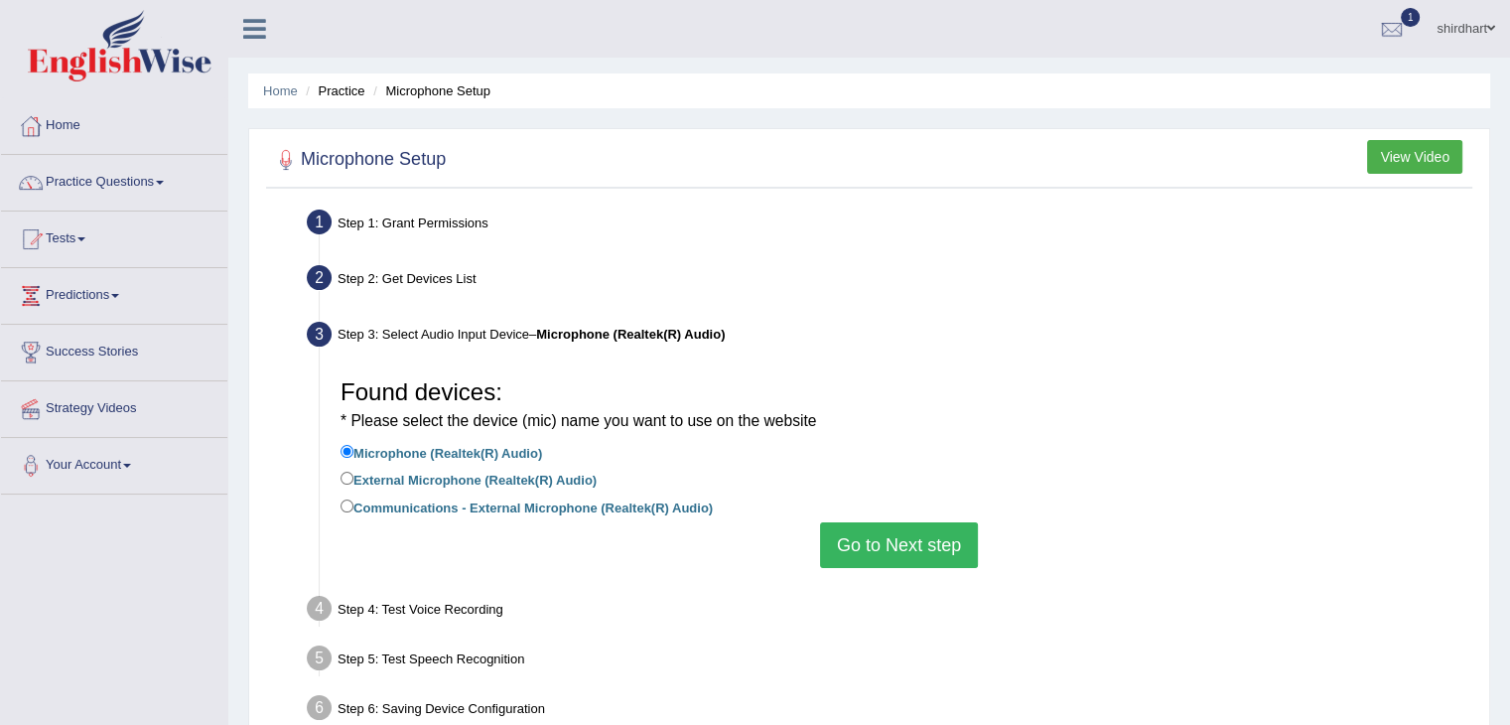
click at [913, 551] on button "Go to Next step" at bounding box center [899, 545] width 158 height 46
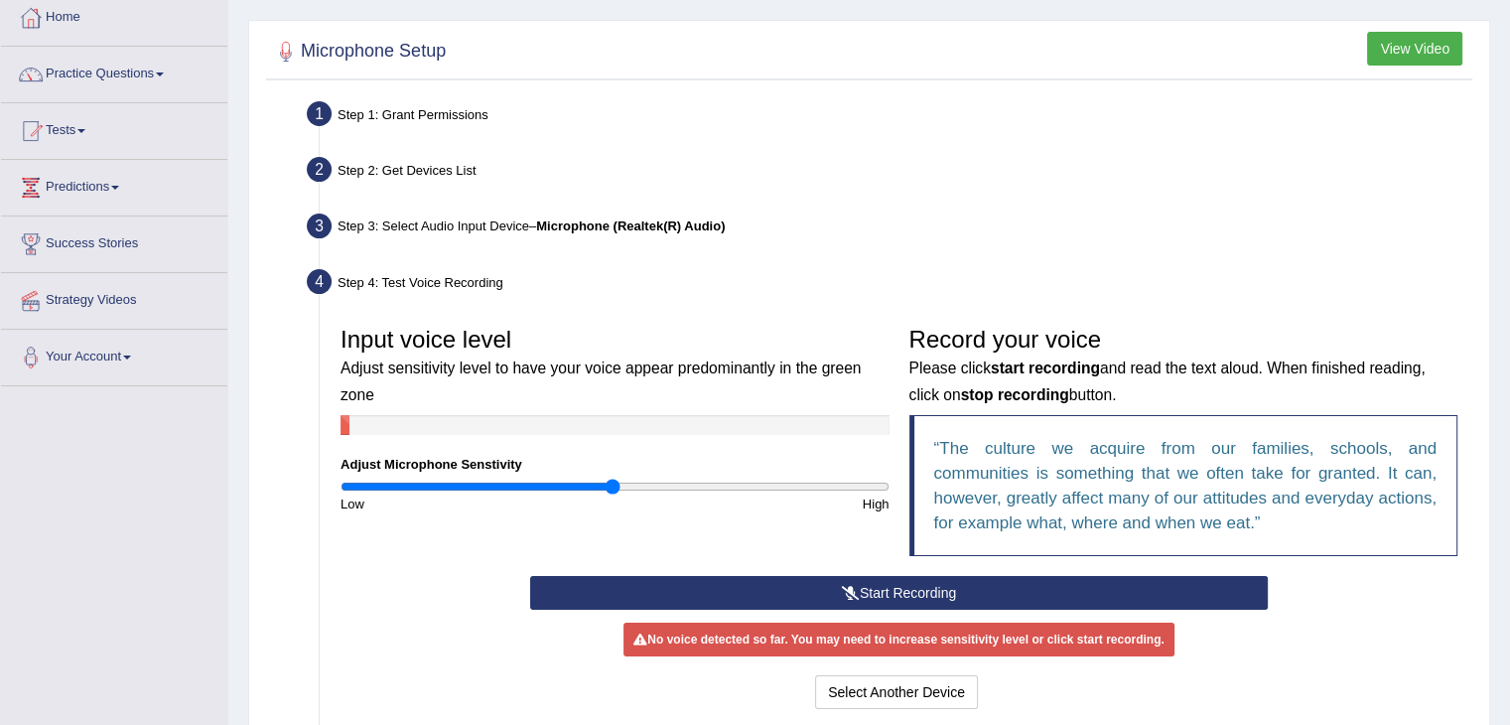
scroll to position [119, 0]
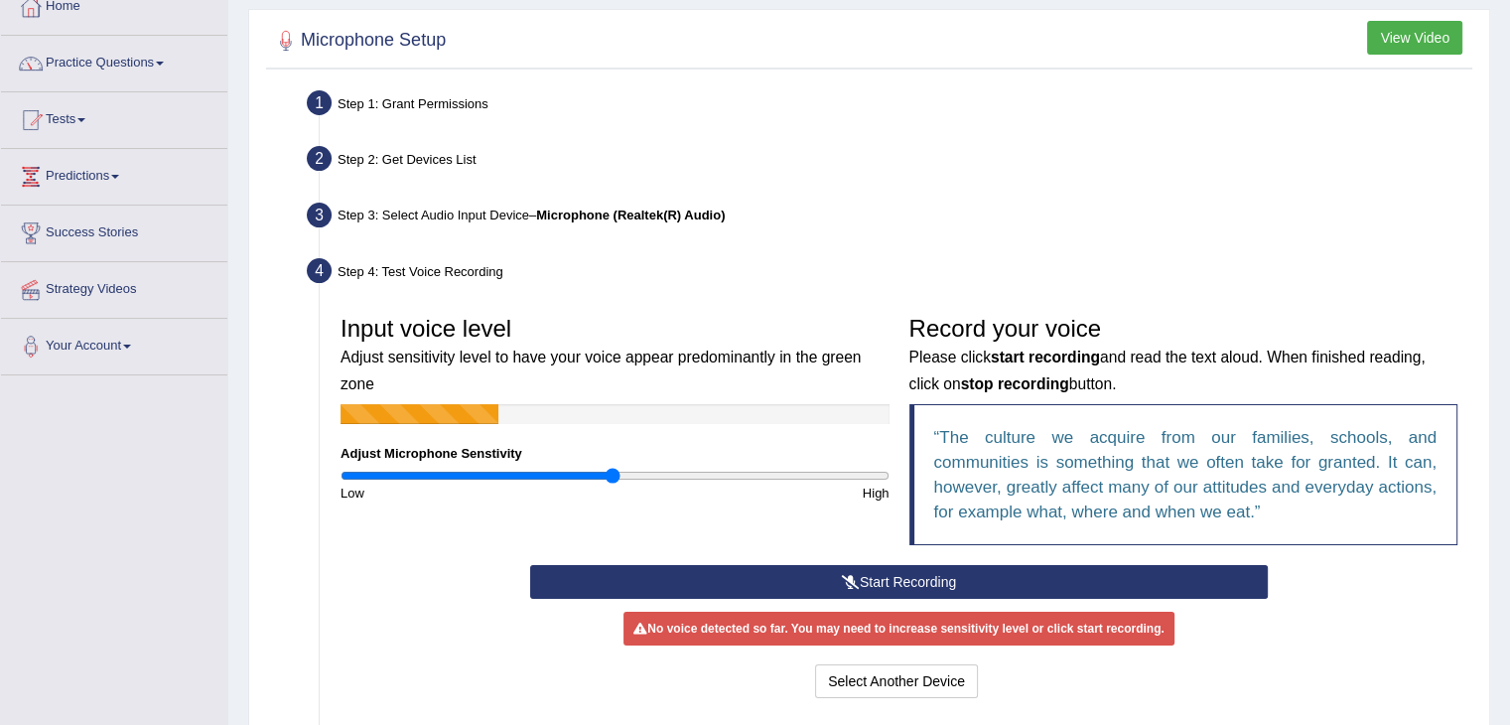
click at [1021, 573] on button "Start Recording" at bounding box center [899, 582] width 738 height 34
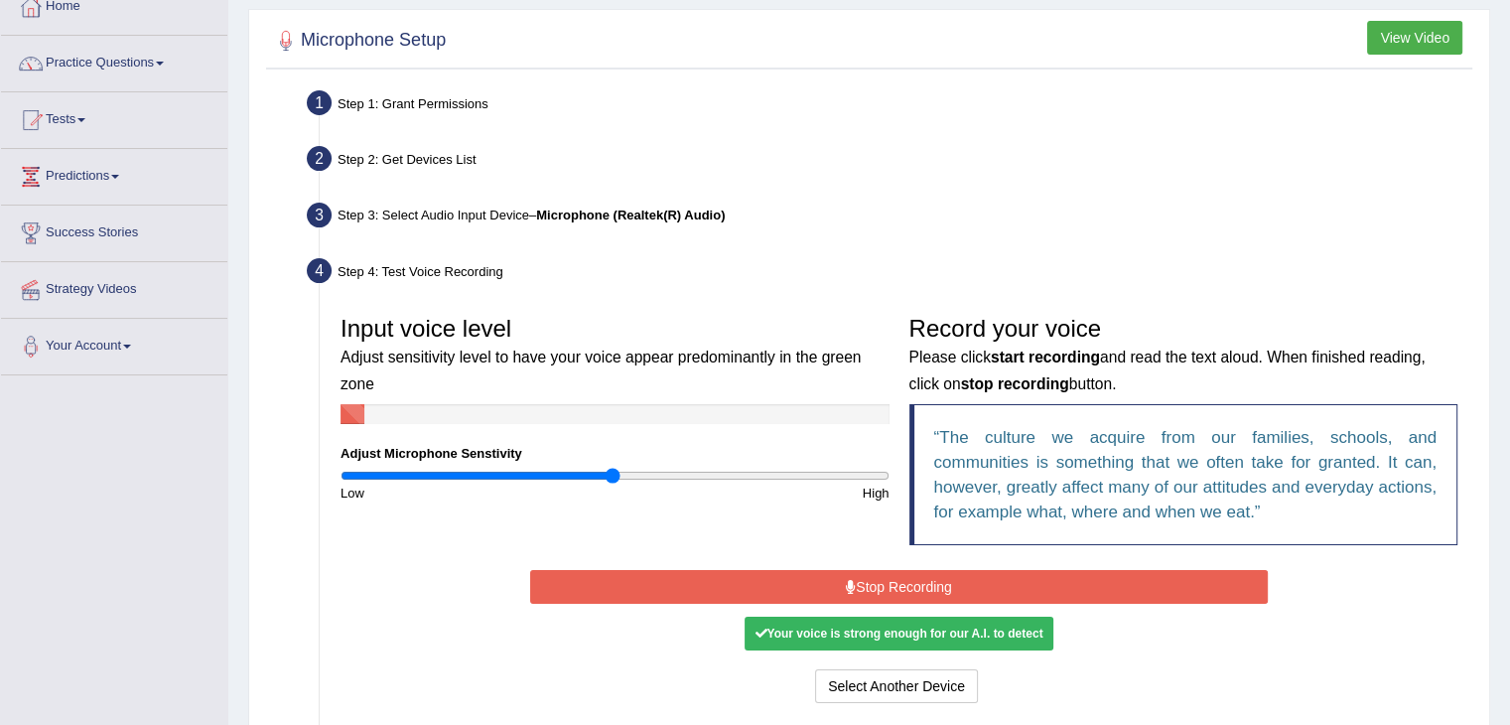
click at [1021, 573] on button "Stop Recording" at bounding box center [899, 587] width 738 height 34
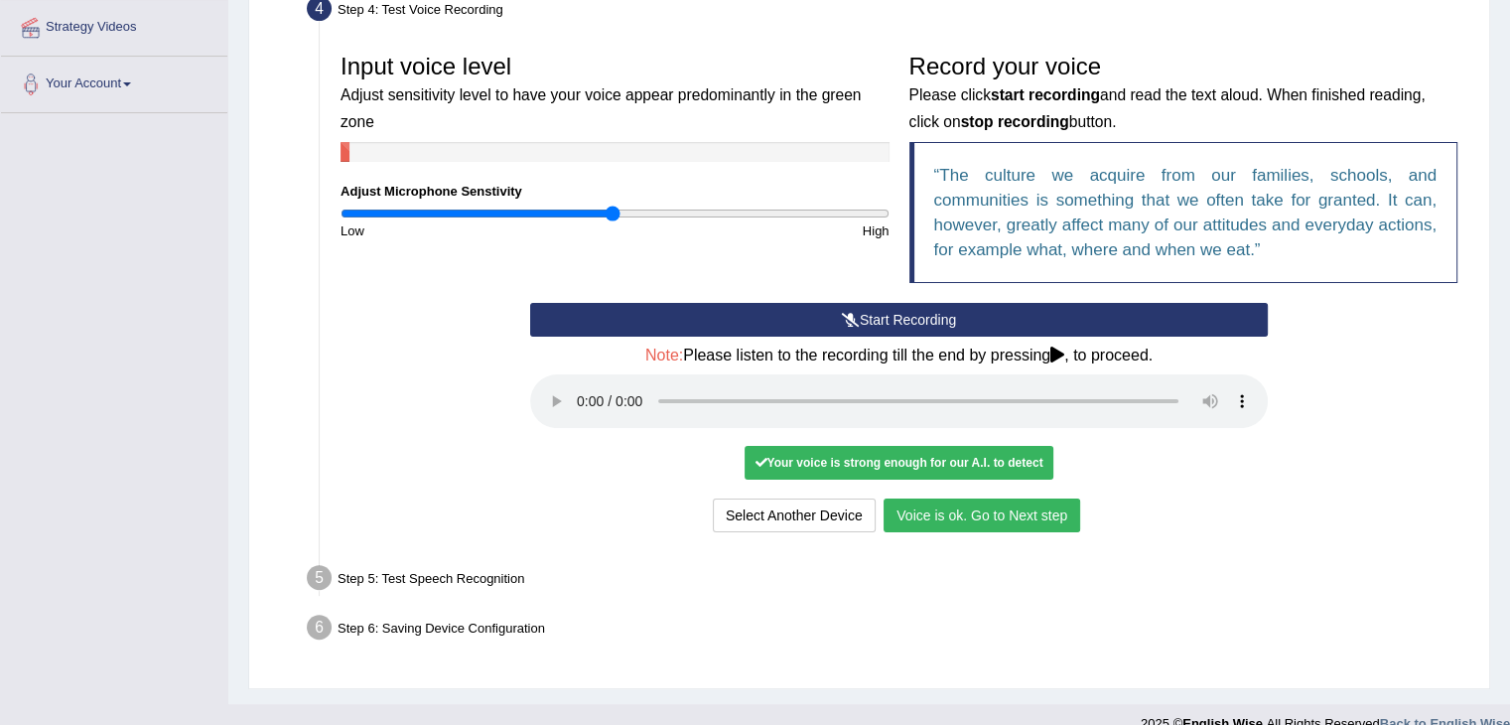
scroll to position [383, 0]
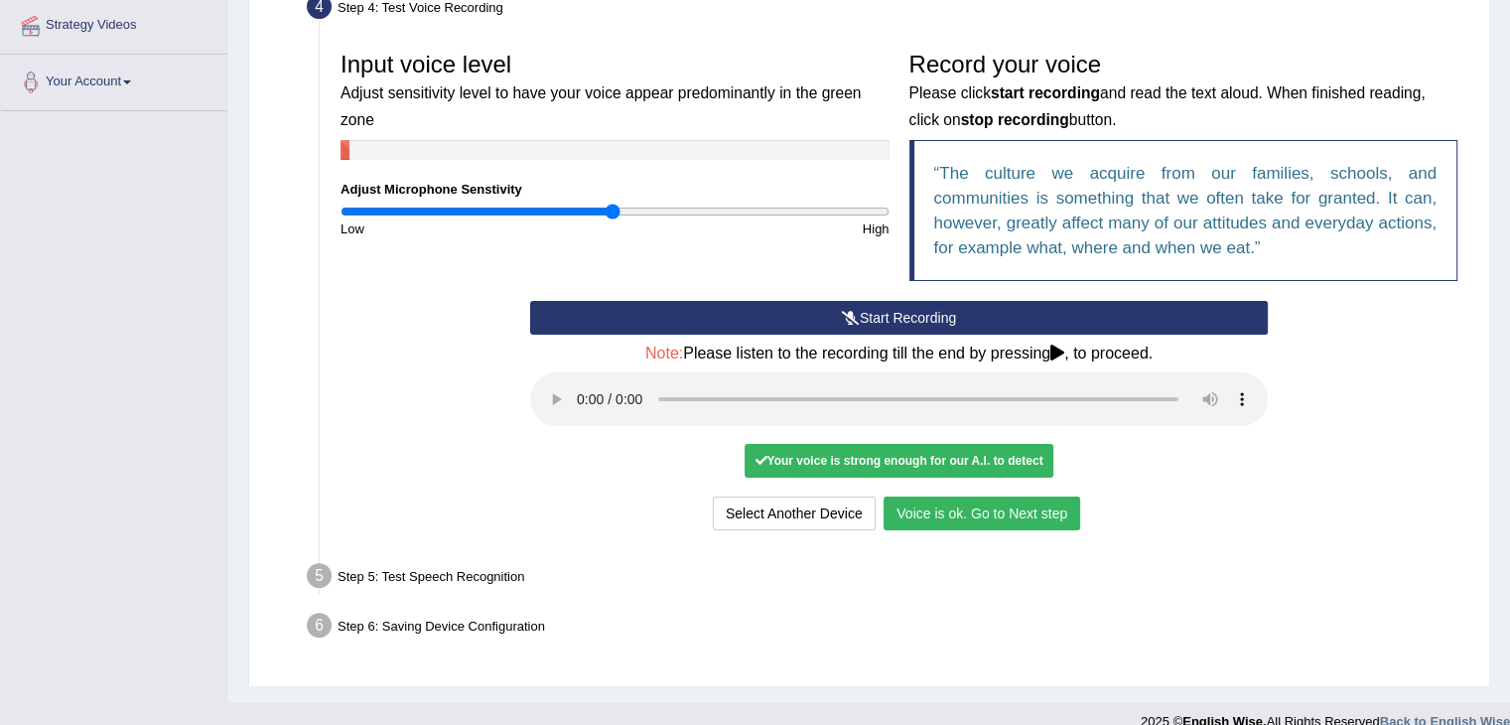
click at [1038, 524] on button "Voice is ok. Go to Next step" at bounding box center [982, 514] width 197 height 34
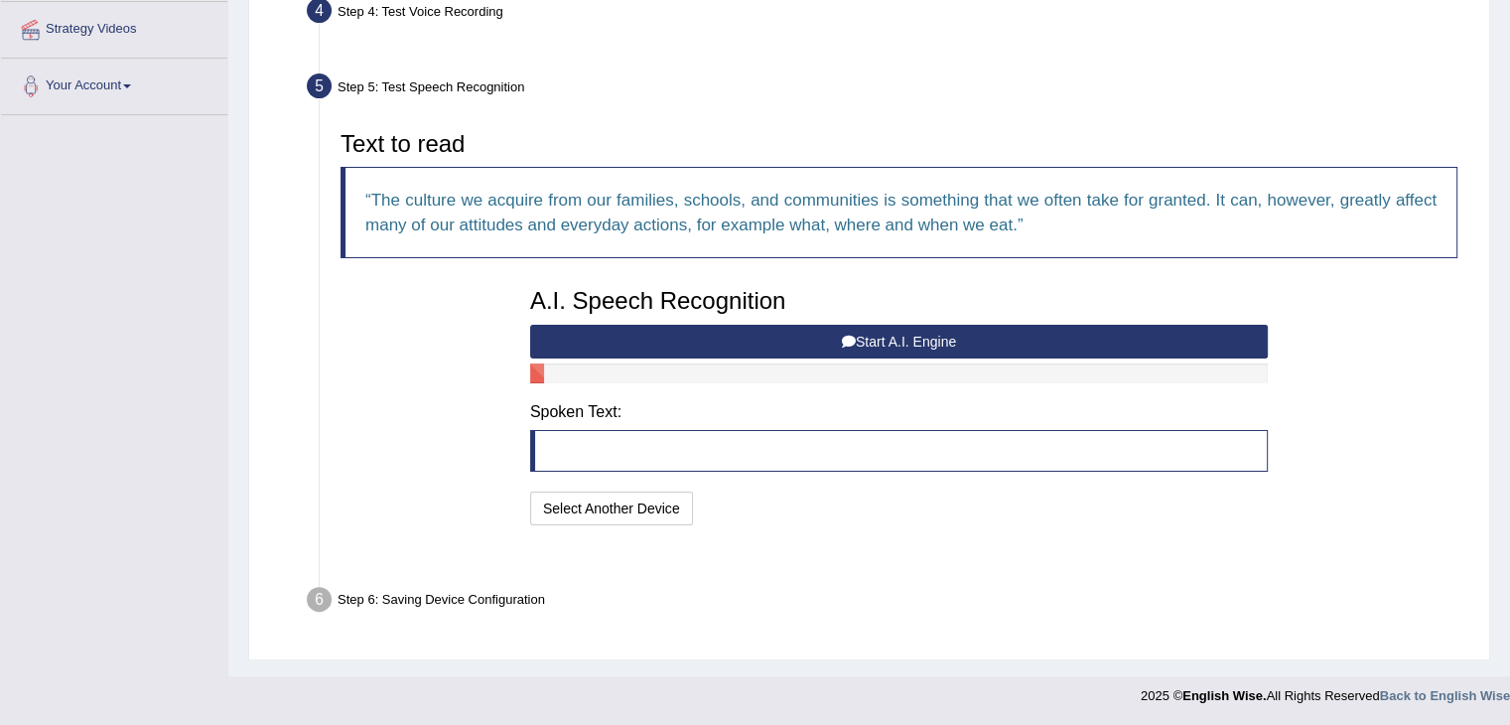
scroll to position [331, 0]
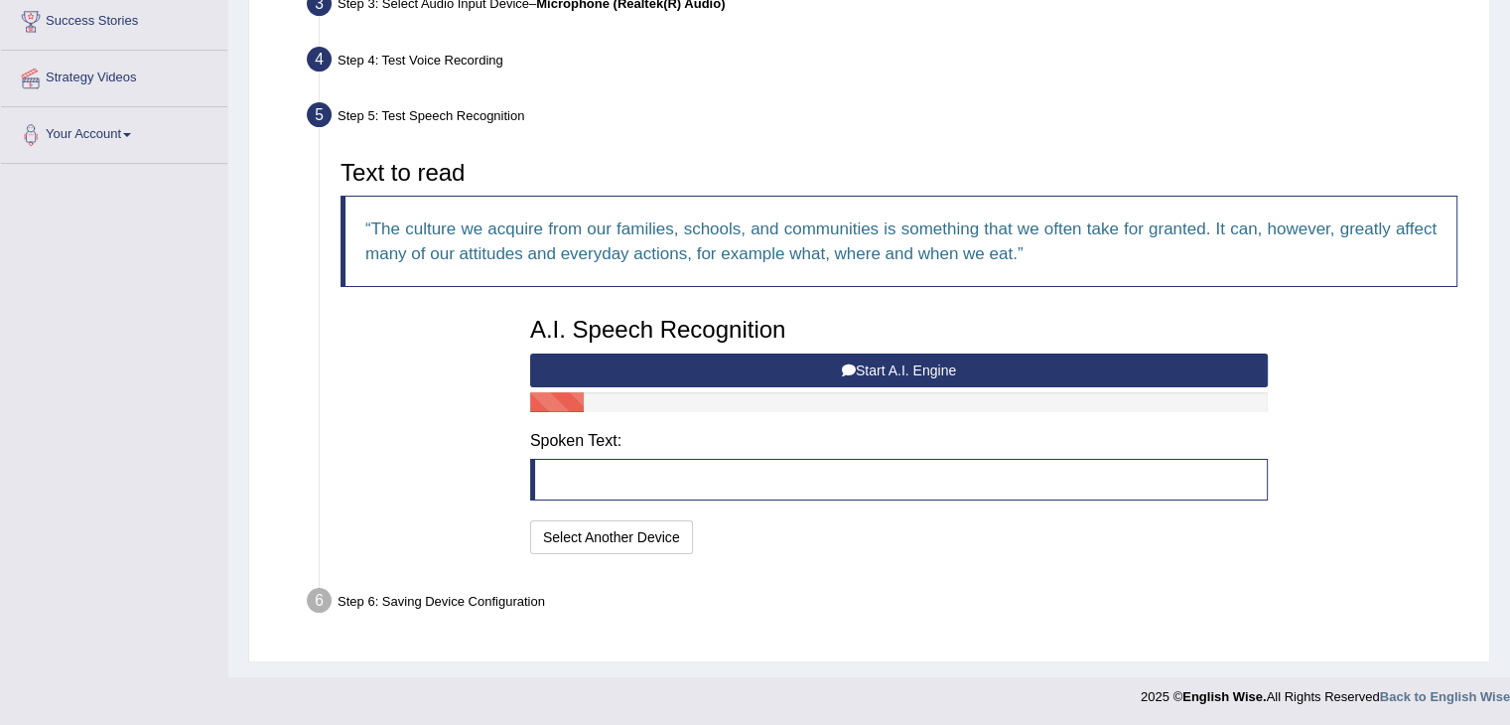
click at [1092, 355] on button "Start A.I. Engine" at bounding box center [899, 371] width 738 height 34
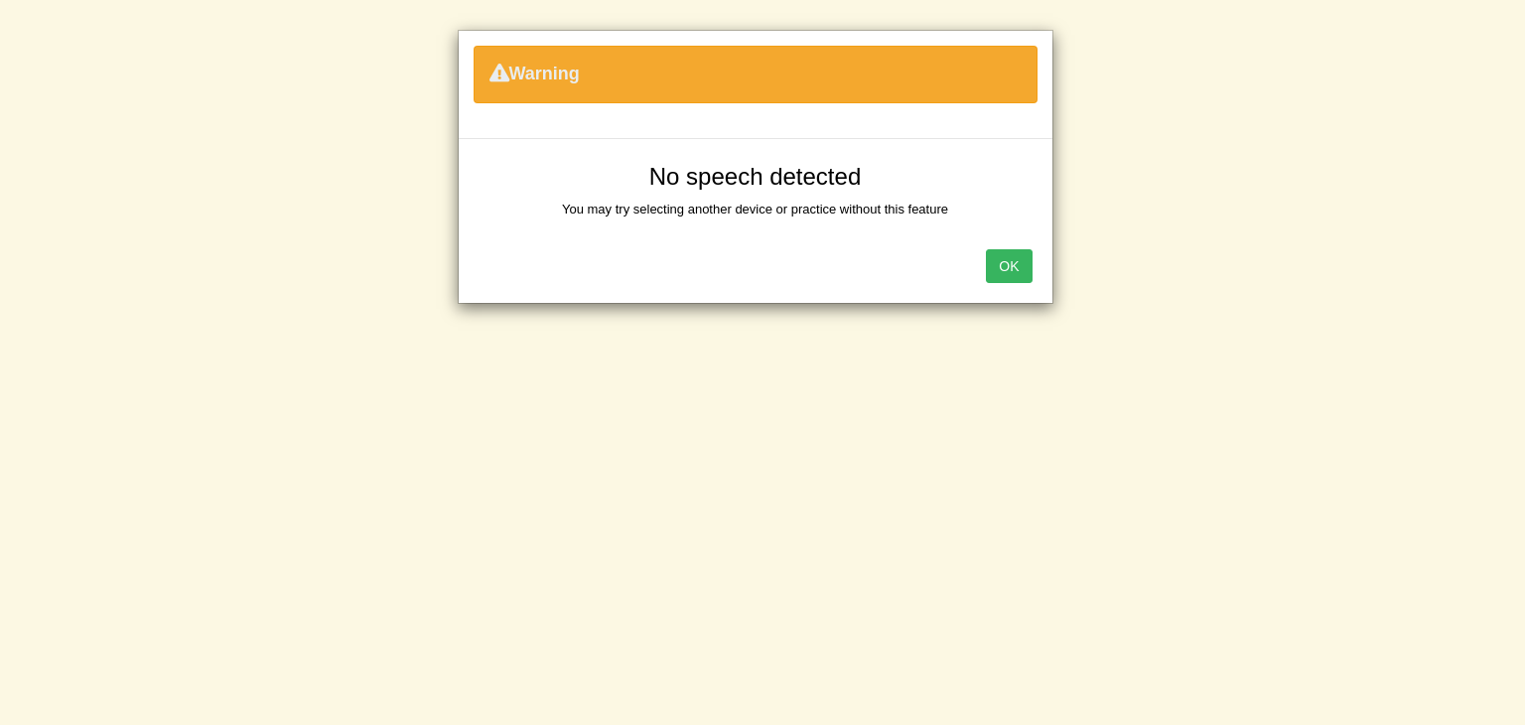
click at [1005, 272] on button "OK" at bounding box center [1009, 266] width 46 height 34
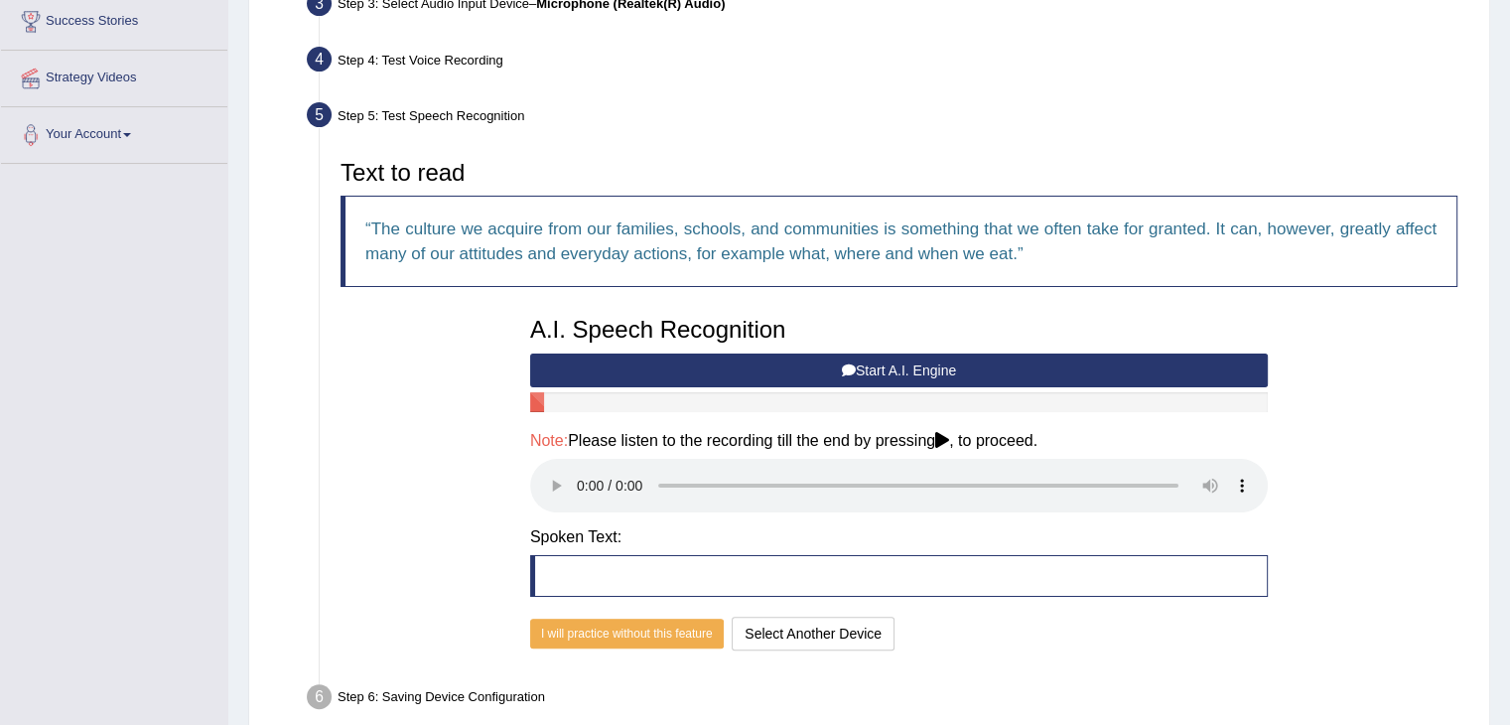
click at [769, 373] on button "Start A.I. Engine" at bounding box center [899, 371] width 738 height 34
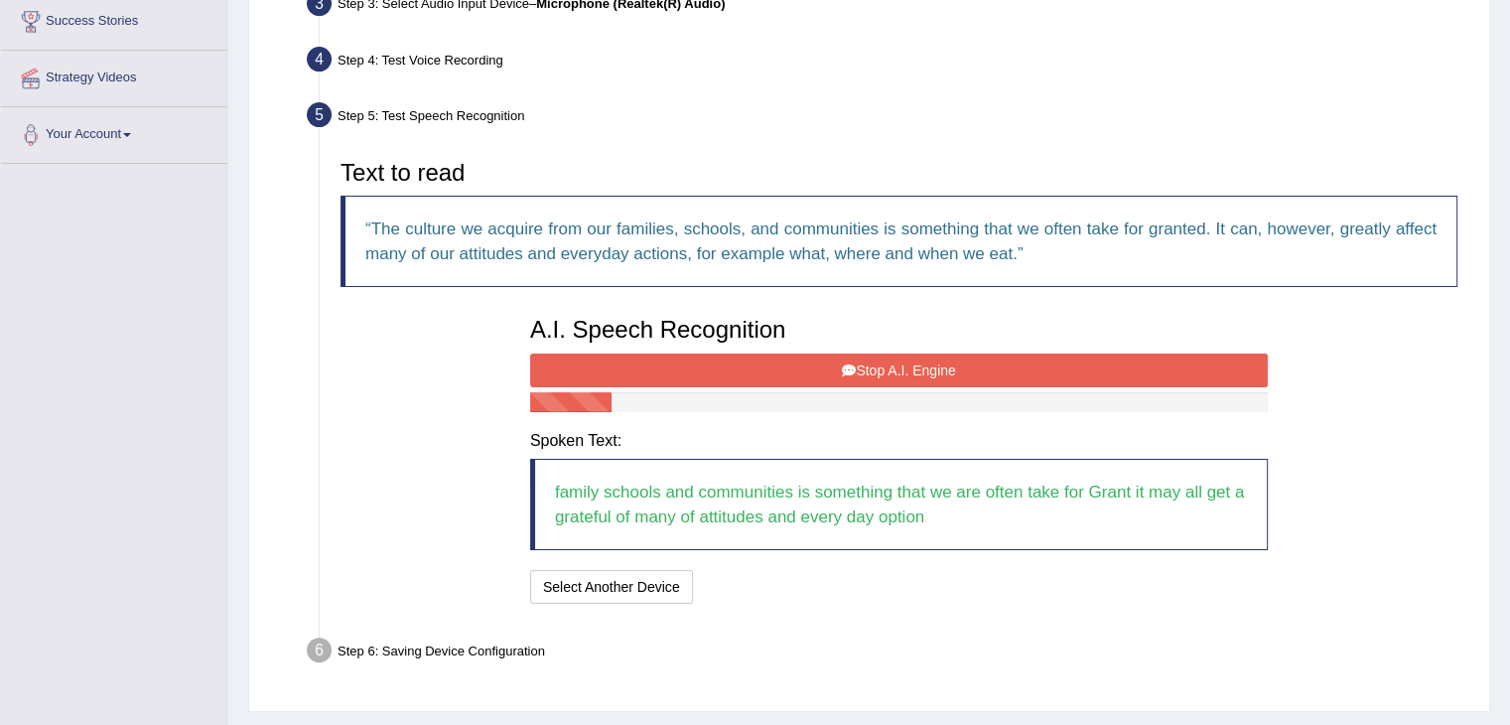
click at [769, 373] on button "Stop A.I. Engine" at bounding box center [899, 371] width 738 height 34
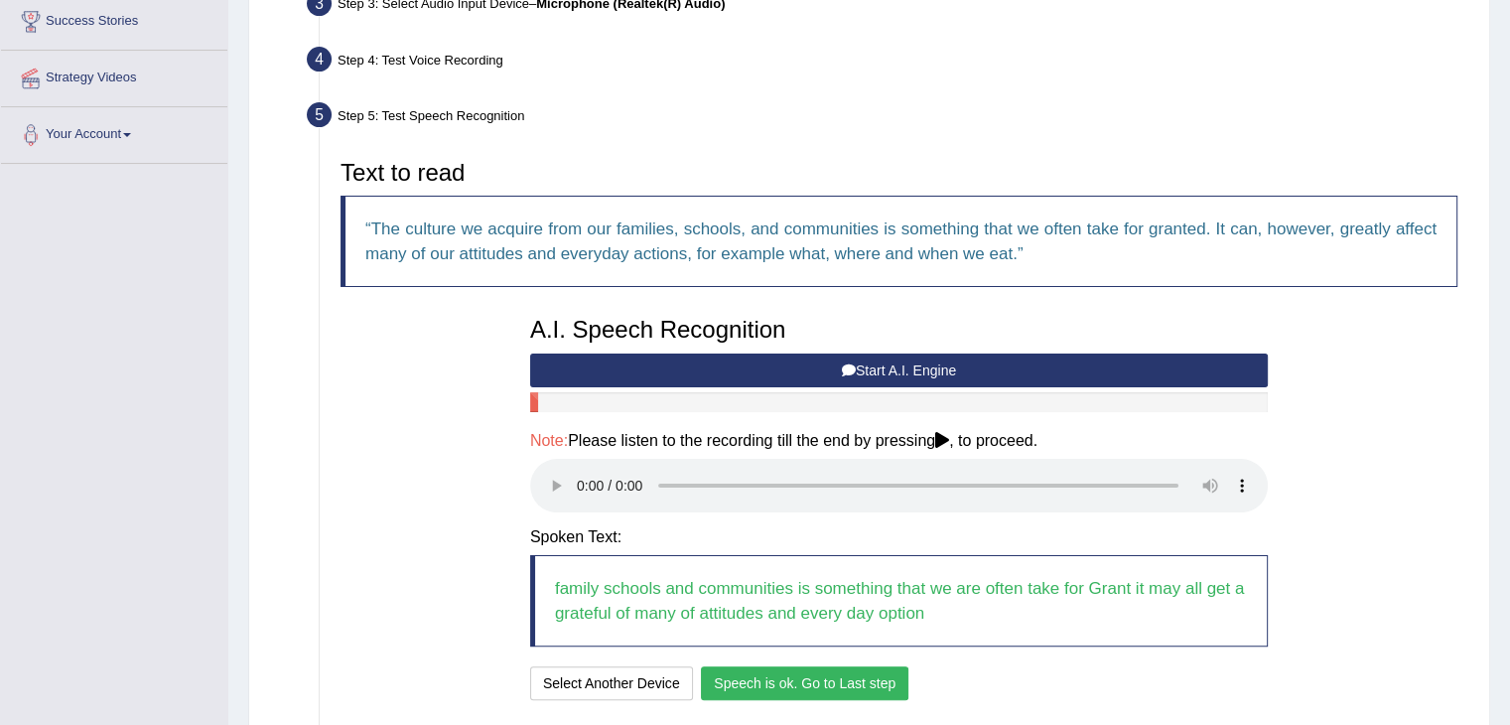
scroll to position [477, 0]
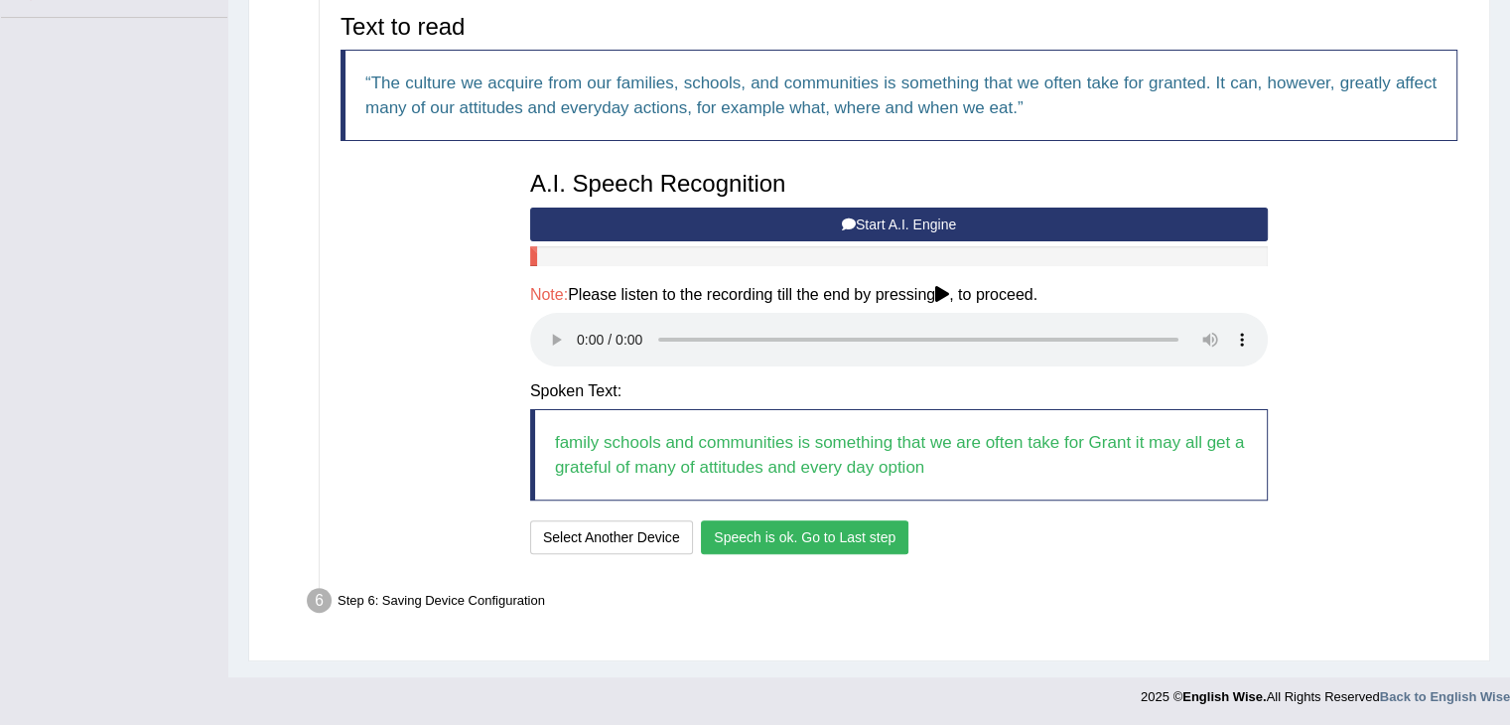
click at [828, 548] on button "Speech is ok. Go to Last step" at bounding box center [805, 537] width 208 height 34
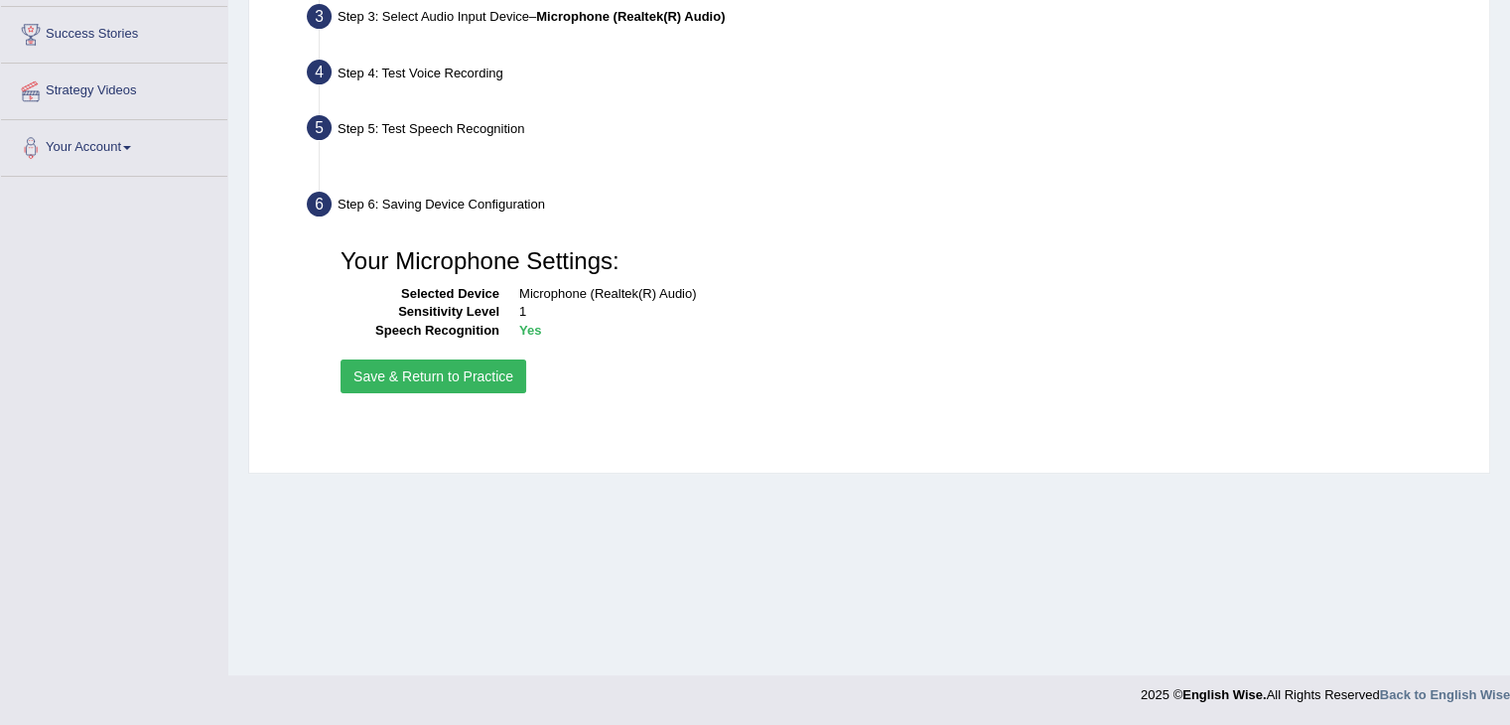
scroll to position [318, 0]
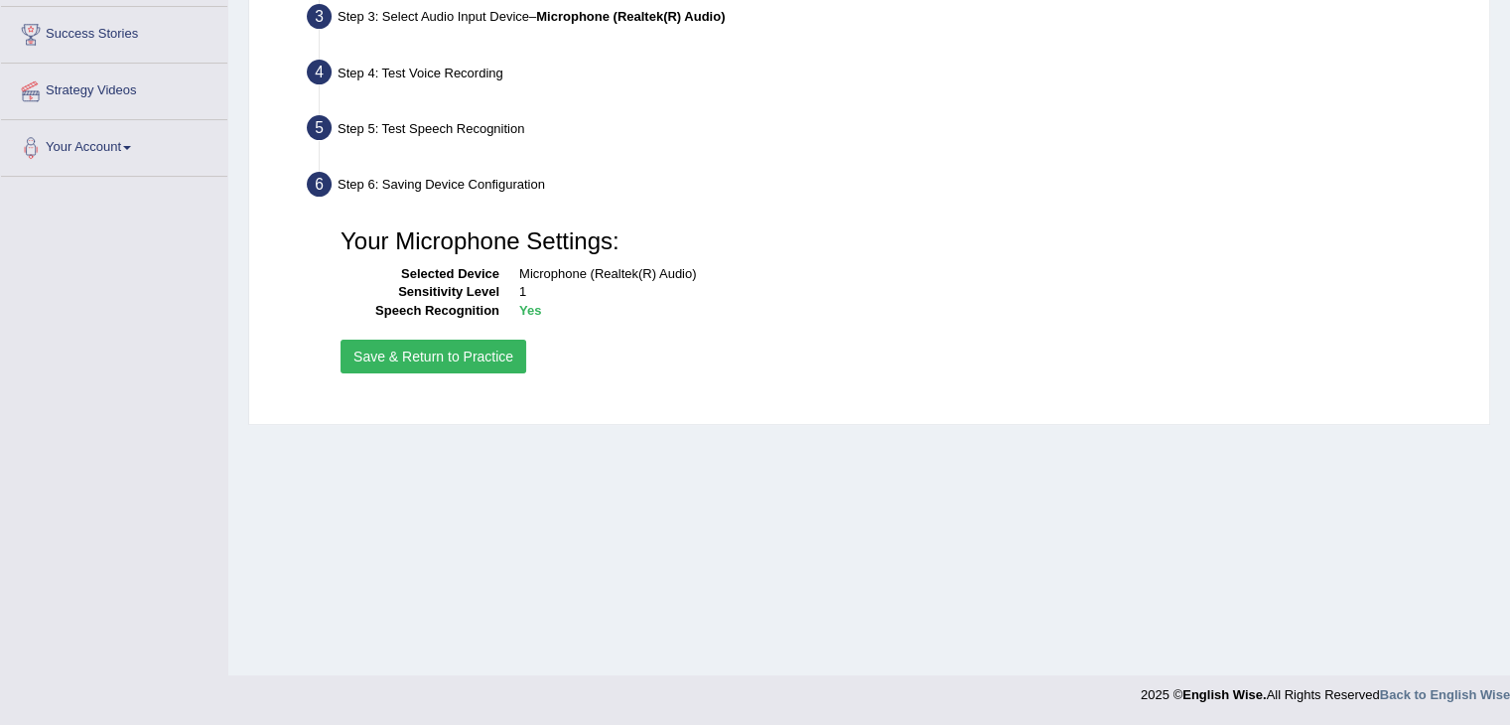
click at [414, 341] on button "Save & Return to Practice" at bounding box center [434, 357] width 186 height 34
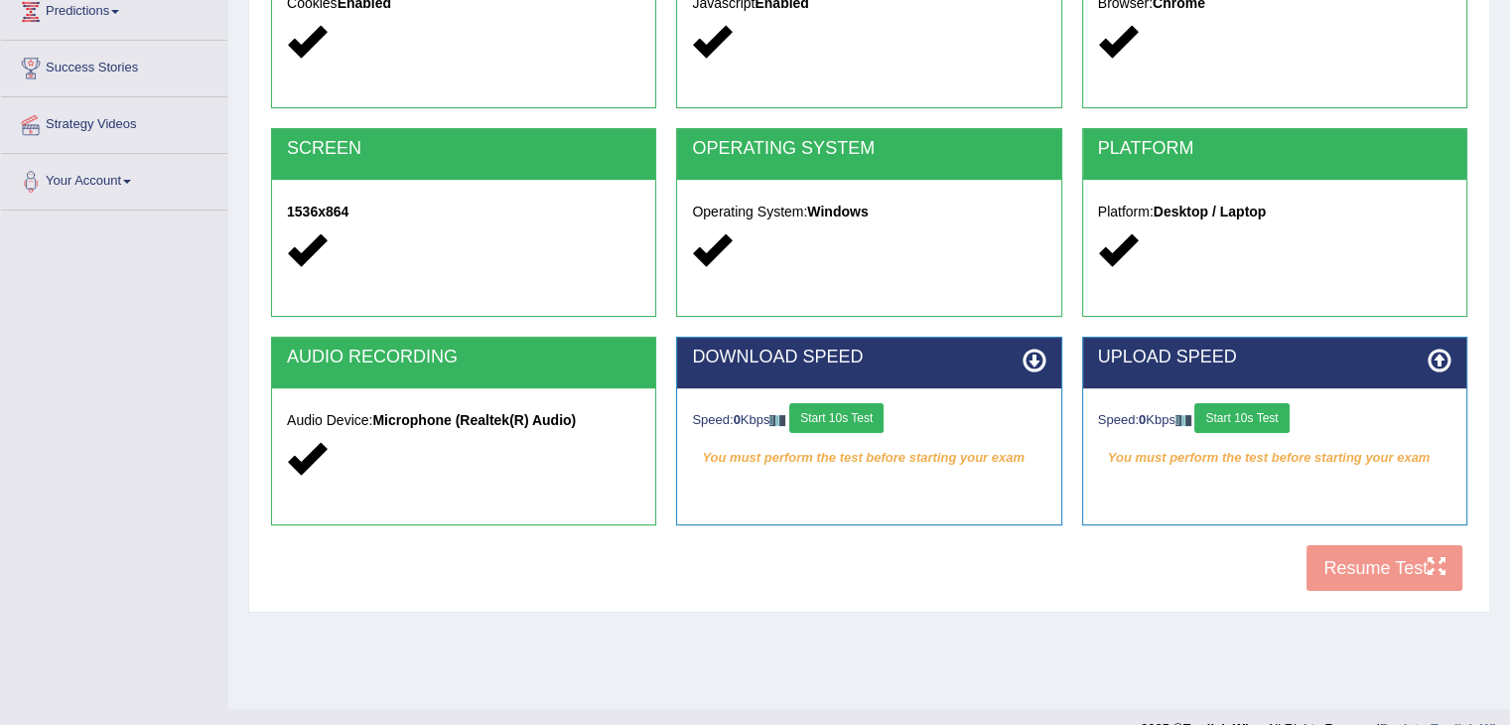
scroll to position [286, 0]
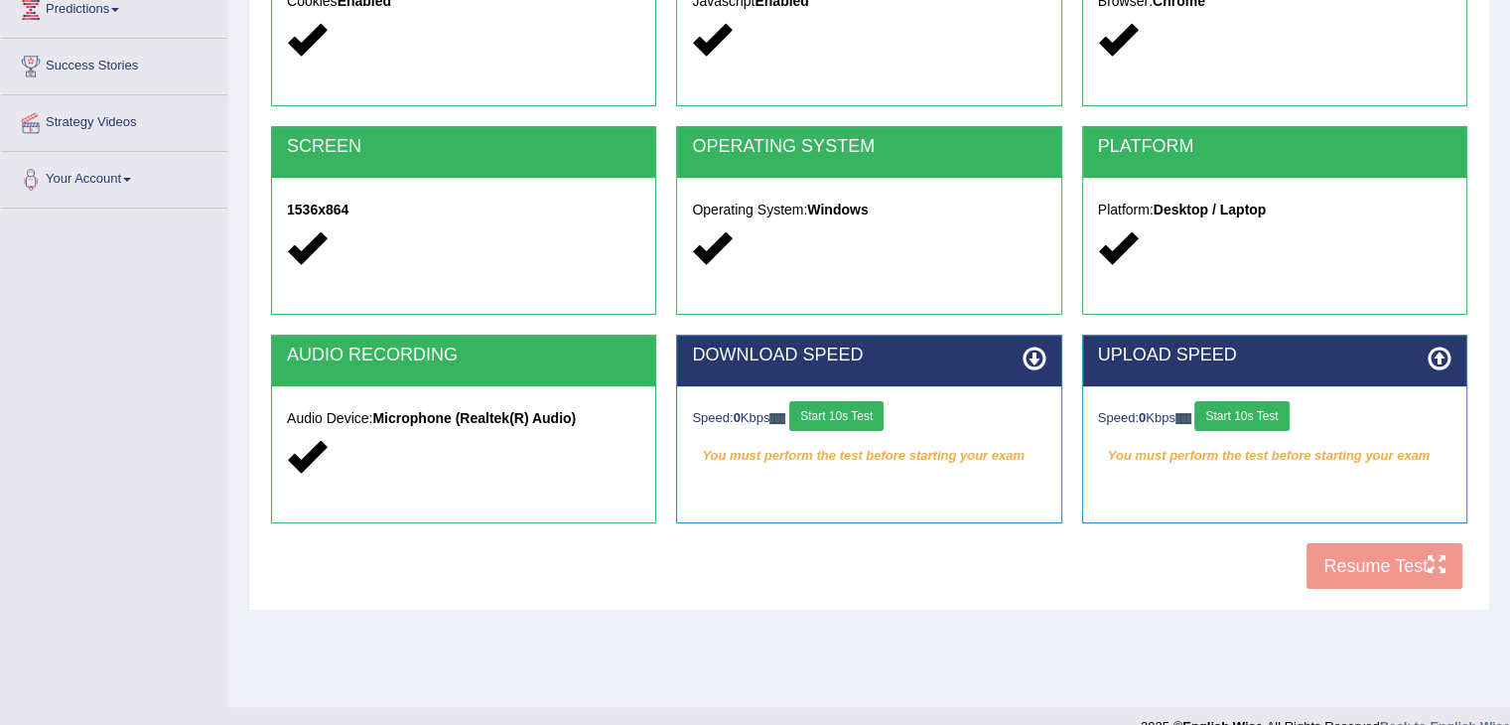
click at [835, 422] on button "Start 10s Test" at bounding box center [836, 416] width 94 height 30
click at [1263, 415] on button "Start 10s Test" at bounding box center [1242, 416] width 94 height 30
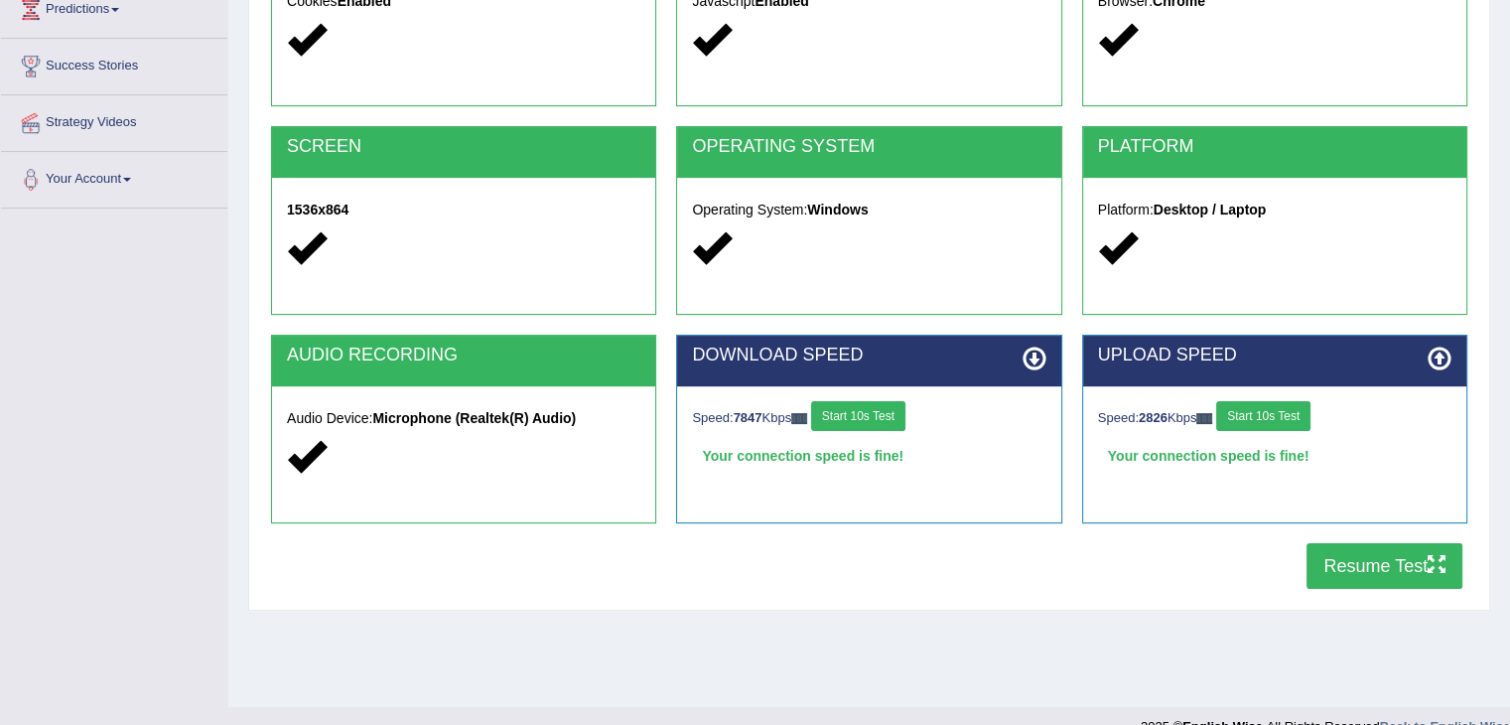
click at [1379, 570] on button "Resume Test" at bounding box center [1385, 566] width 156 height 46
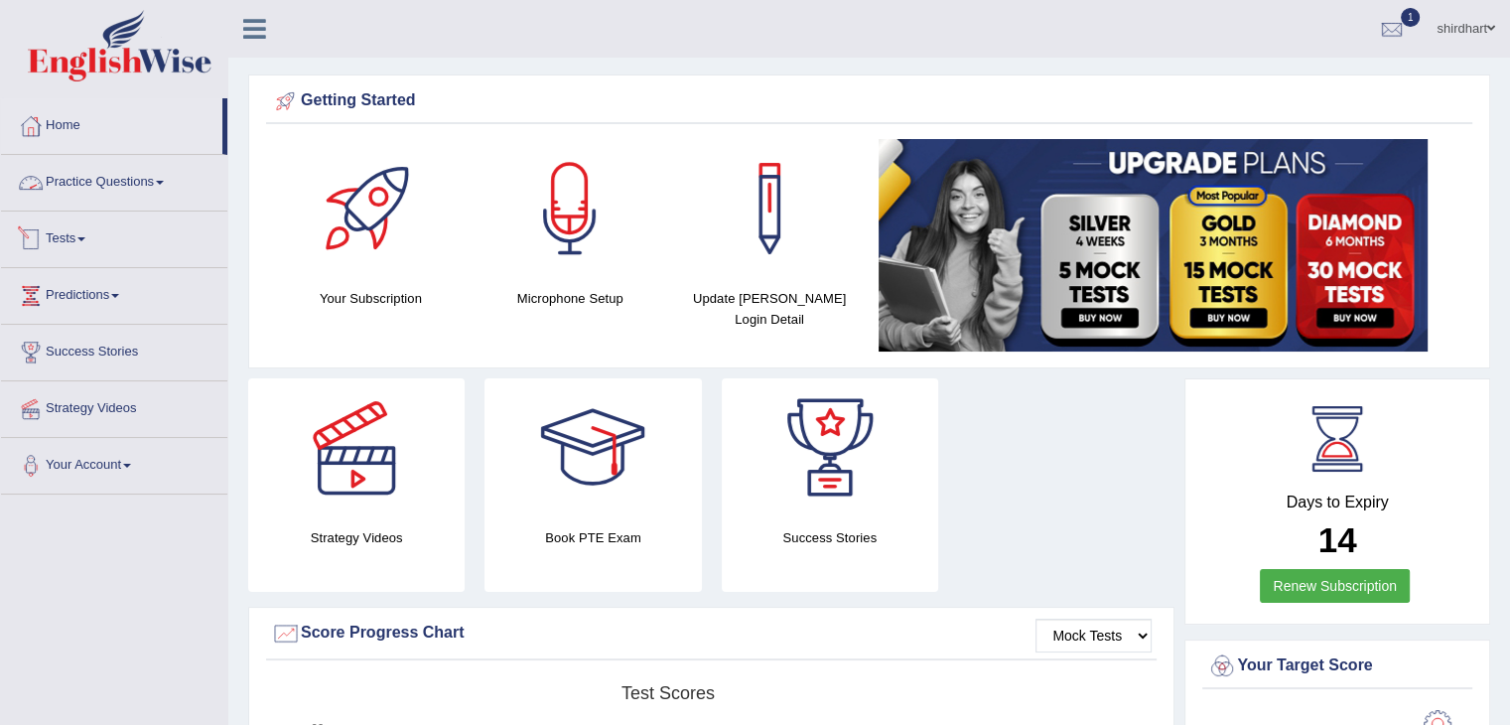
click at [77, 231] on link "Tests" at bounding box center [114, 237] width 226 height 50
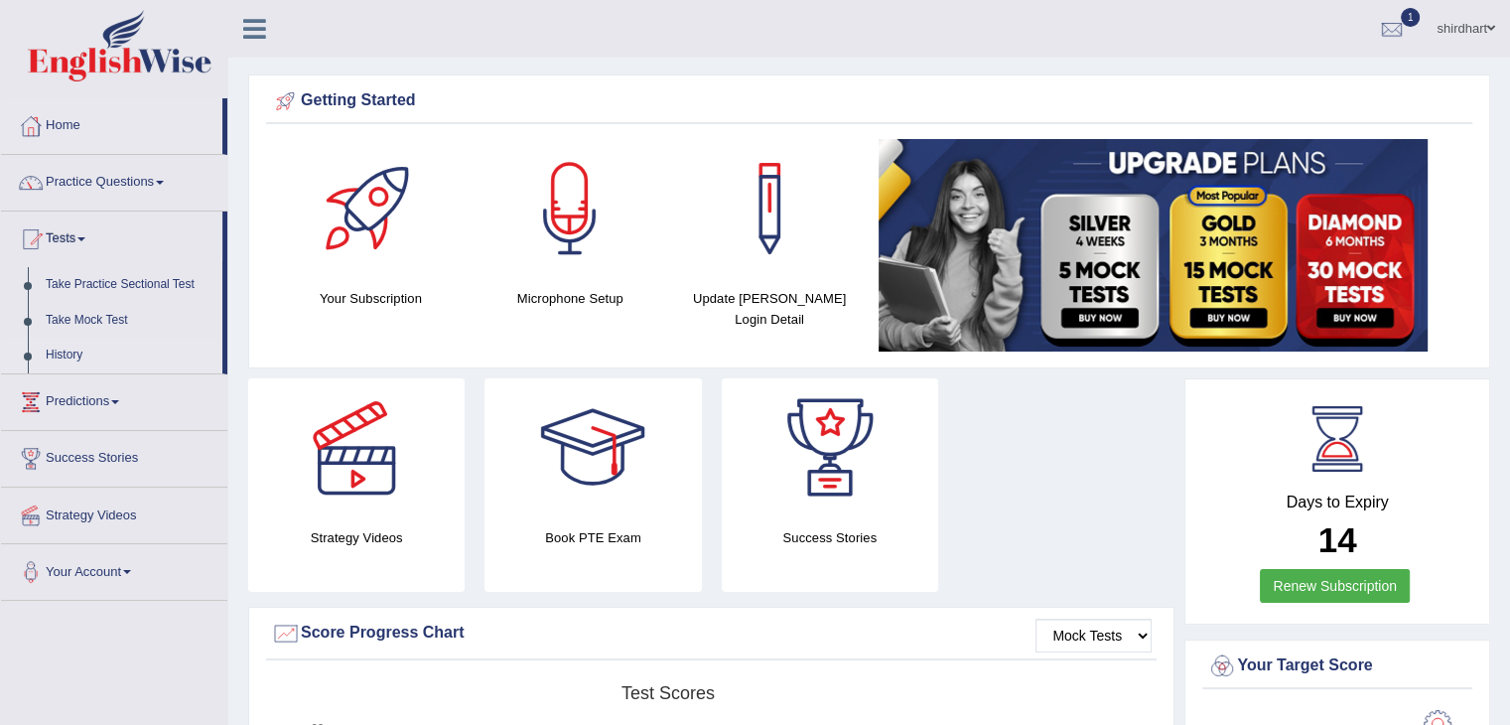
click at [71, 355] on link "History" at bounding box center [130, 356] width 186 height 36
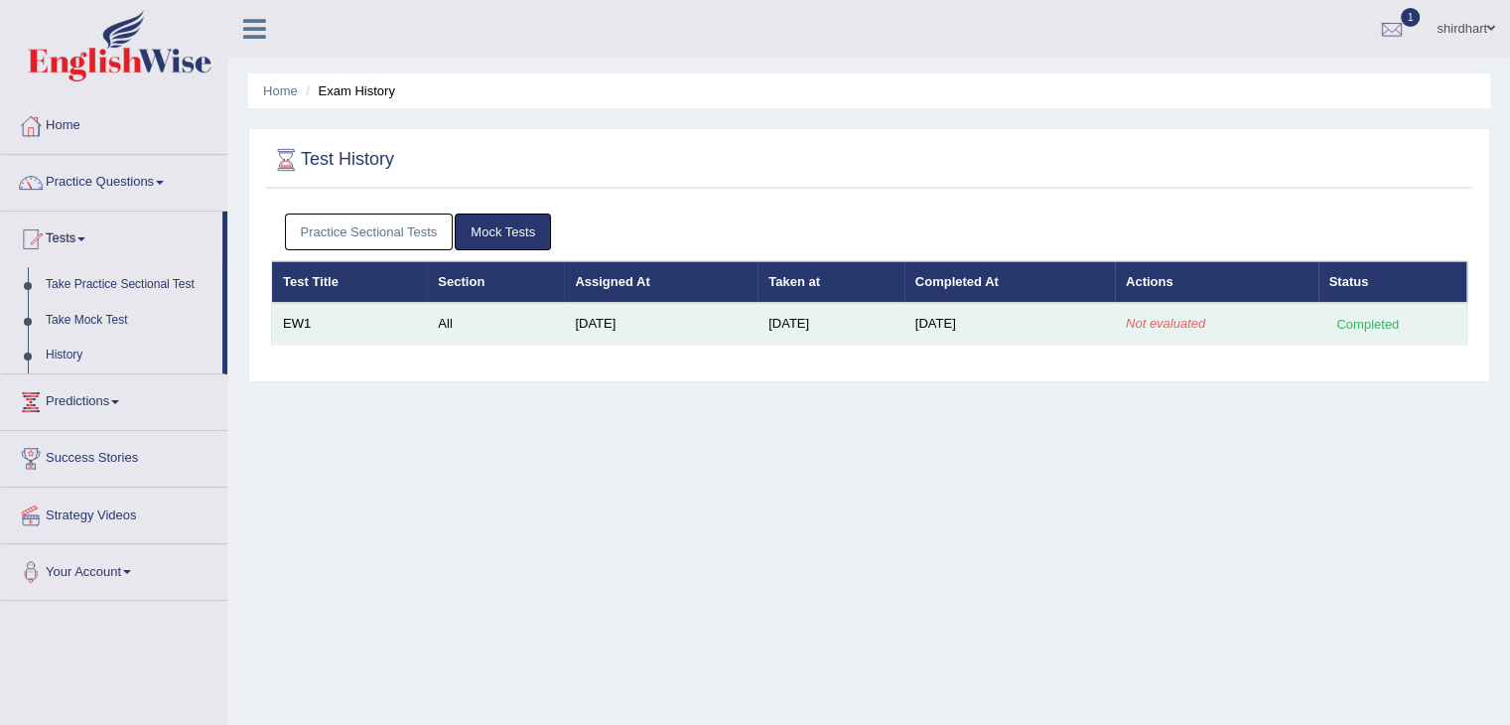
click at [726, 336] on td "[DATE]" at bounding box center [661, 324] width 194 height 42
click at [1340, 337] on td "Completed" at bounding box center [1393, 324] width 149 height 42
click at [1067, 333] on td "[DATE]" at bounding box center [1010, 324] width 211 height 42
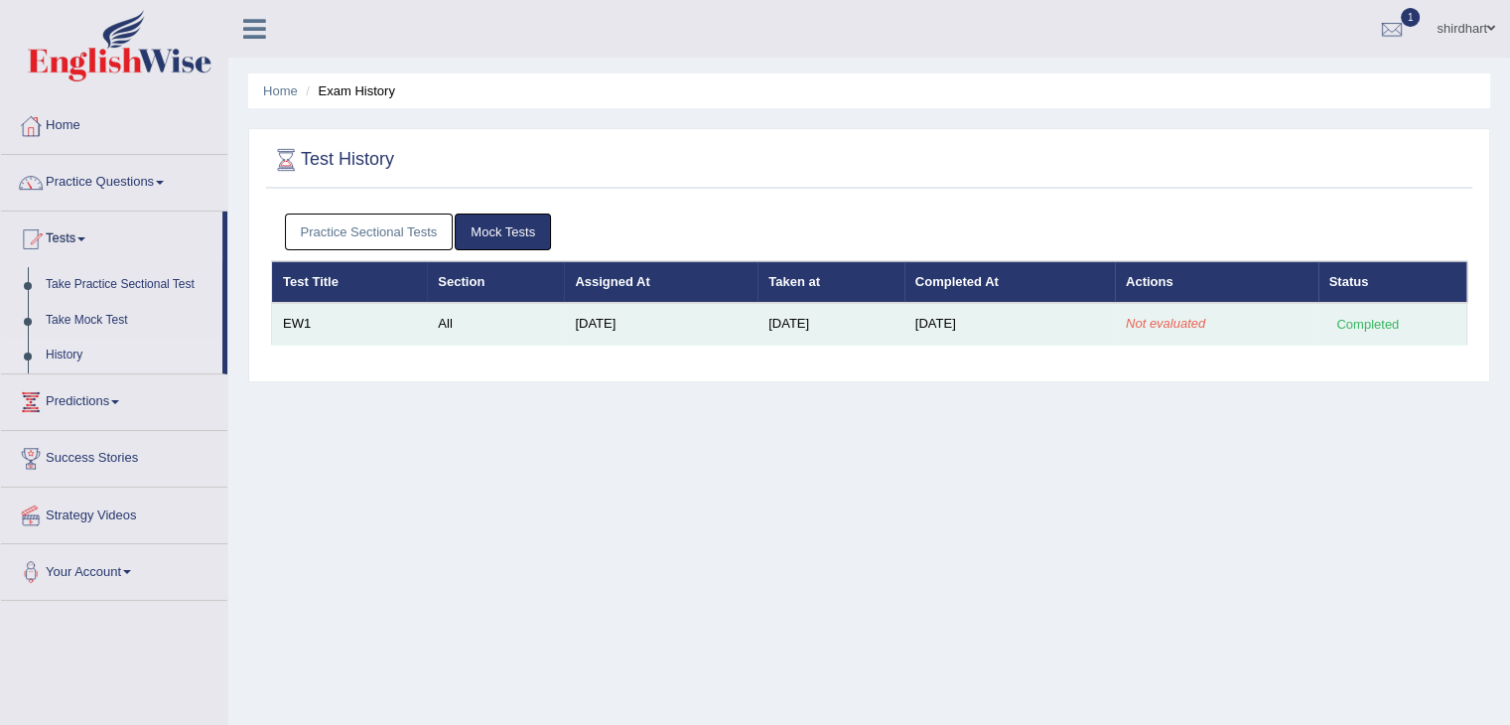
click at [957, 327] on td "[DATE]" at bounding box center [1010, 324] width 211 height 42
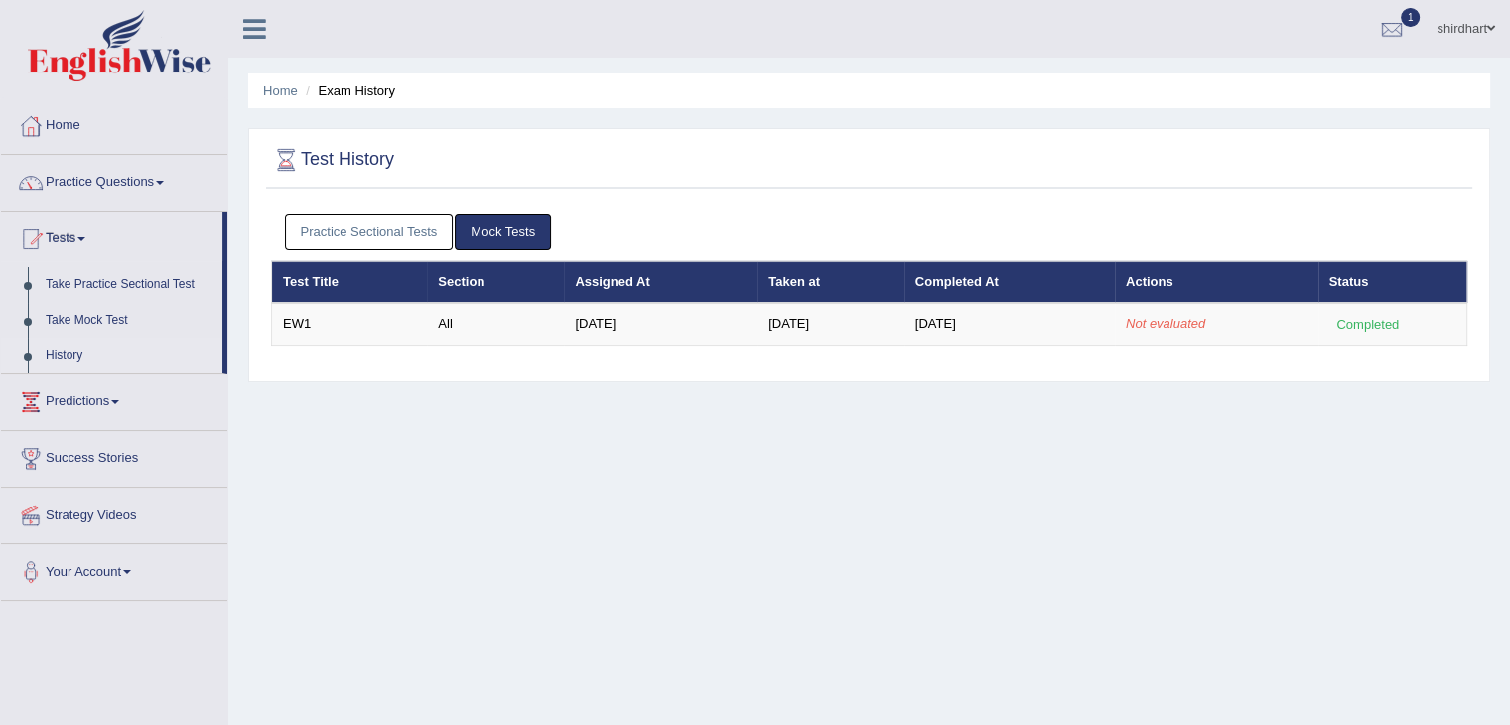
click at [1153, 282] on th "Actions" at bounding box center [1217, 282] width 204 height 42
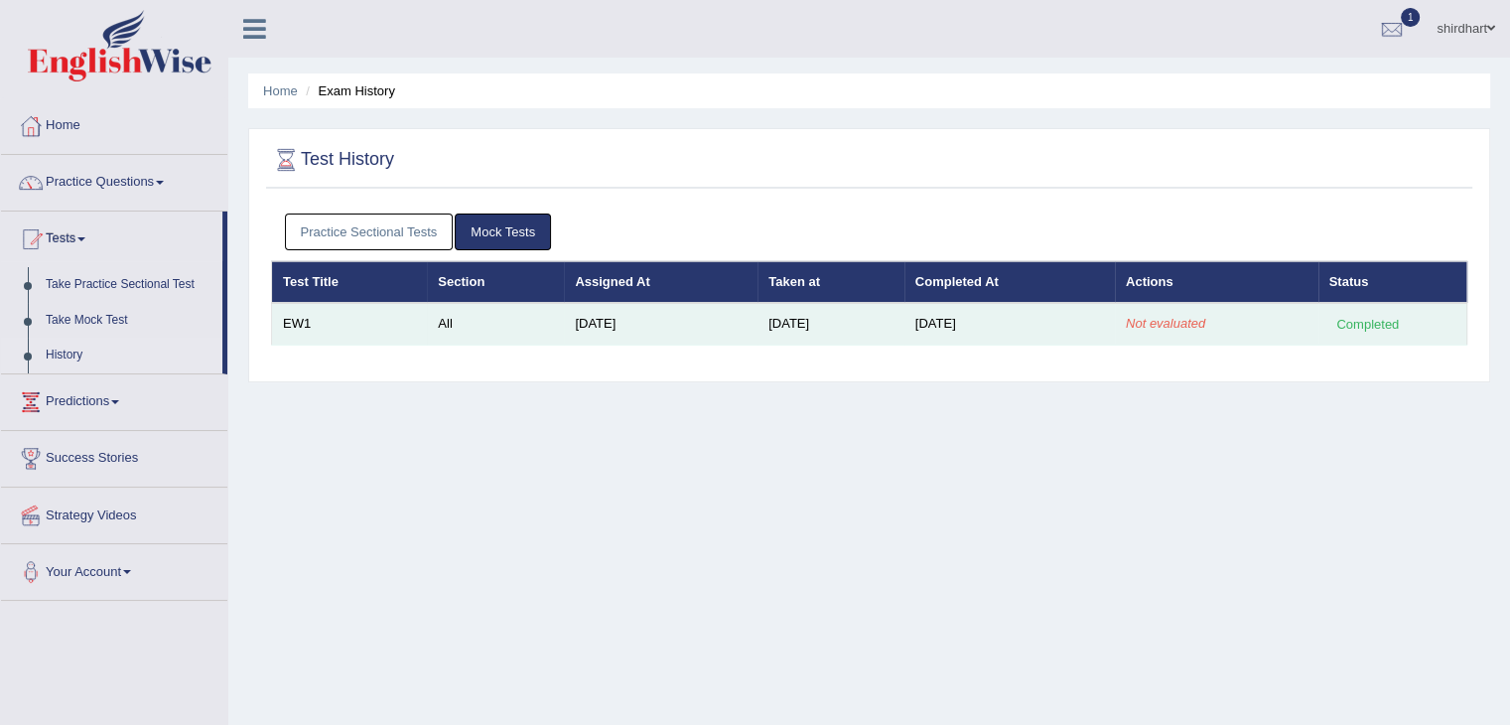
click at [1365, 326] on div "Completed" at bounding box center [1368, 324] width 77 height 21
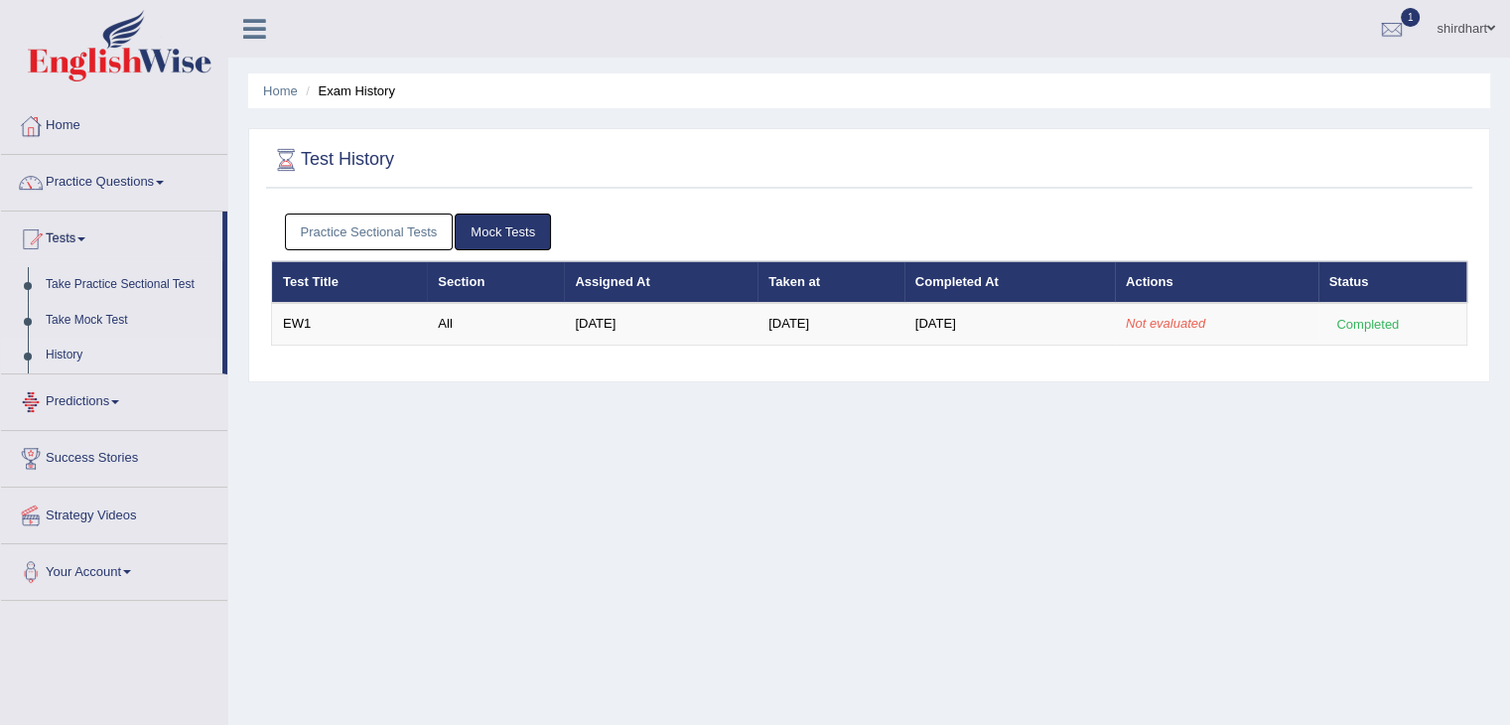
click at [107, 409] on link "Predictions" at bounding box center [114, 399] width 226 height 50
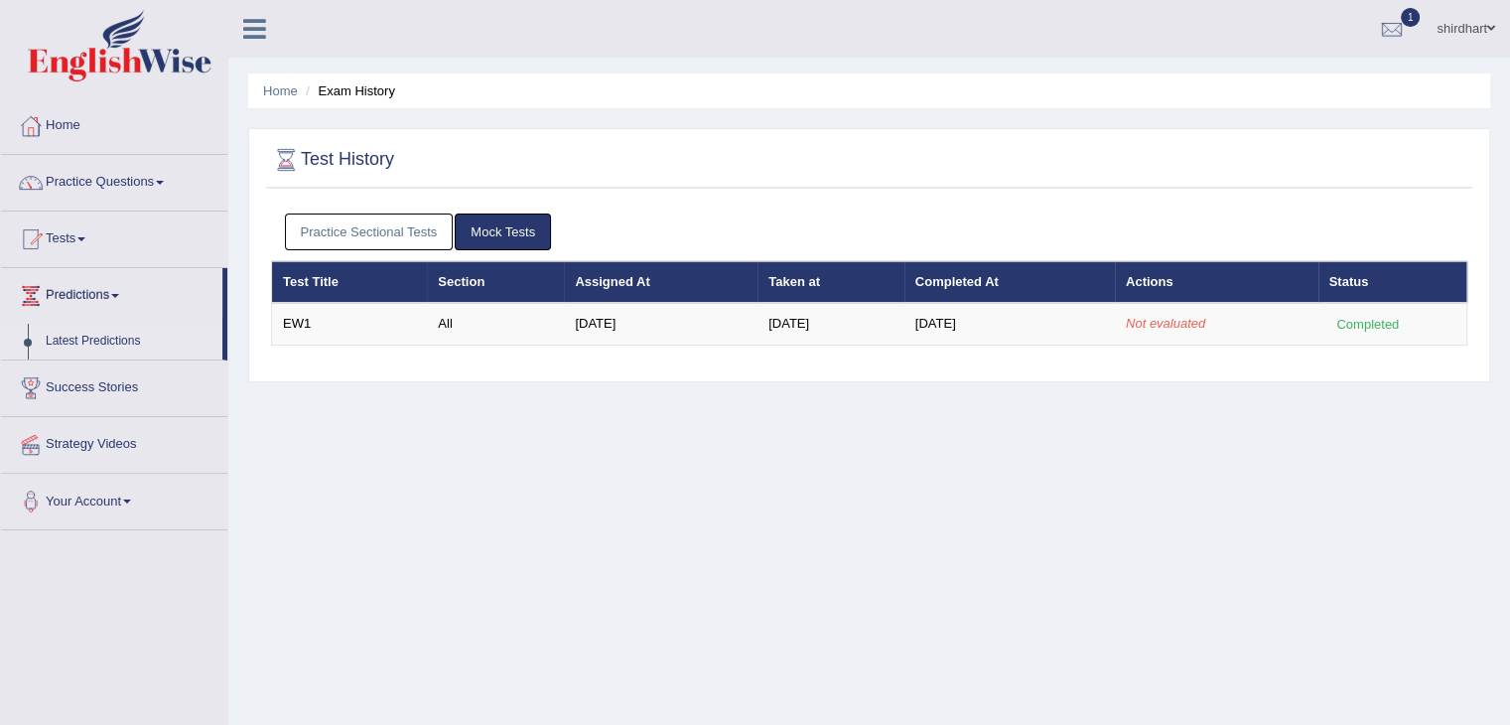
click at [102, 338] on link "Latest Predictions" at bounding box center [130, 342] width 186 height 36
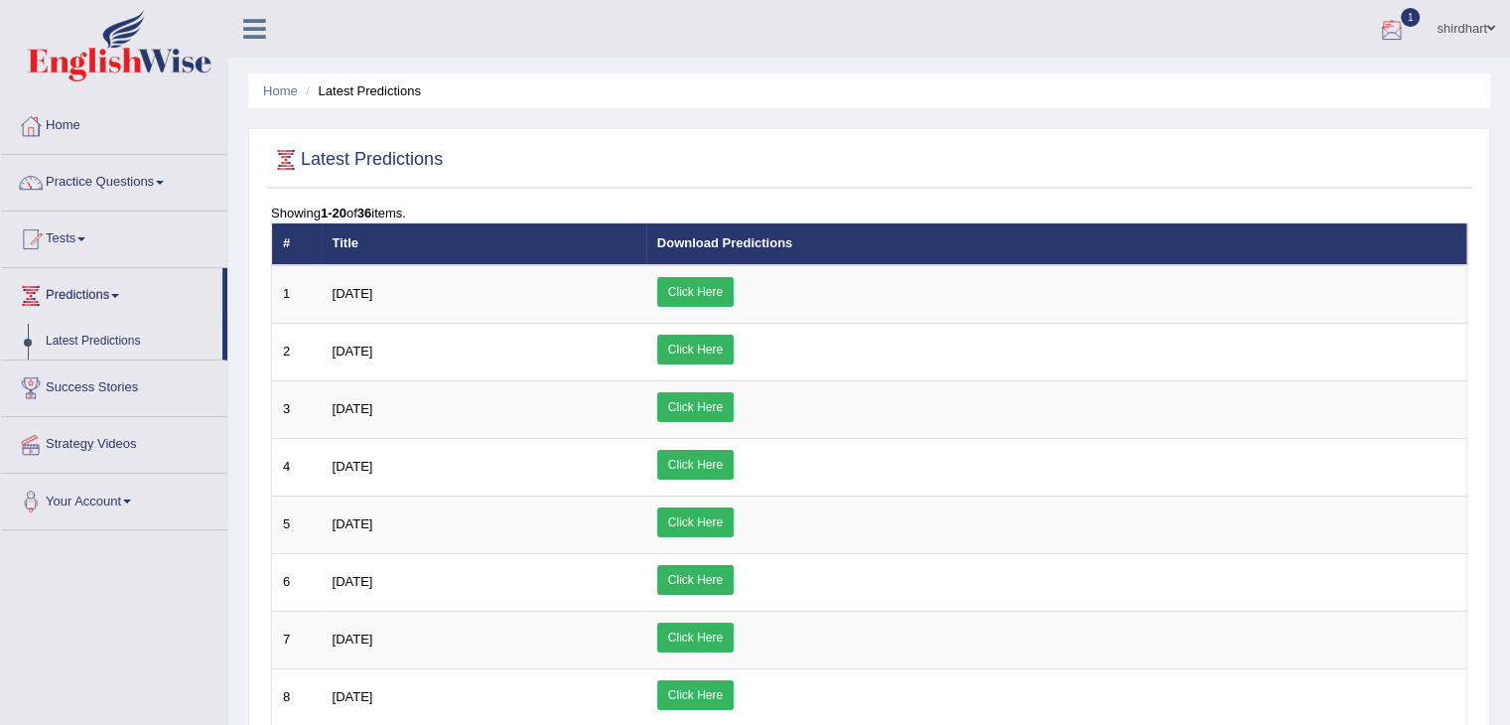
click at [1395, 41] on div at bounding box center [1392, 30] width 30 height 30
click at [1278, 105] on span "Exam evaluated" at bounding box center [1273, 99] width 264 height 16
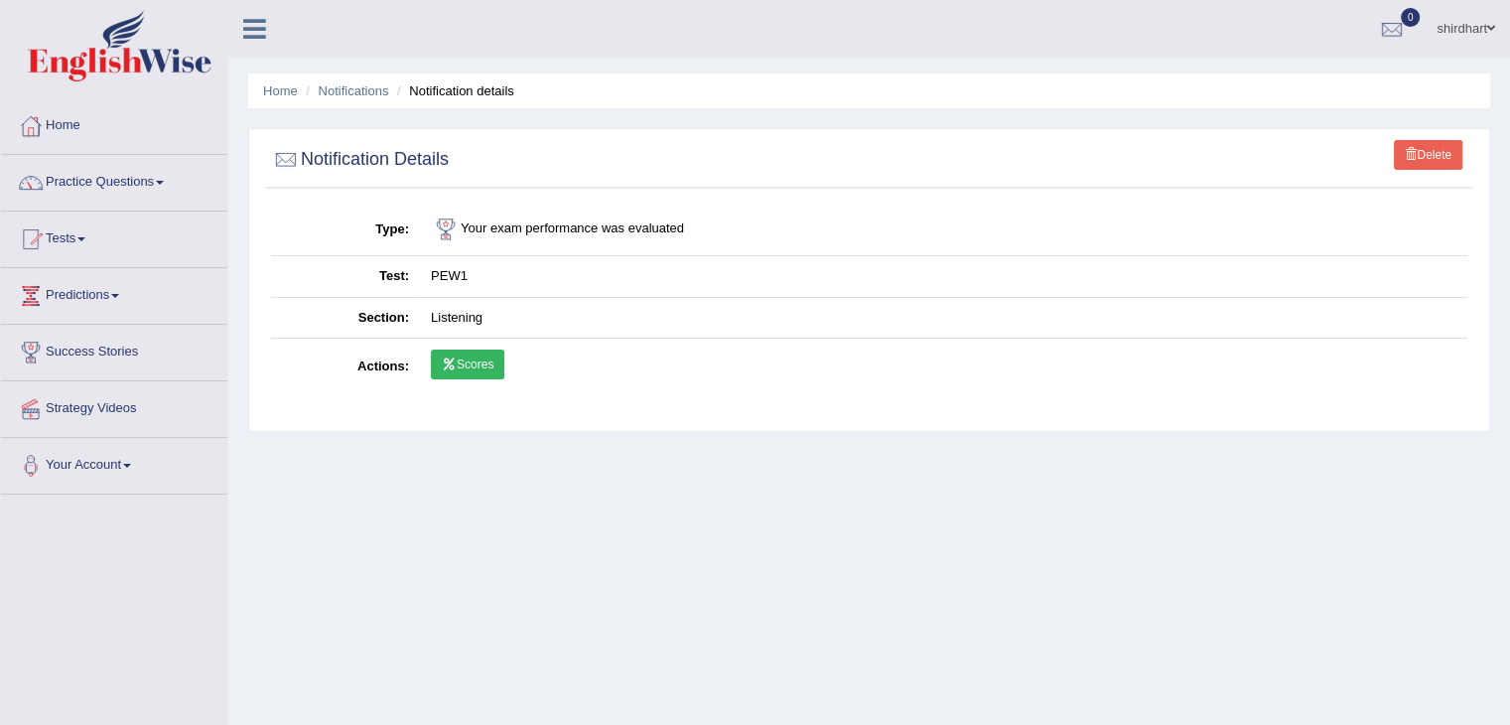
click at [469, 370] on link "Scores" at bounding box center [467, 365] width 73 height 30
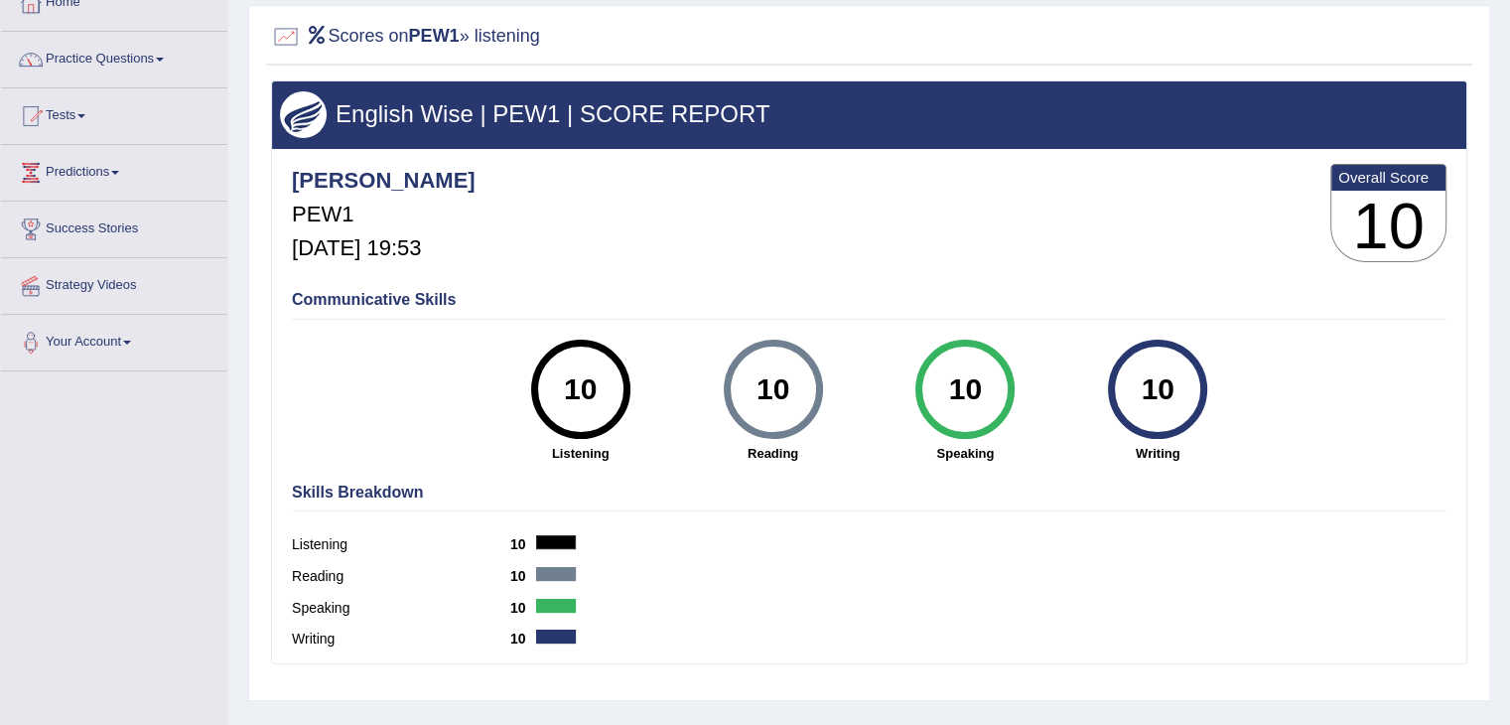
scroll to position [128, 0]
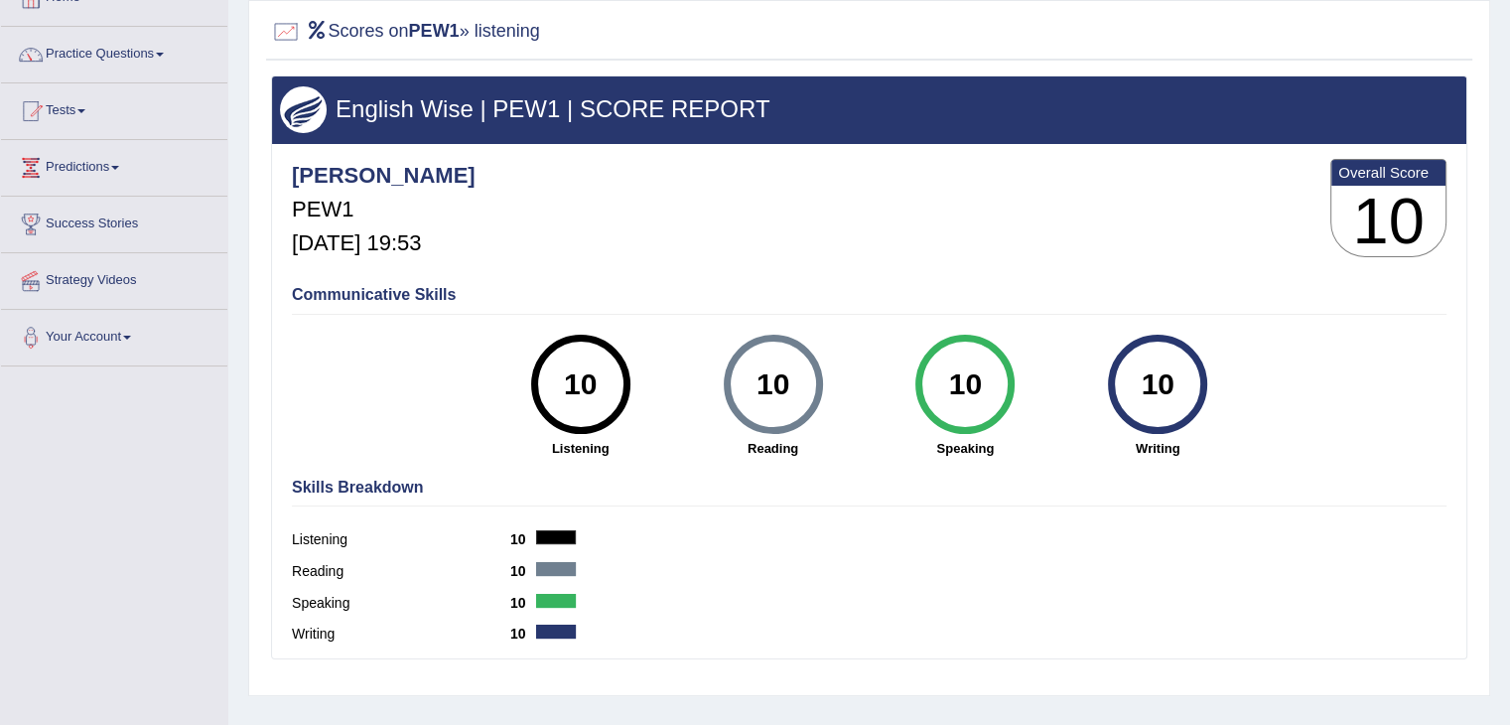
click at [416, 286] on h4 "Communicative Skills" at bounding box center [869, 295] width 1155 height 18
click at [52, 112] on link "Tests" at bounding box center [114, 108] width 226 height 50
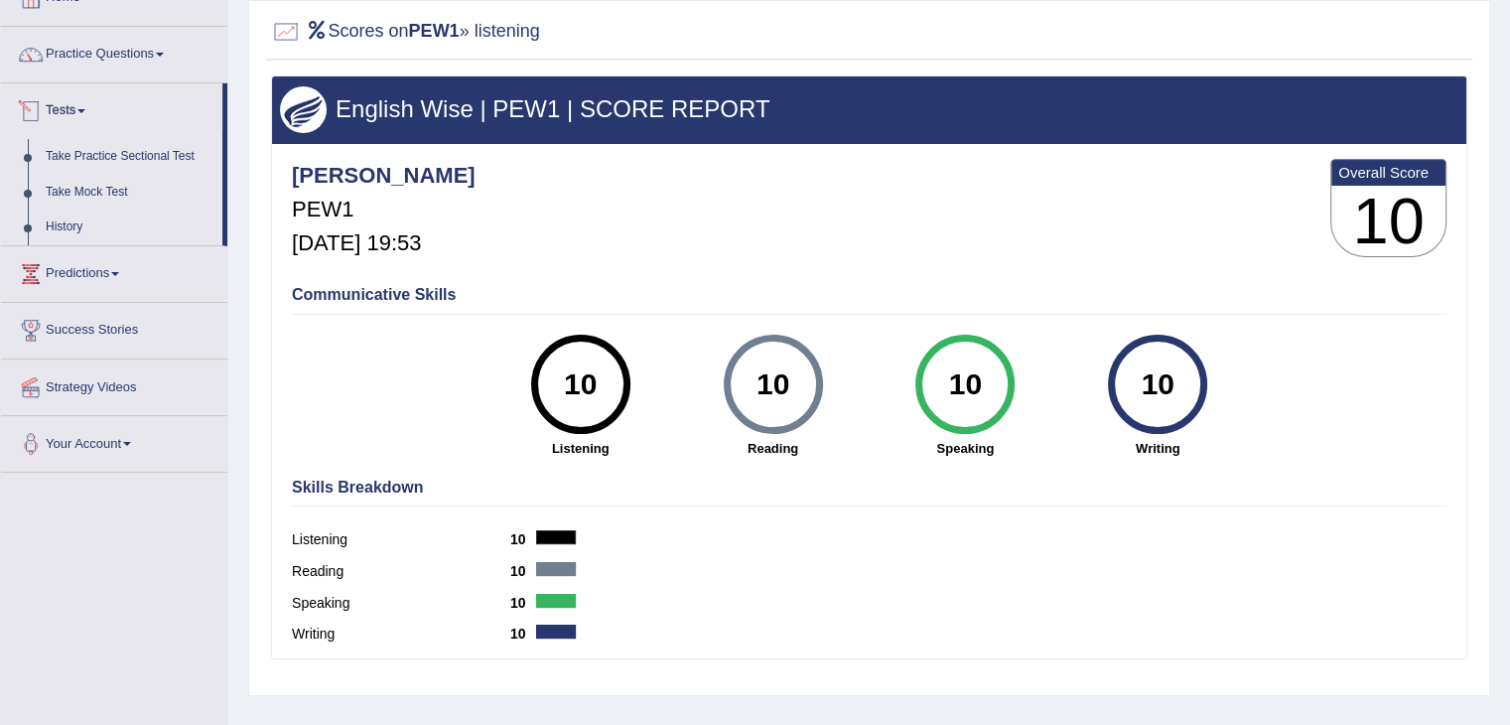
click at [77, 108] on link "Tests" at bounding box center [111, 108] width 221 height 50
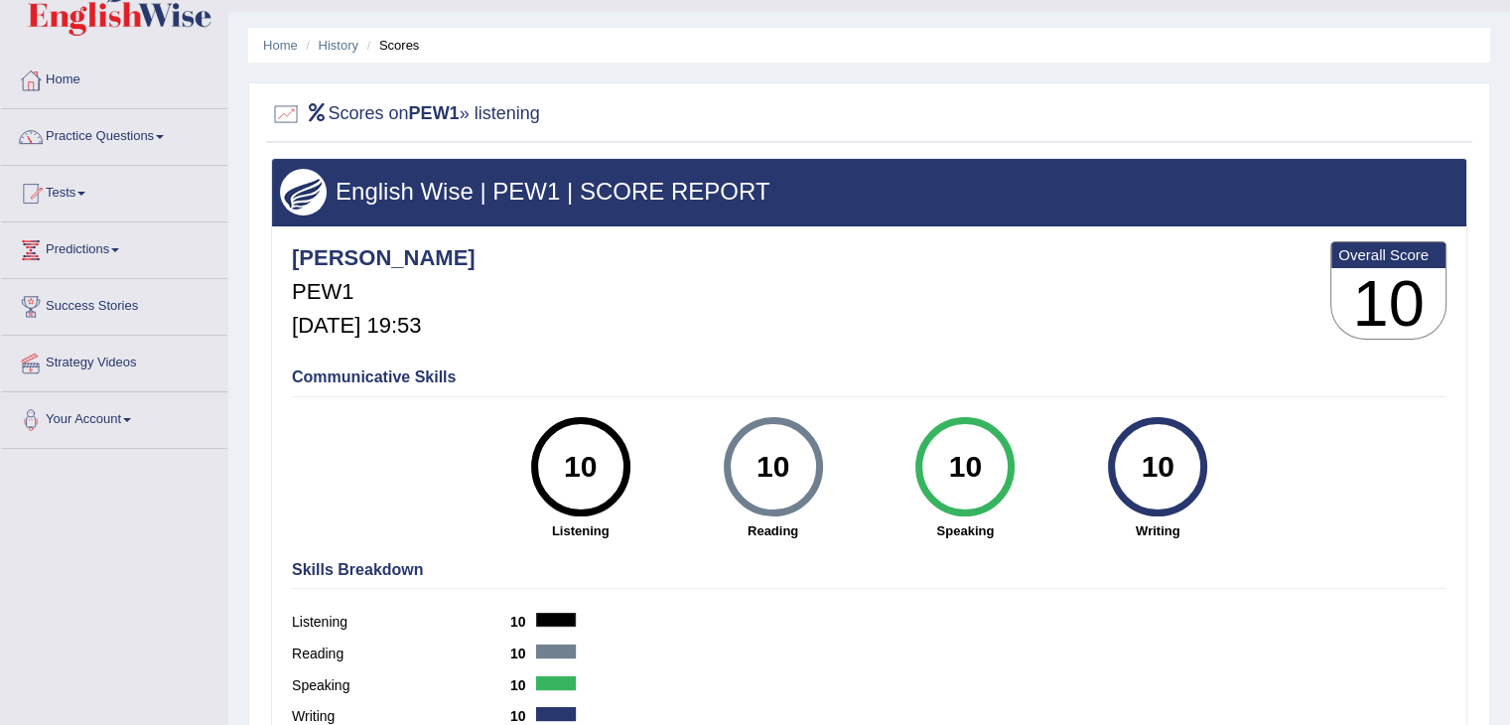
scroll to position [0, 0]
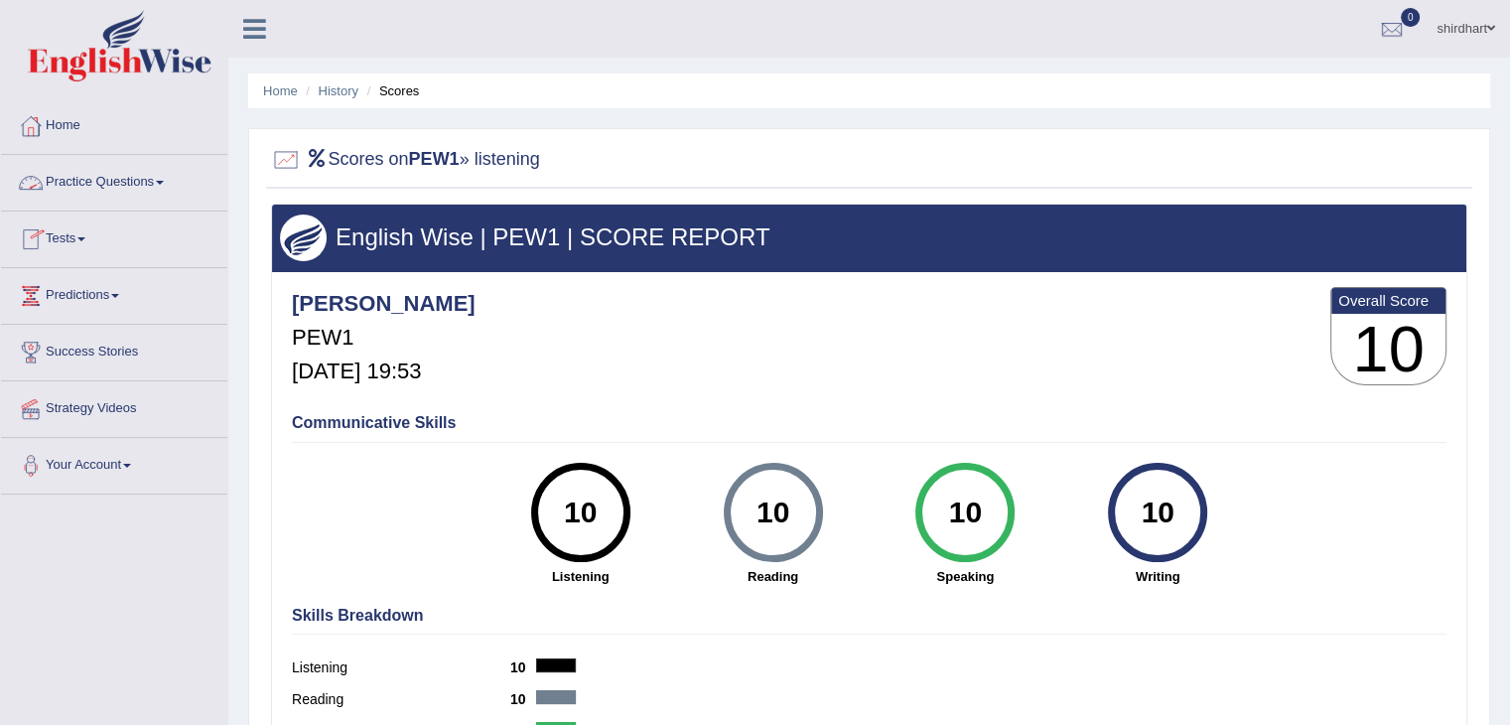
click at [111, 187] on link "Practice Questions" at bounding box center [114, 180] width 226 height 50
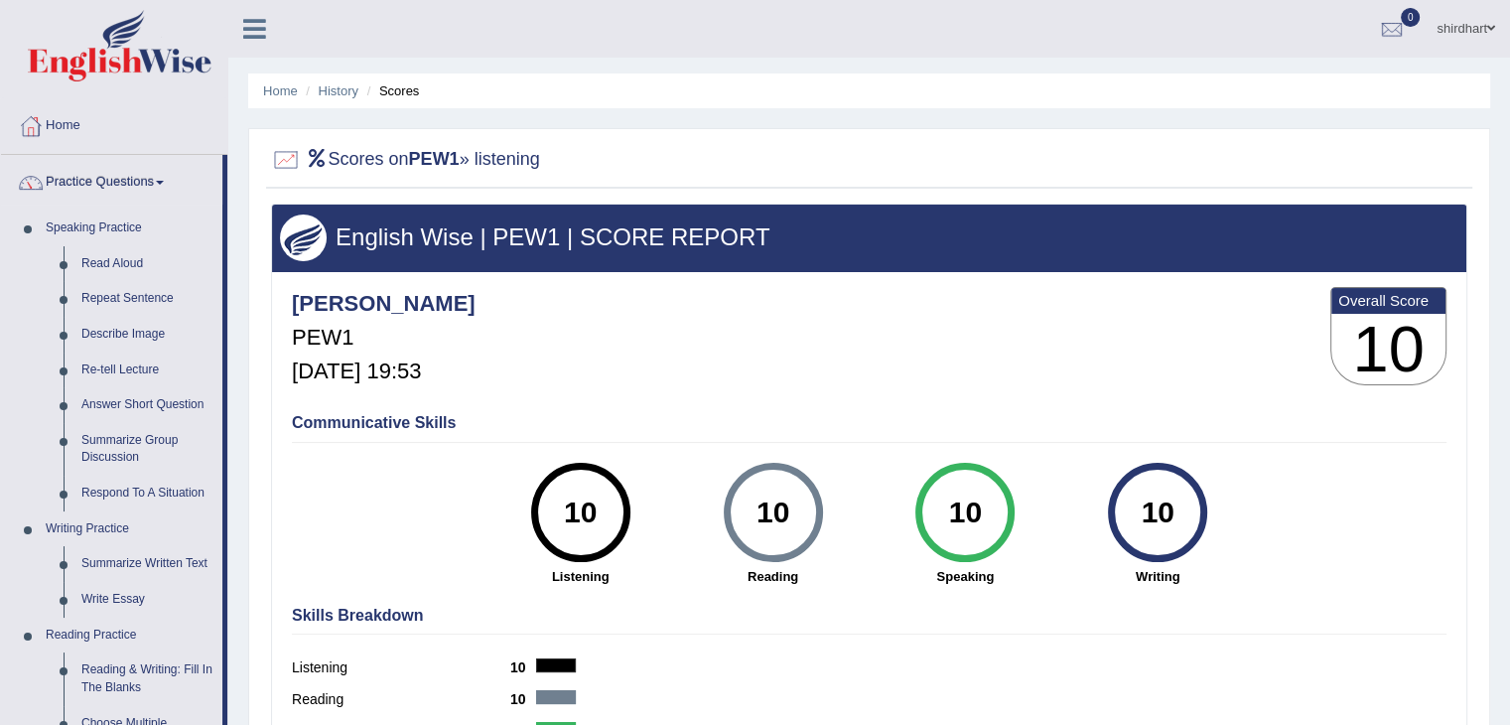
drag, startPoint x: 229, startPoint y: 617, endPoint x: 266, endPoint y: 696, distance: 87.5
click at [266, 696] on div "Home History Scores Scores on PEW1 » listening English Wise | PEW1 | SCORE REPO…" at bounding box center [869, 496] width 1282 height 993
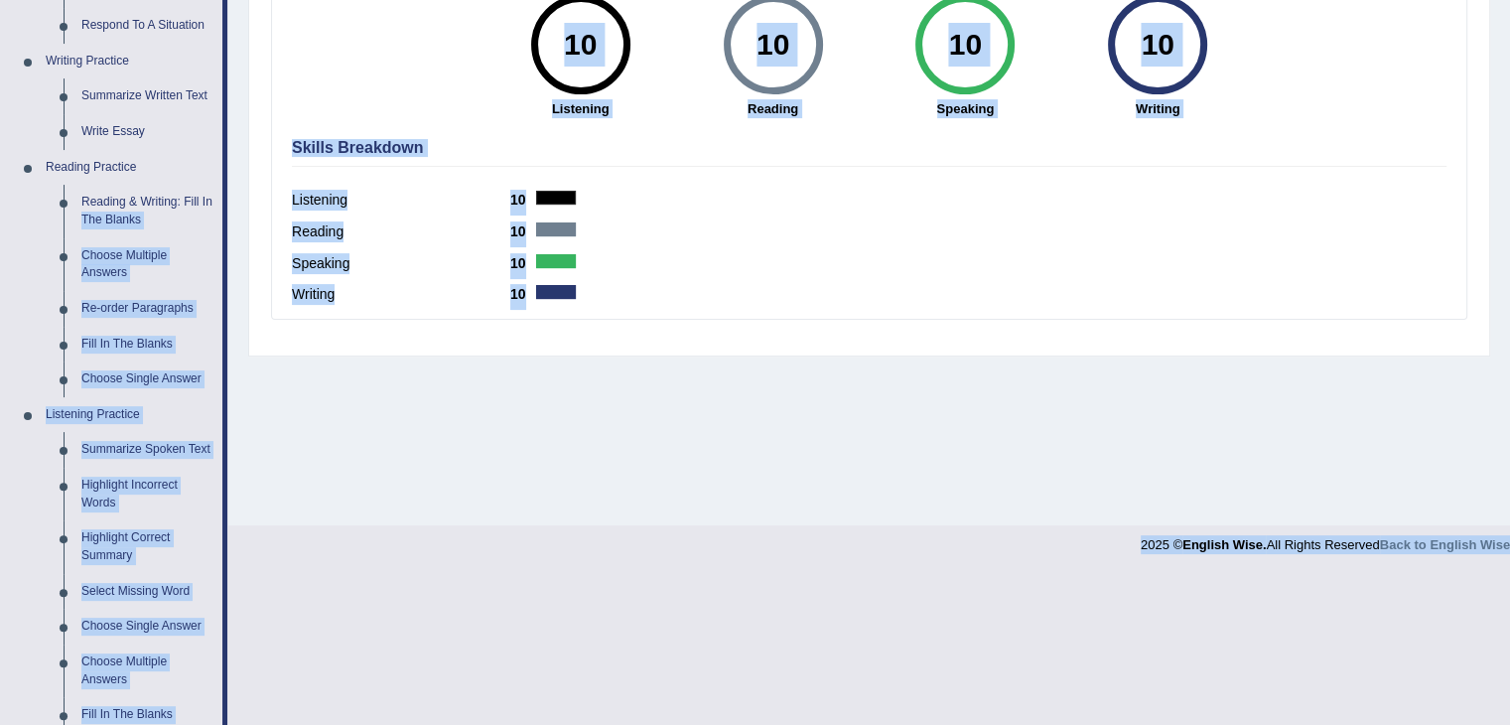
scroll to position [830, 0]
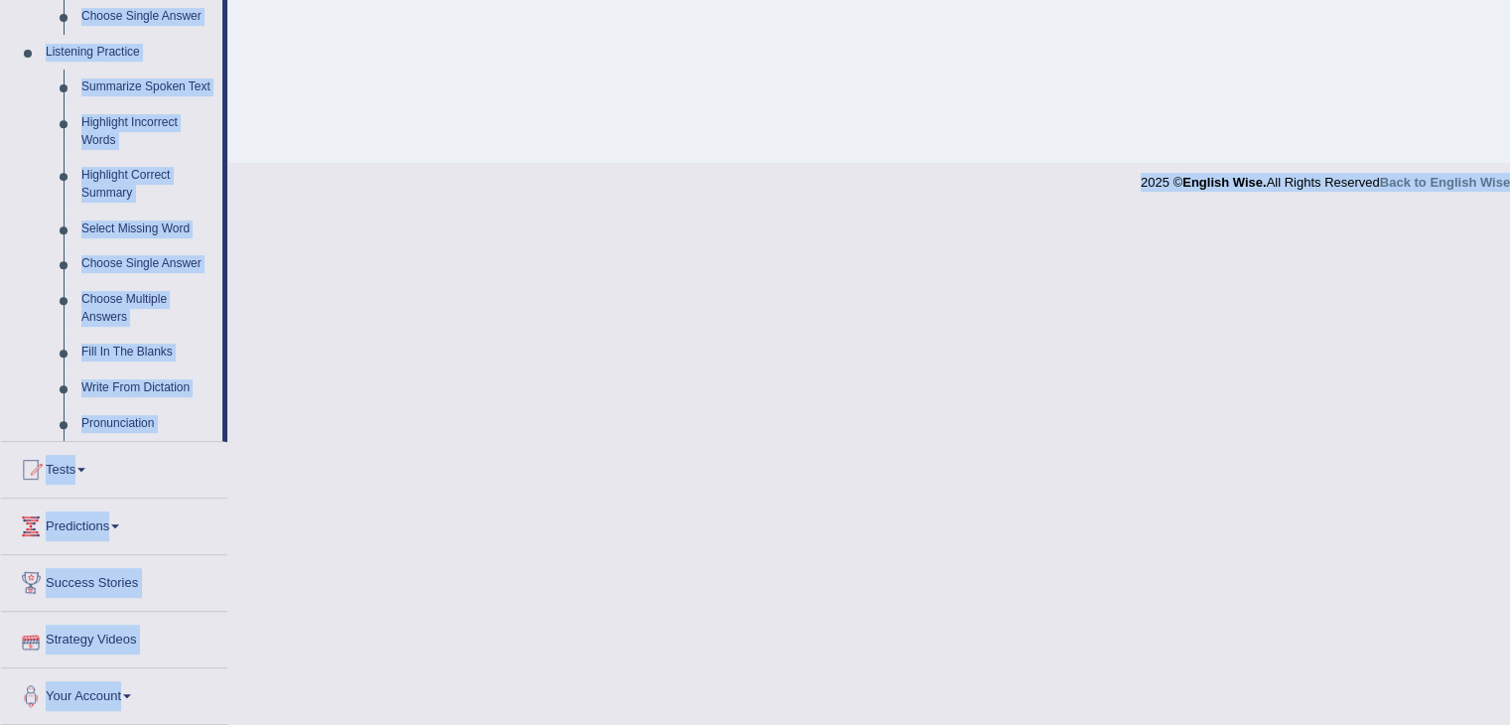
drag, startPoint x: 223, startPoint y: 660, endPoint x: 213, endPoint y: 569, distance: 91.9
click at [213, 569] on link "Success Stories" at bounding box center [114, 580] width 226 height 50
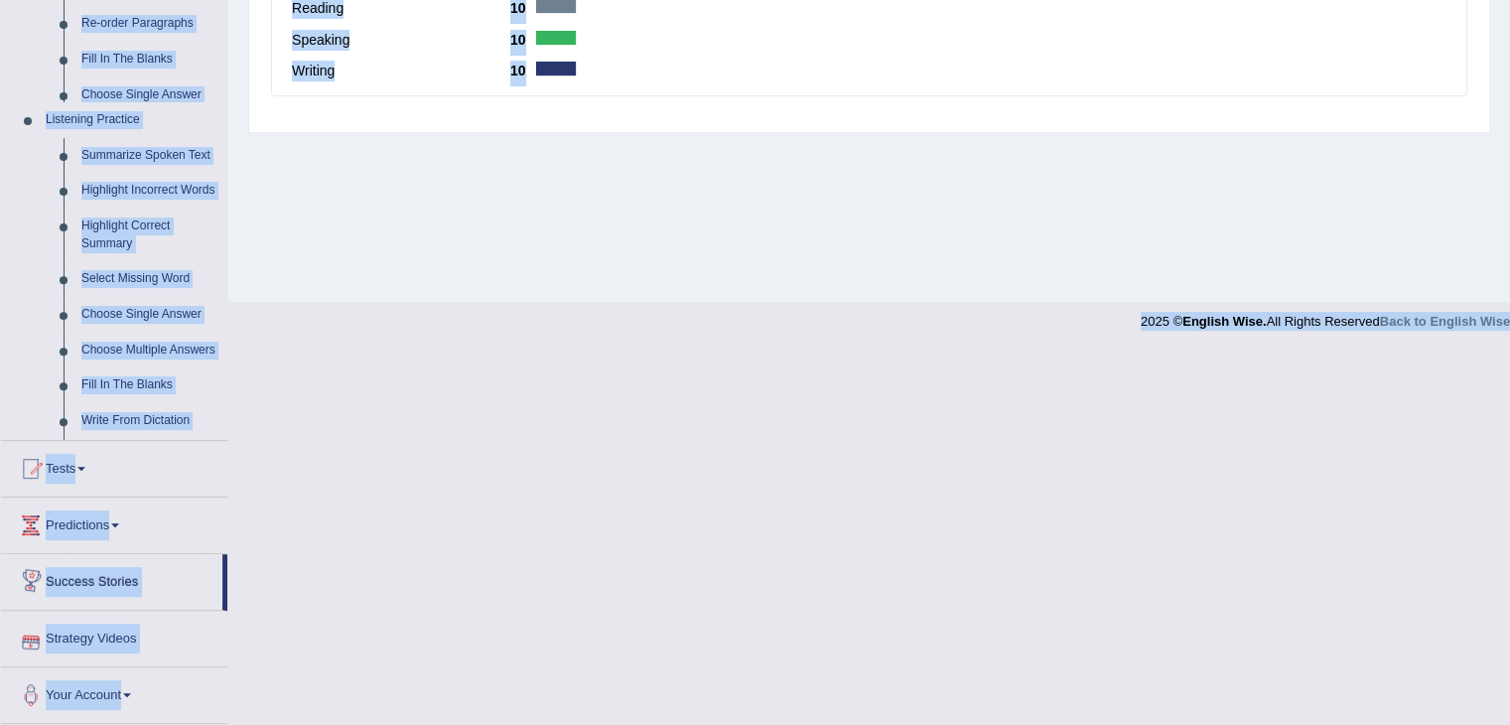
scroll to position [318, 0]
